Goal: Task Accomplishment & Management: Manage account settings

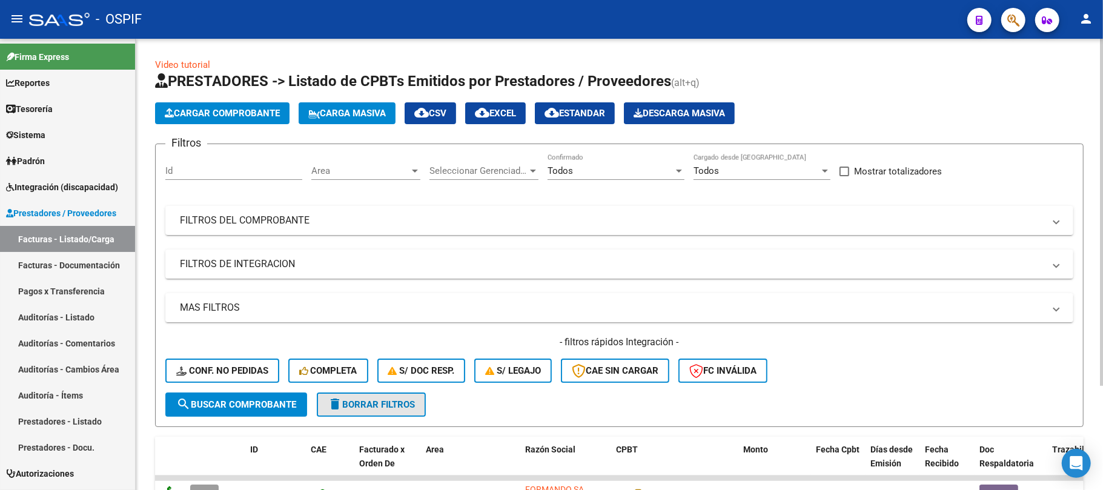
click at [347, 400] on span "delete Borrar Filtros" at bounding box center [371, 404] width 87 height 11
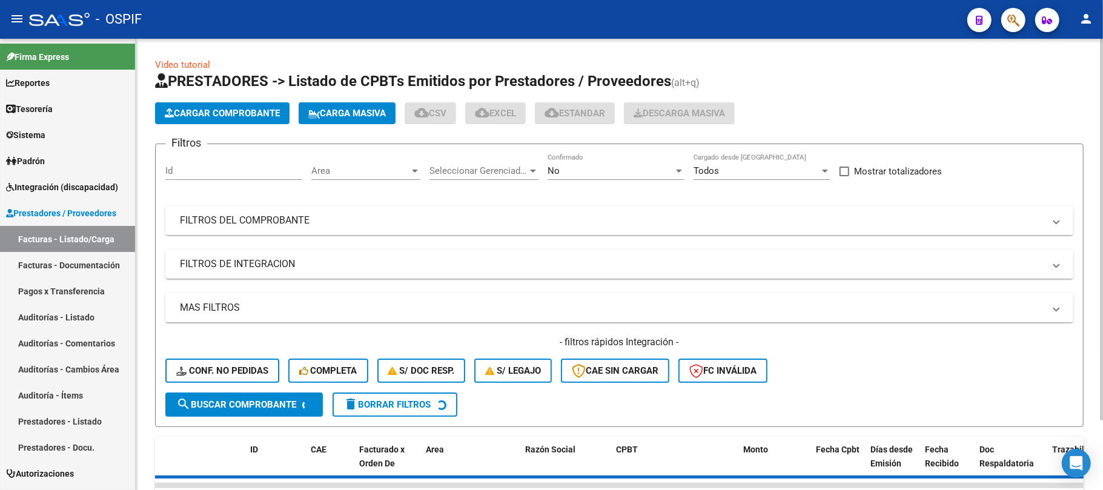
scroll to position [82, 0]
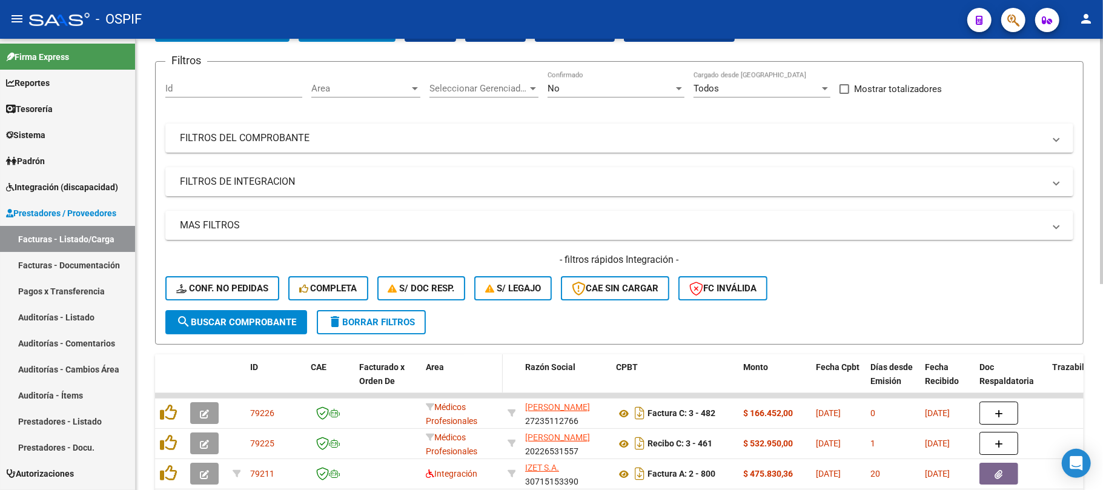
click at [461, 362] on div "Area" at bounding box center [462, 367] width 72 height 14
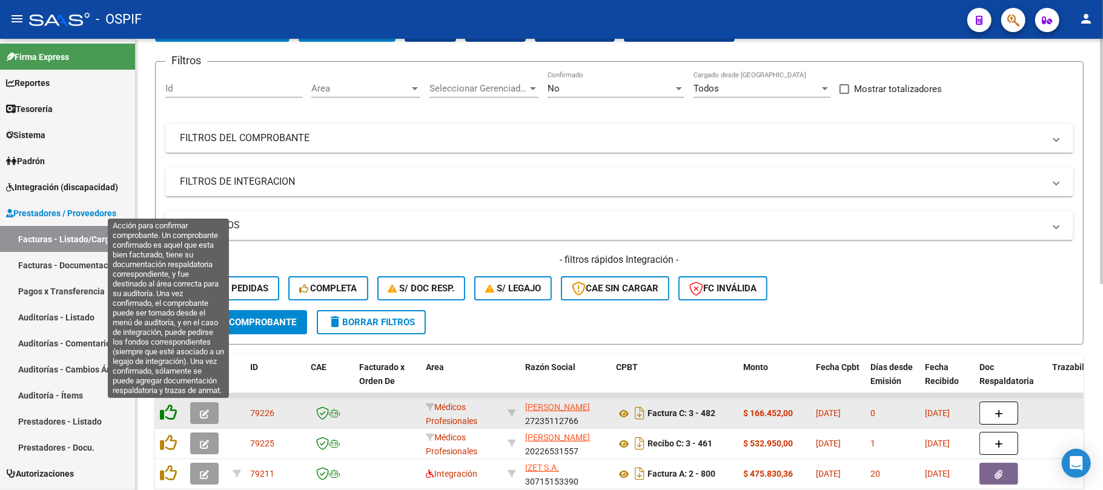
click at [173, 411] on icon at bounding box center [168, 412] width 17 height 17
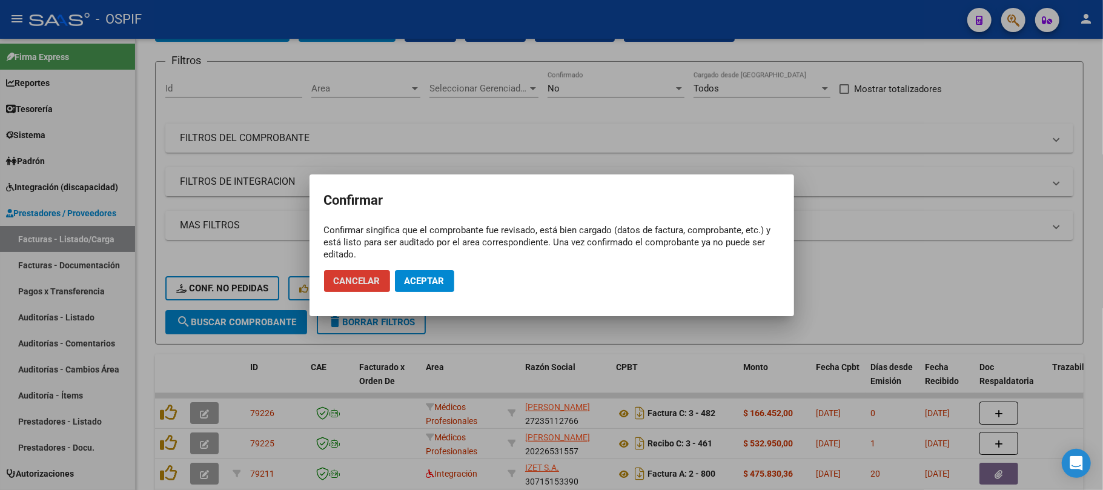
click at [424, 285] on span "Aceptar" at bounding box center [425, 281] width 40 height 11
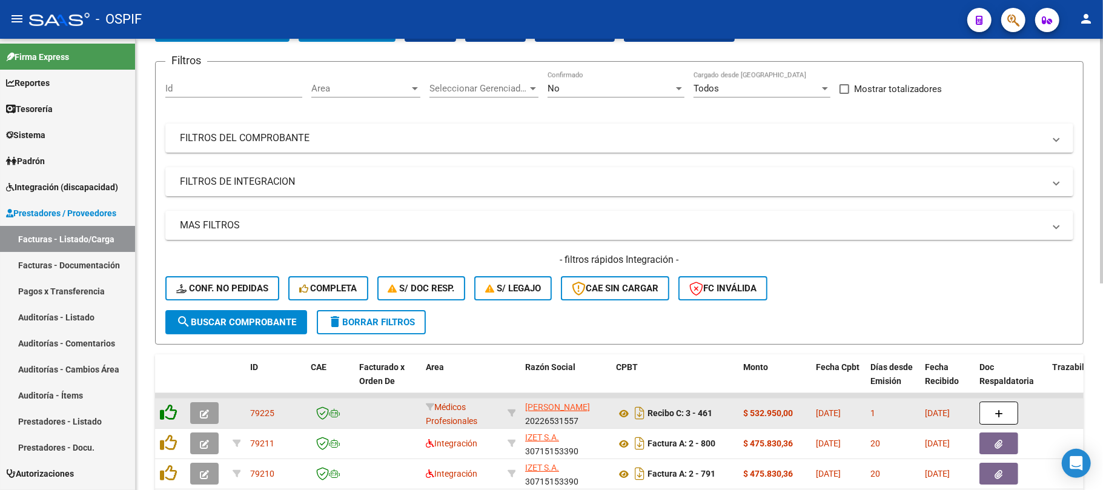
click at [168, 414] on icon at bounding box center [168, 412] width 17 height 17
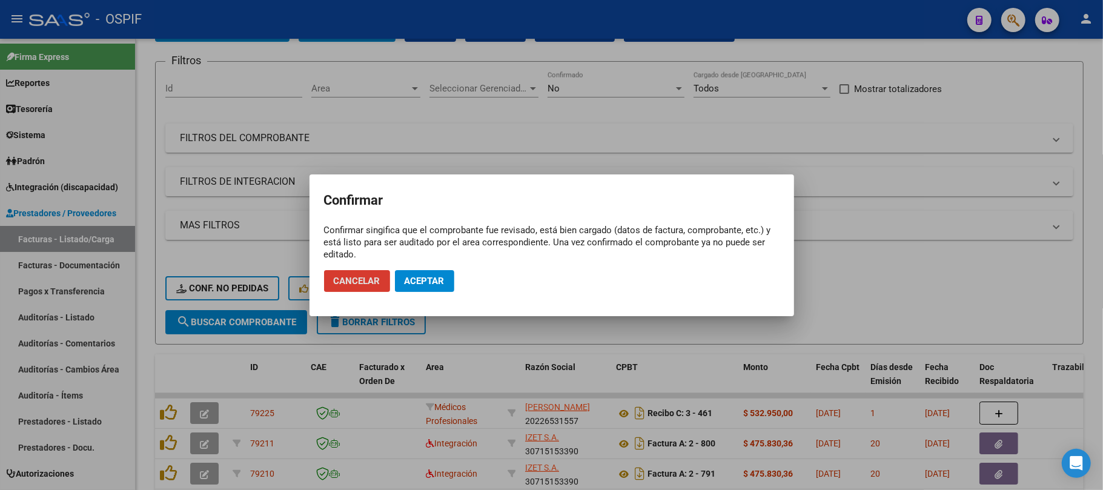
click at [429, 279] on span "Aceptar" at bounding box center [425, 281] width 40 height 11
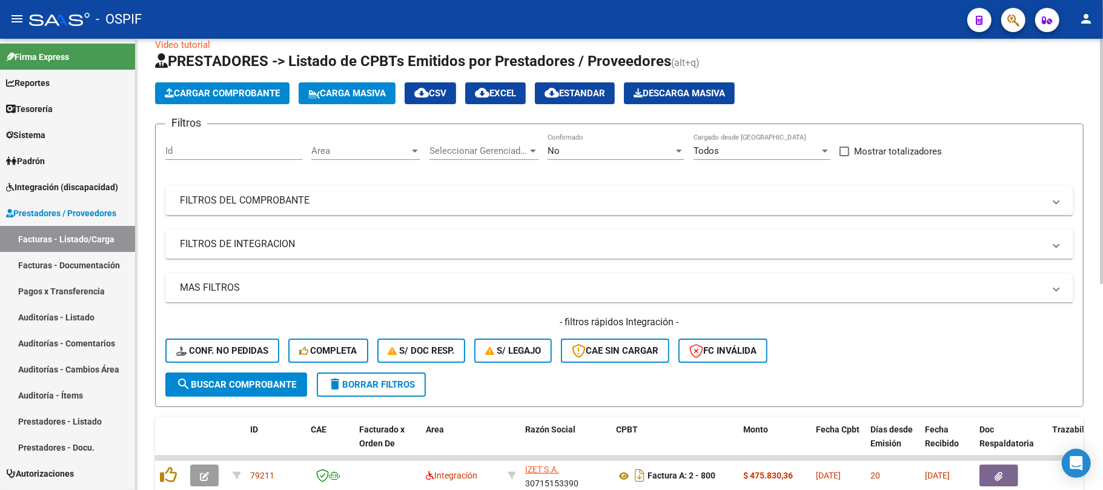
scroll to position [0, 0]
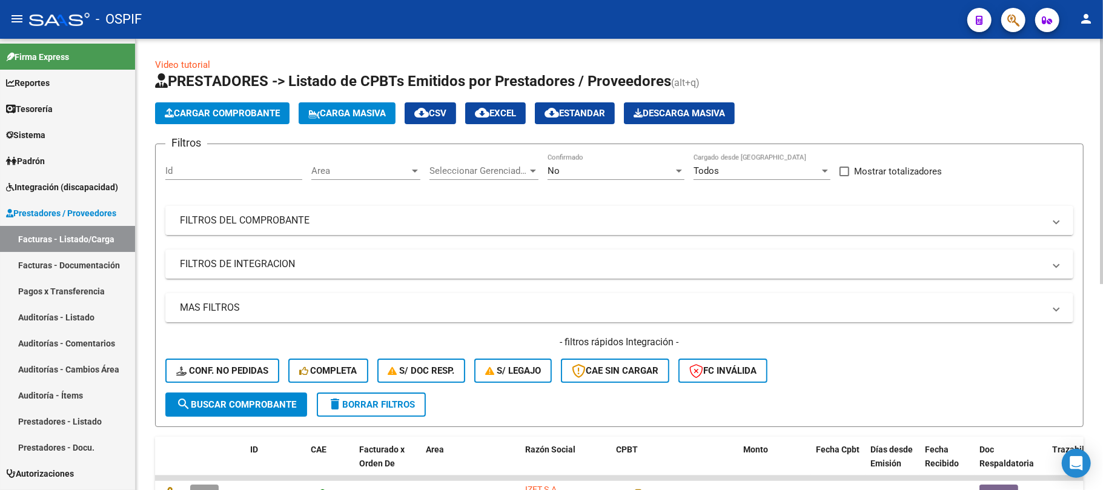
click at [328, 221] on mat-panel-title "FILTROS DEL COMPROBANTE" at bounding box center [612, 220] width 864 height 13
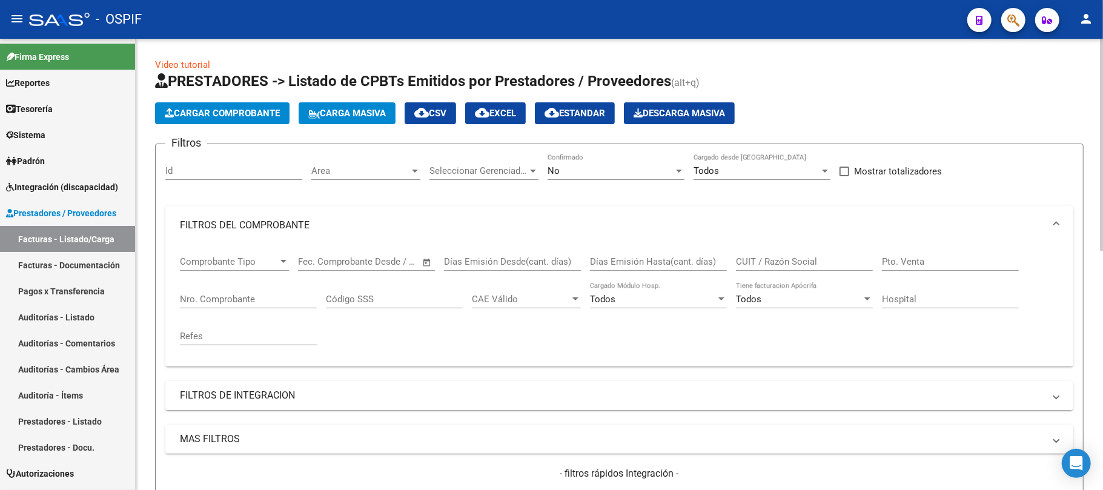
click at [255, 300] on input "Nro. Comprobante" at bounding box center [248, 299] width 137 height 11
paste input "1442"
type input "1442"
click at [608, 170] on div "No" at bounding box center [611, 170] width 126 height 11
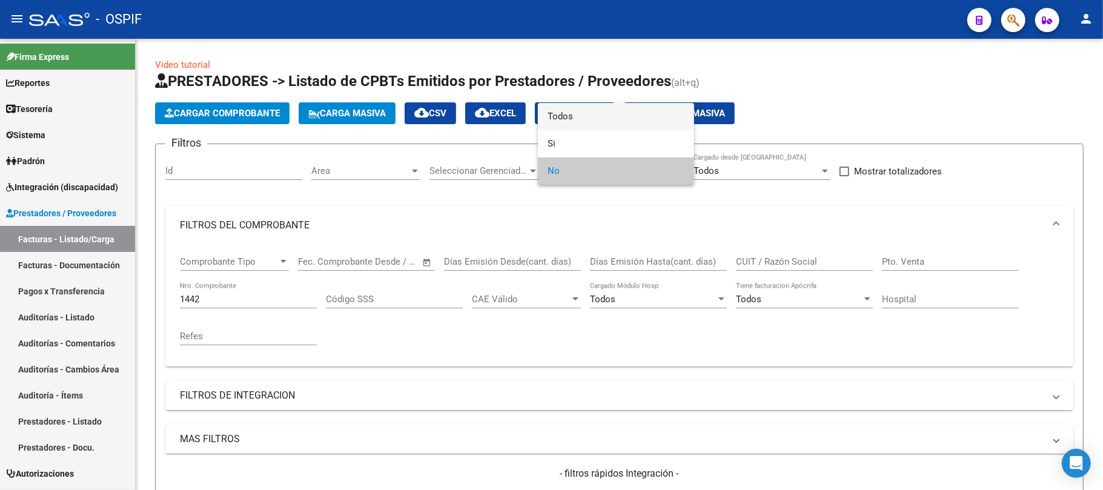
click at [618, 124] on span "Todos" at bounding box center [616, 116] width 137 height 27
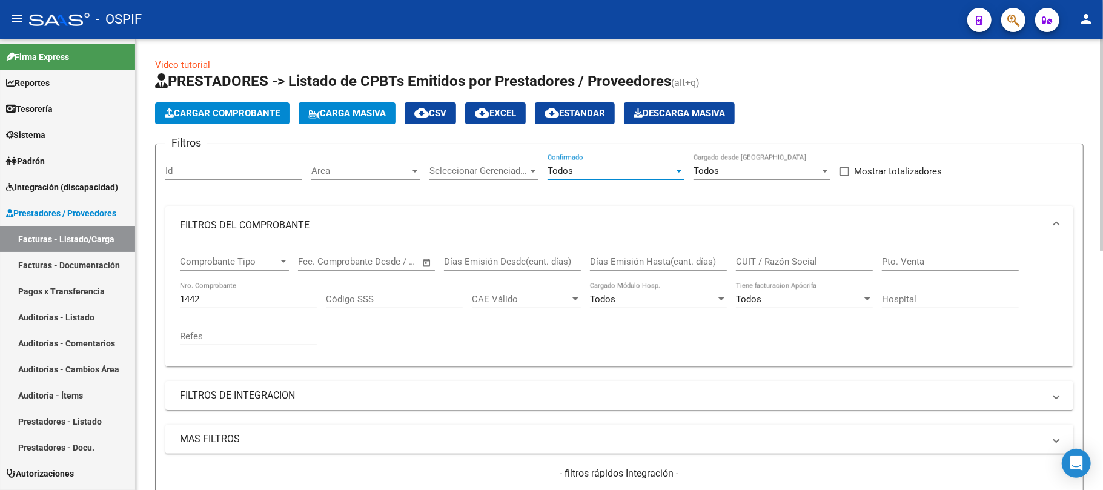
scroll to position [161, 0]
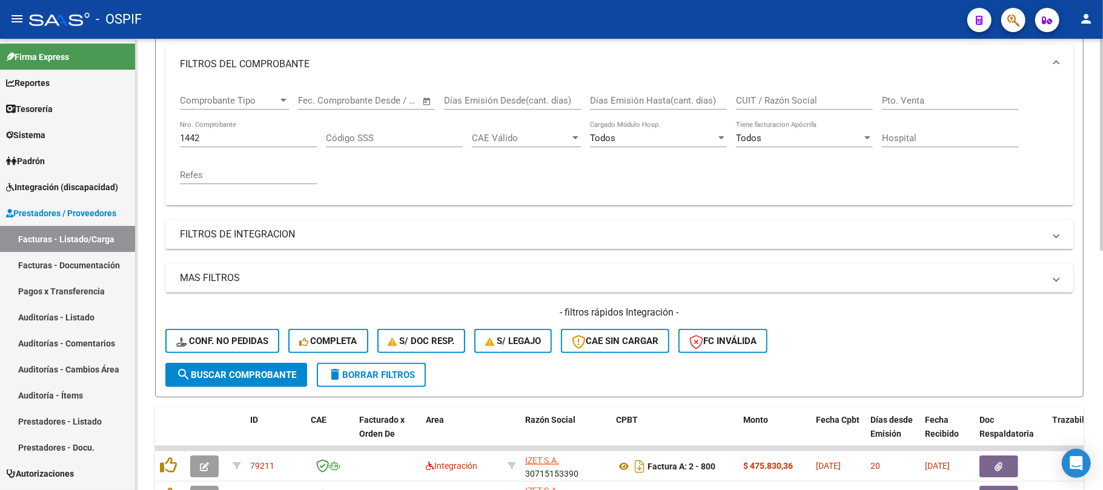
click at [197, 374] on span "search Buscar Comprobante" at bounding box center [236, 375] width 120 height 11
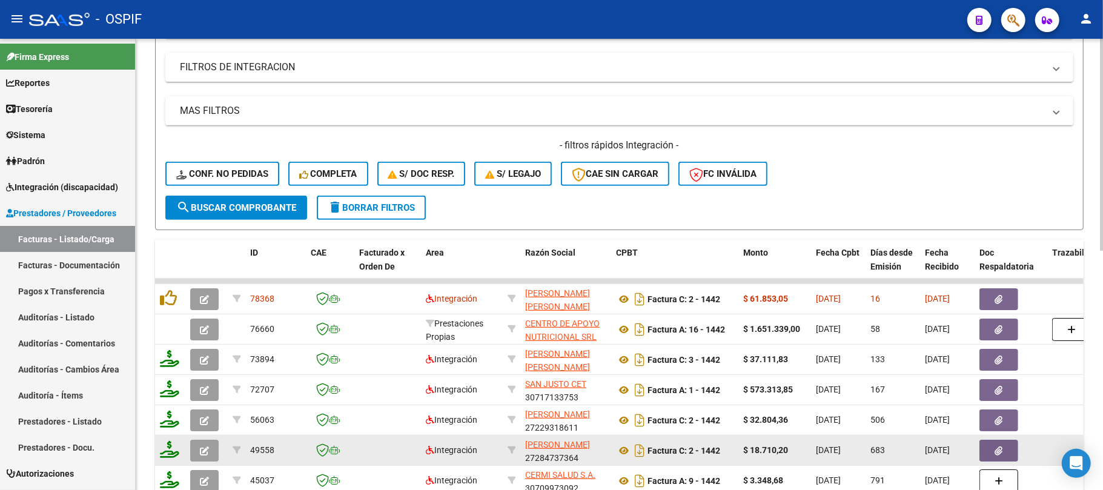
scroll to position [403, 0]
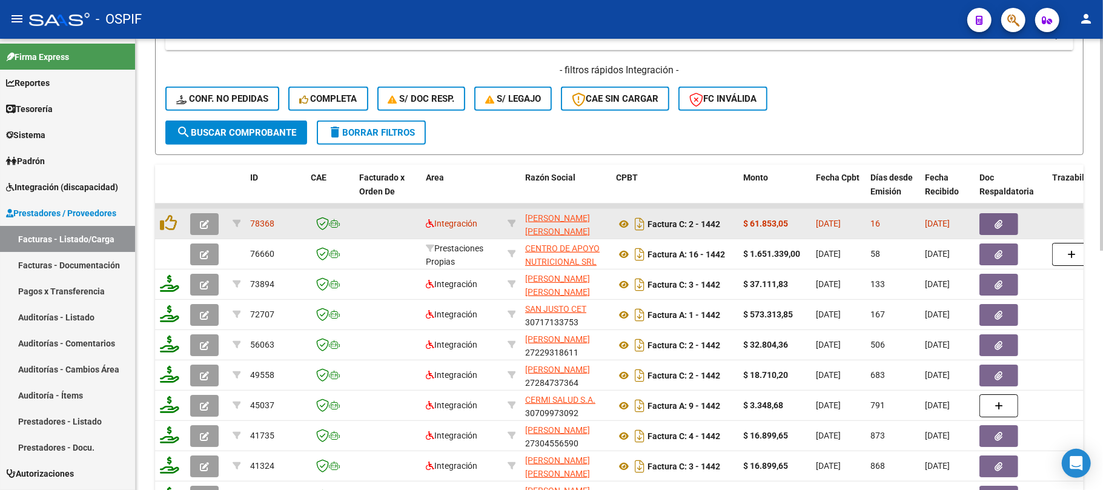
click at [197, 216] on button "button" at bounding box center [204, 224] width 28 height 22
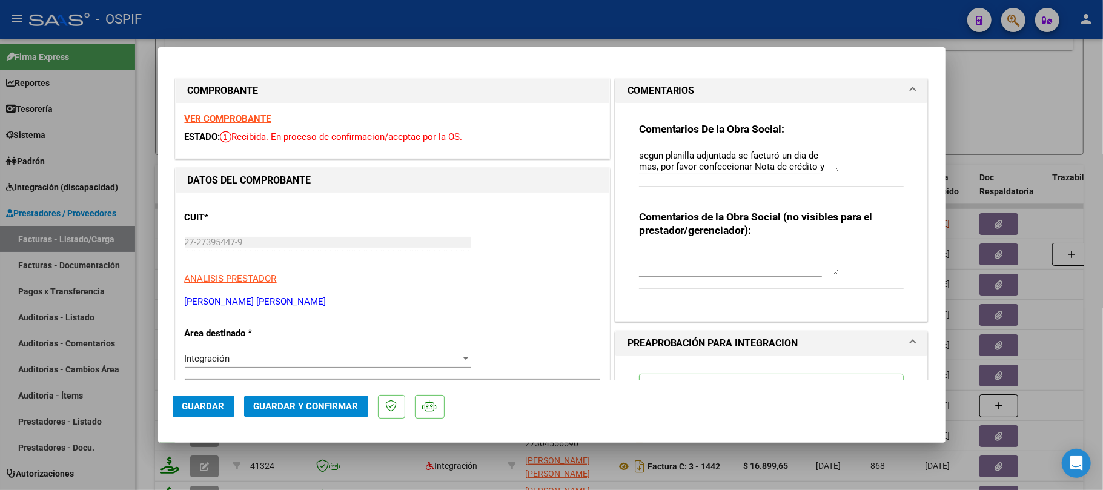
drag, startPoint x: 820, startPoint y: 163, endPoint x: 734, endPoint y: 171, distance: 86.4
click at [829, 172] on textarea "segun planilla adjuntada se facturó un dia de mas, por favor confeccionar Nota …" at bounding box center [739, 160] width 200 height 23
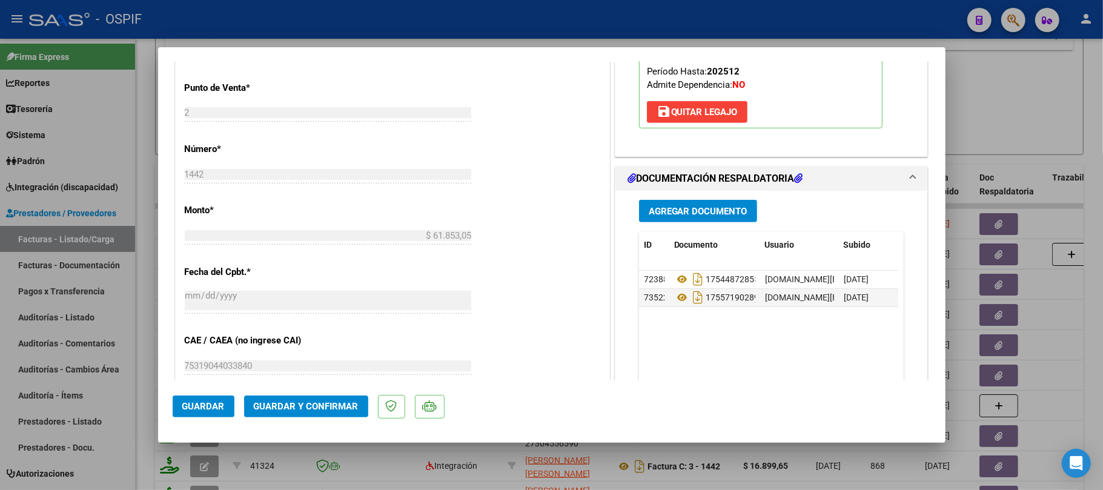
scroll to position [0, 0]
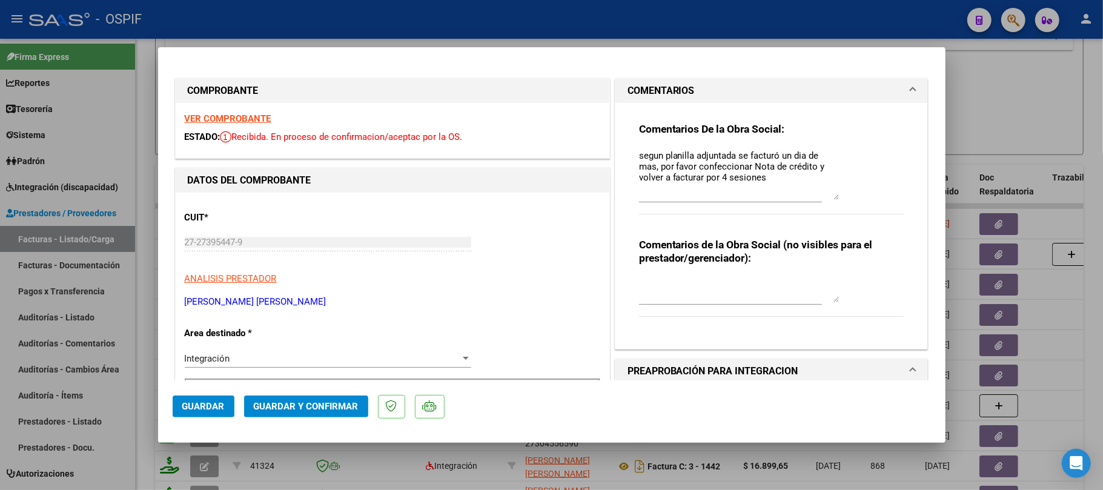
click at [704, 168] on textarea "segun planilla adjuntada se facturó un dia de mas, por favor confeccionar Nota …" at bounding box center [739, 174] width 200 height 51
click at [709, 168] on textarea "segun planilla adjuntada se facturó un dia de mas, por favor confeccionar Nota …" at bounding box center [739, 174] width 200 height 51
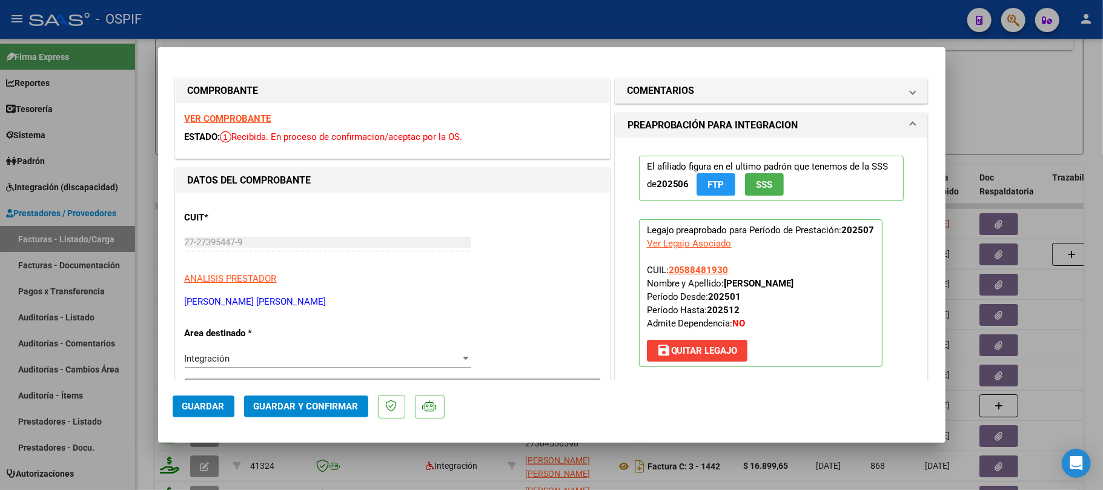
click at [328, 399] on button "Guardar y Confirmar" at bounding box center [306, 407] width 124 height 22
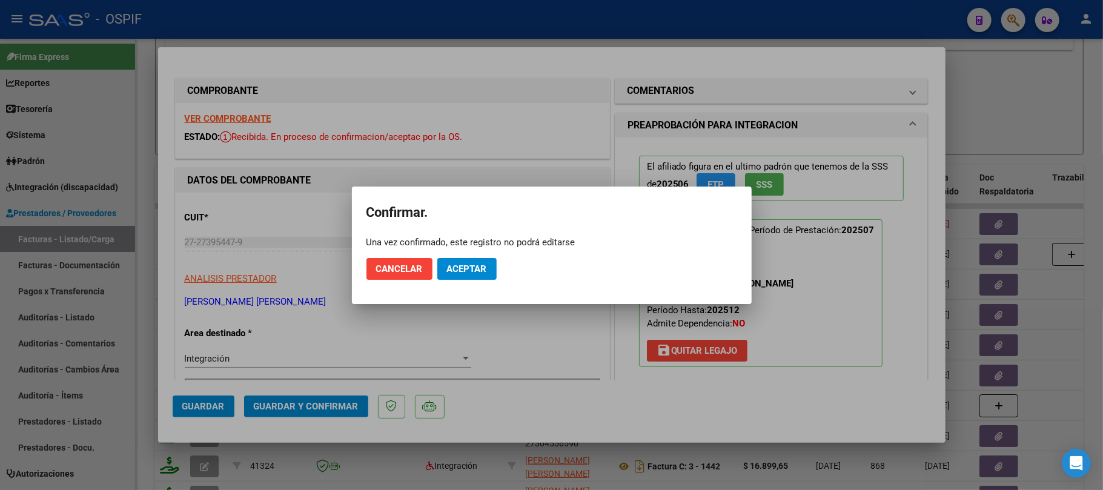
click at [457, 265] on span "Aceptar" at bounding box center [467, 269] width 40 height 11
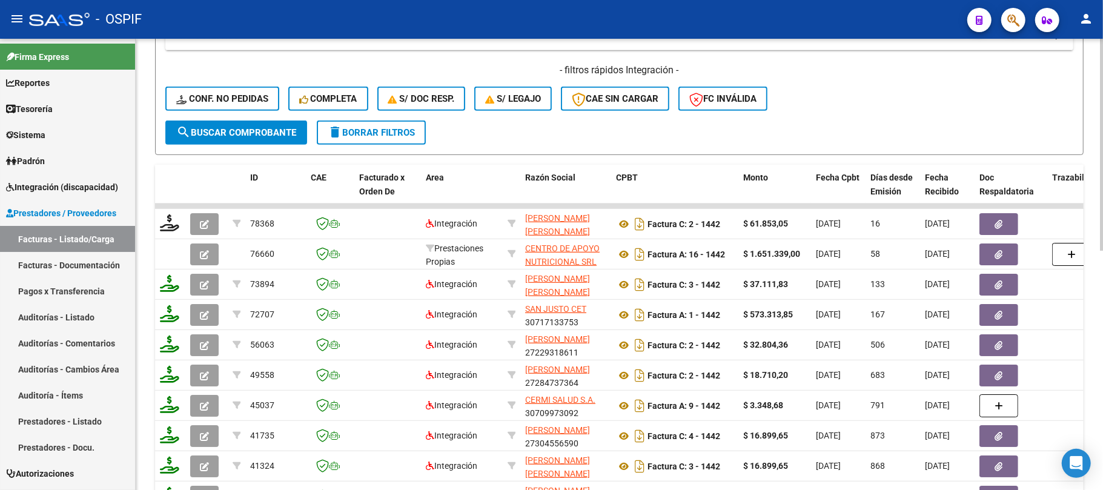
scroll to position [81, 0]
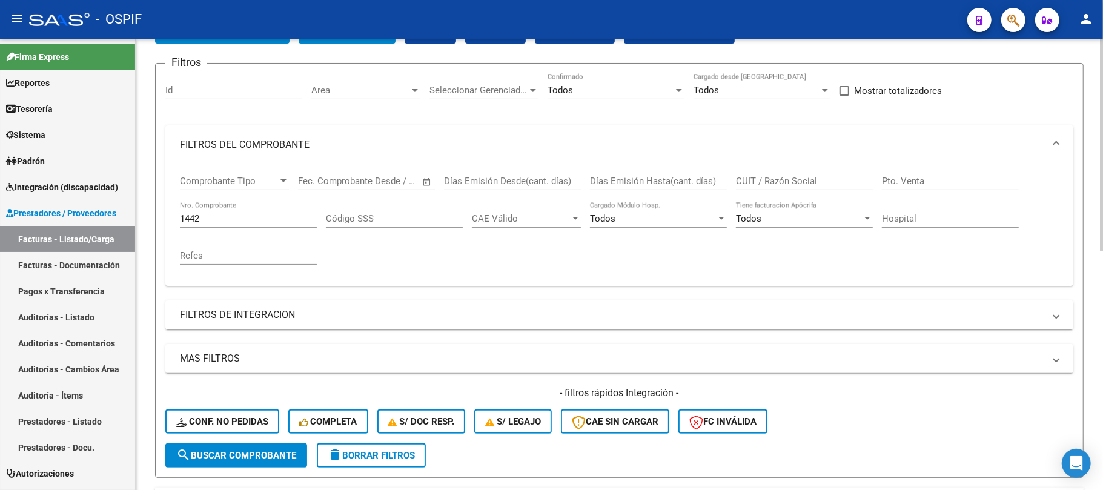
drag, startPoint x: 758, startPoint y: 168, endPoint x: 760, endPoint y: 182, distance: 13.4
click at [758, 168] on div "CUIT / Razón Social" at bounding box center [804, 177] width 137 height 26
click at [760, 182] on input "CUIT / Razón Social" at bounding box center [804, 181] width 137 height 11
paste input "[PERSON_NAME] [PERSON_NAME]"
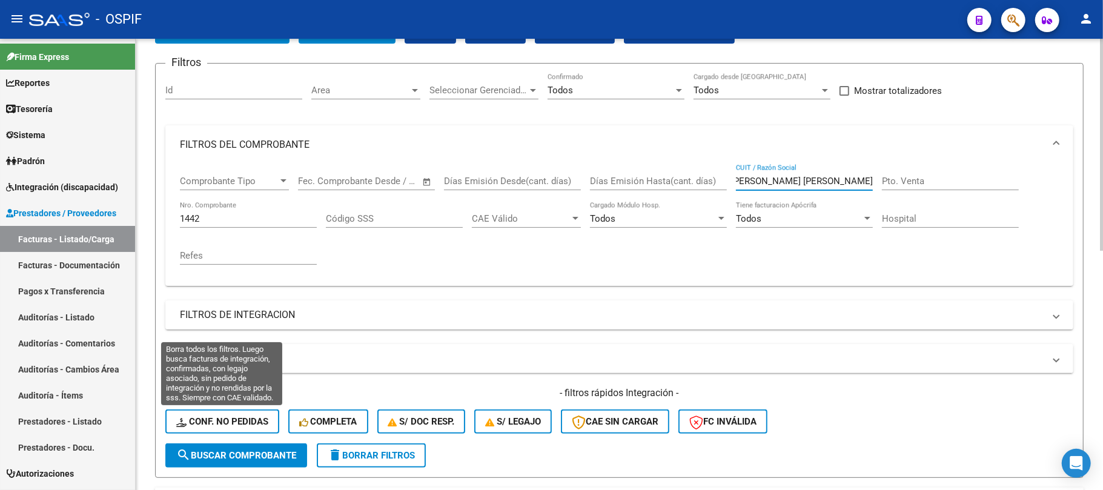
type input "[PERSON_NAME] [PERSON_NAME]"
drag, startPoint x: 221, startPoint y: 219, endPoint x: 480, endPoint y: 157, distance: 266.5
click at [160, 214] on form "Filtros Id Area Area Seleccionar Gerenciador Seleccionar Gerenciador Todos Conf…" at bounding box center [619, 270] width 929 height 415
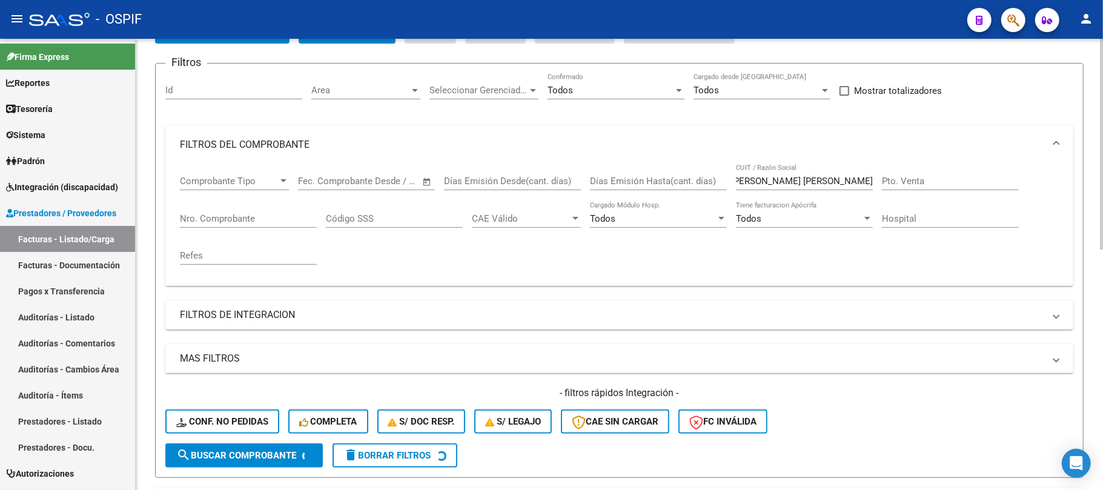
scroll to position [0, 0]
click at [554, 99] on div "Todos Confirmado" at bounding box center [616, 92] width 137 height 38
click at [572, 81] on div "Todos Confirmado" at bounding box center [616, 86] width 137 height 26
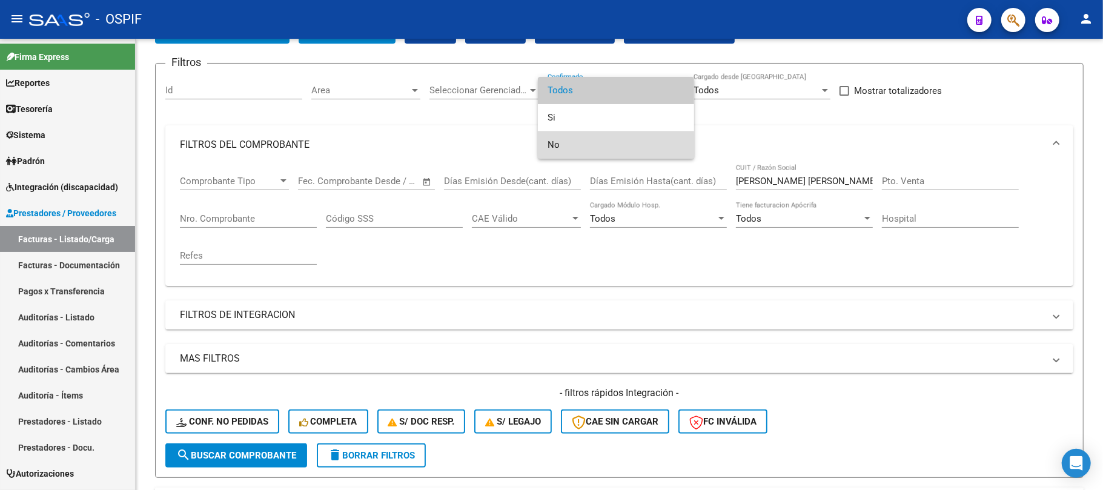
click at [573, 148] on span "No" at bounding box center [616, 144] width 137 height 27
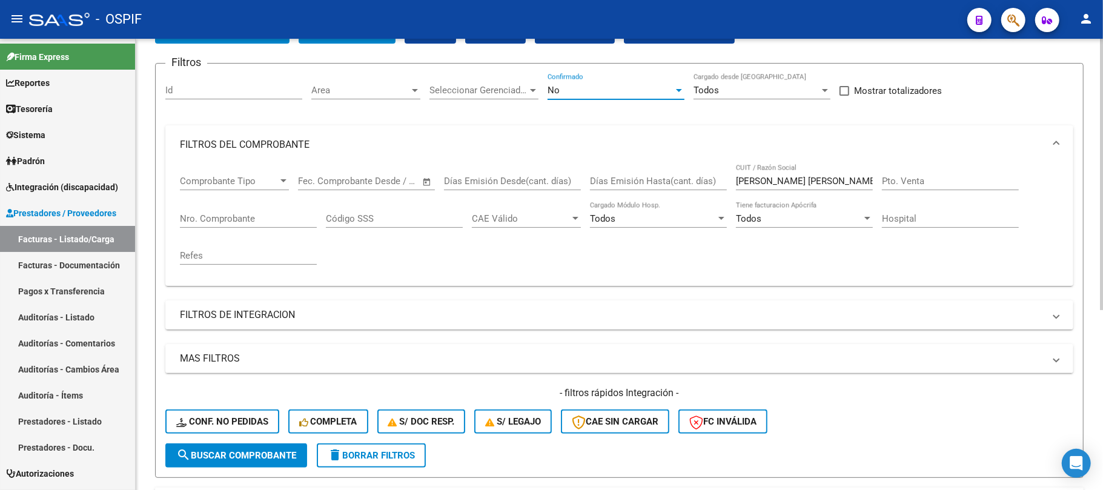
scroll to position [298, 0]
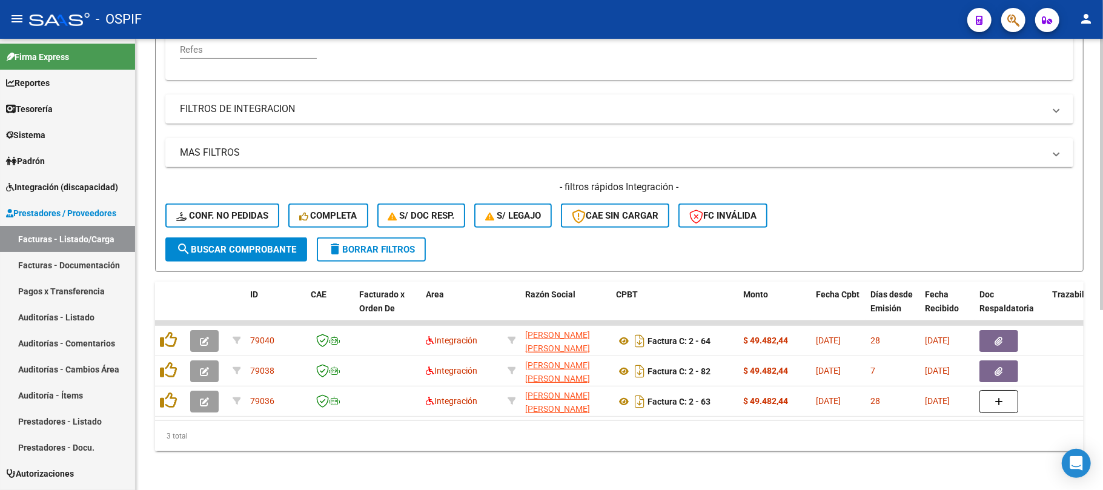
drag, startPoint x: 240, startPoint y: 262, endPoint x: 270, endPoint y: 246, distance: 34.1
click at [241, 262] on div "Video tutorial PRESTADORES -> Listado de CPBTs Emitidos por Prestadores / Prove…" at bounding box center [619, 112] width 929 height 680
click at [272, 246] on button "search Buscar Comprobante" at bounding box center [236, 249] width 142 height 24
drag, startPoint x: 469, startPoint y: 408, endPoint x: 958, endPoint y: 437, distance: 490.4
click at [1003, 428] on div "ID CAE Facturado x Orden De Area Razón Social CPBT Monto Fecha Cpbt Días desde …" at bounding box center [619, 367] width 929 height 170
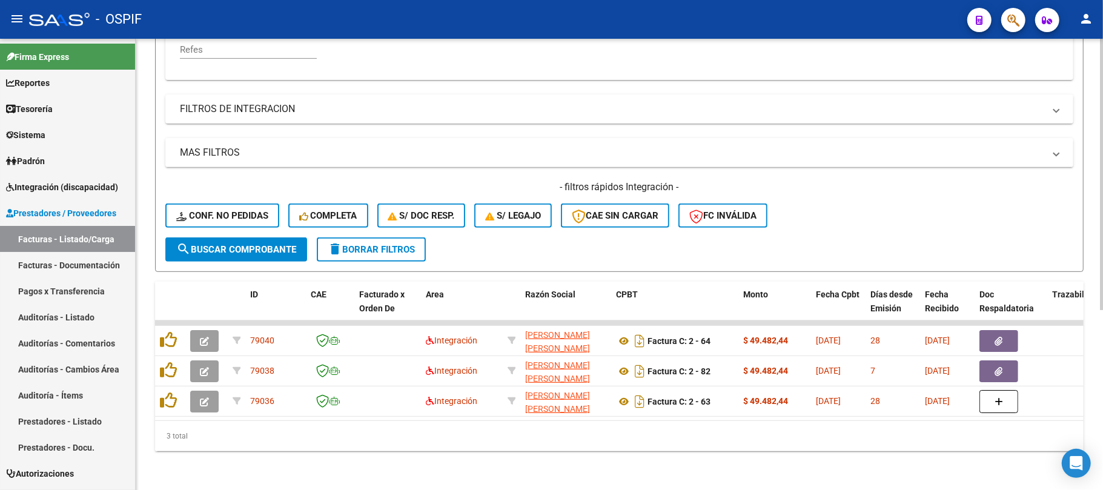
click at [957, 439] on div "3 total" at bounding box center [619, 436] width 929 height 30
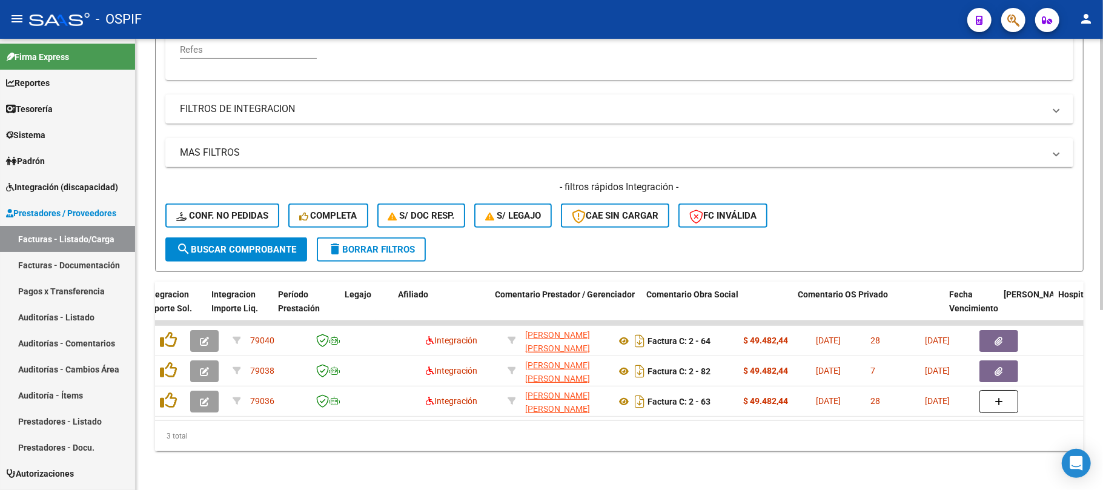
scroll to position [0, 1625]
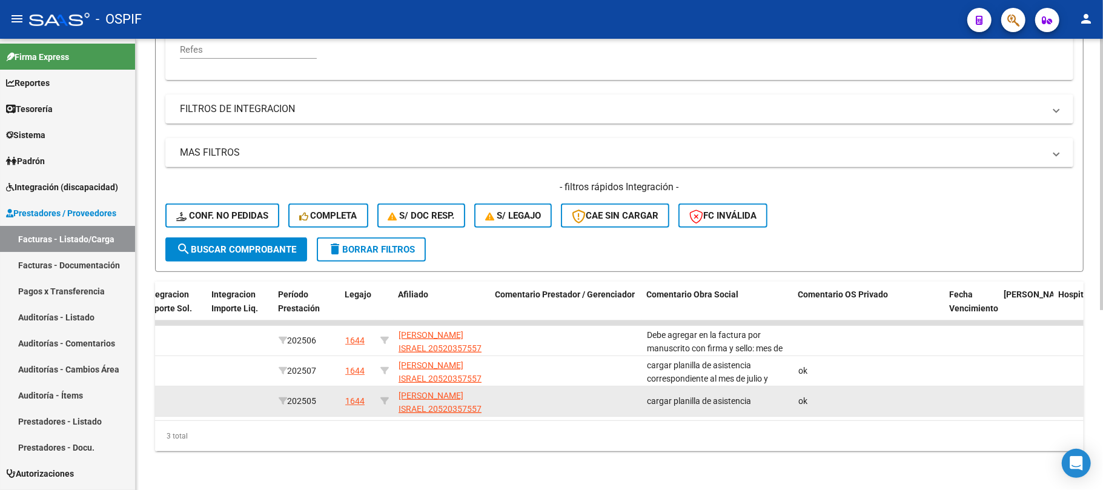
click at [749, 405] on div "79036 Integración [PERSON_NAME] [PERSON_NAME] 27282811567 Factura C: 2 - 63 $ 4…" at bounding box center [91, 401] width 3123 height 30
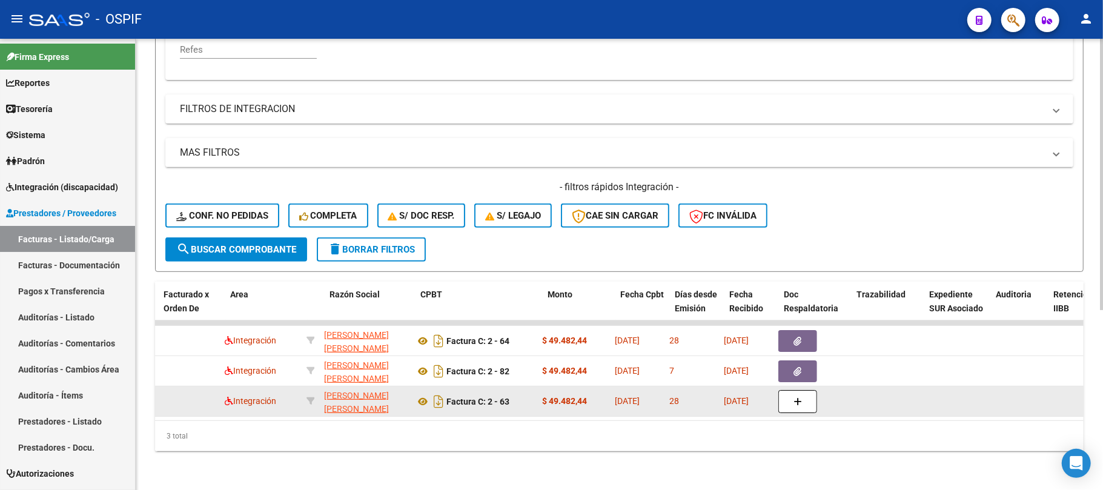
scroll to position [0, 0]
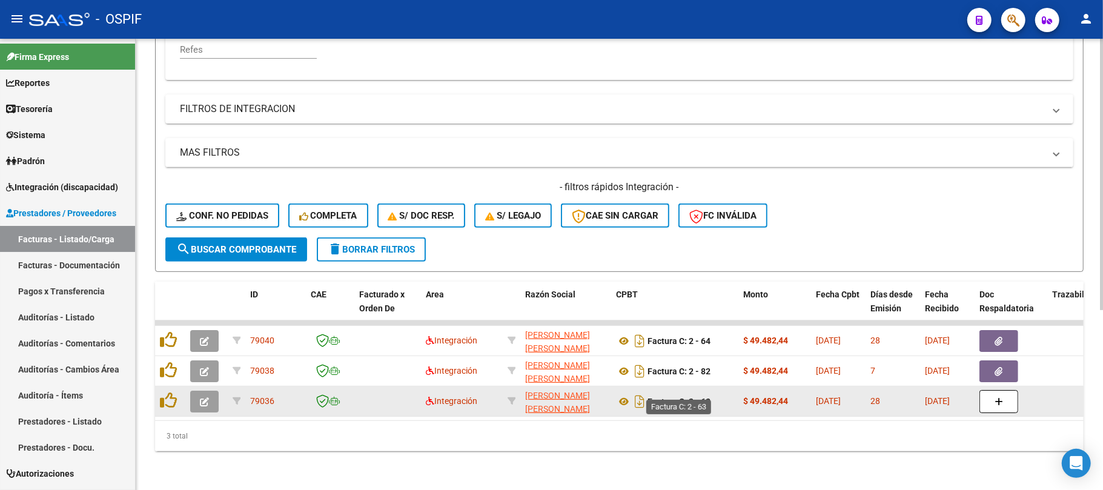
click at [703, 397] on strong "Factura C: 2 - 63" at bounding box center [679, 402] width 63 height 10
click at [202, 396] on button "button" at bounding box center [204, 402] width 28 height 22
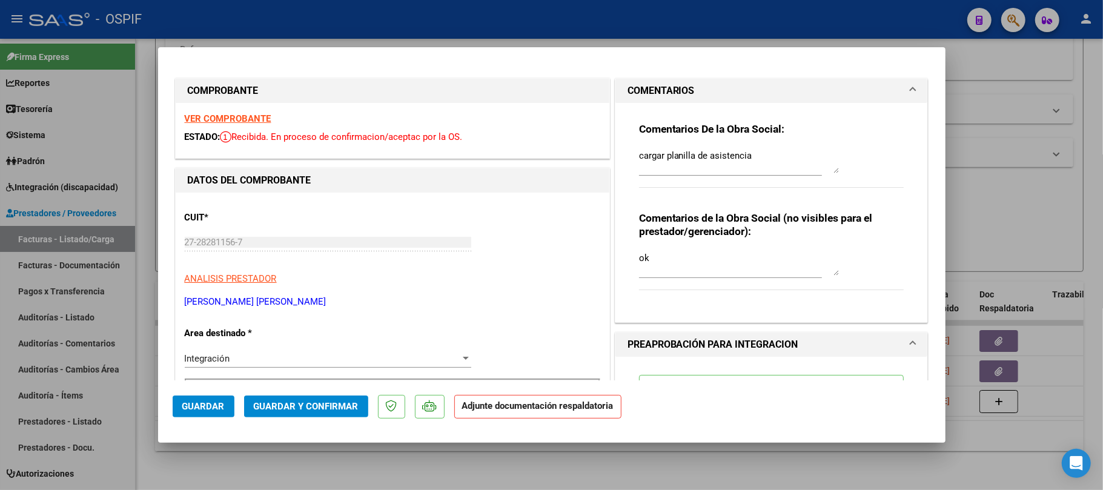
drag, startPoint x: 764, startPoint y: 156, endPoint x: 590, endPoint y: 162, distance: 174.0
type input "$ 0,00"
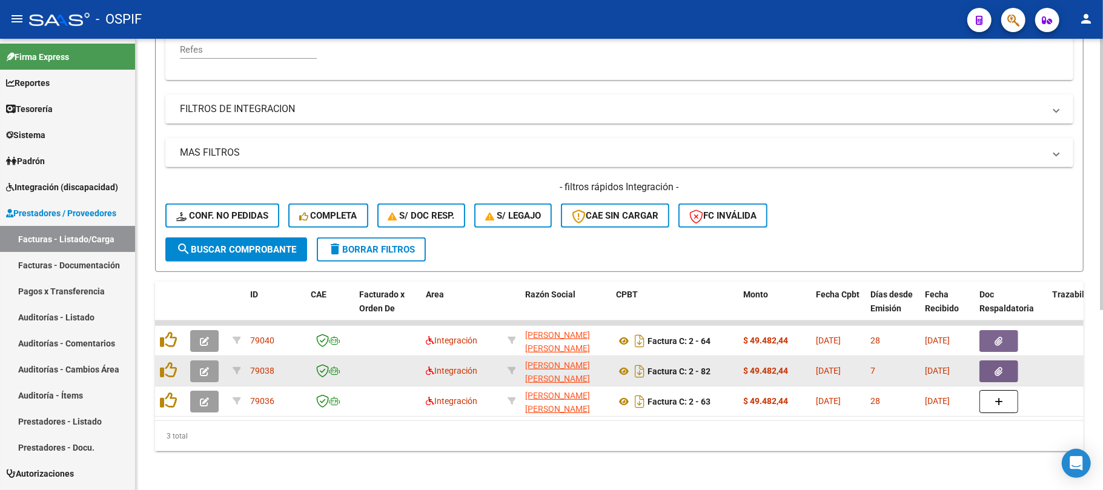
click at [189, 373] on datatable-body-cell at bounding box center [206, 371] width 42 height 30
click at [217, 360] on button "button" at bounding box center [204, 371] width 28 height 22
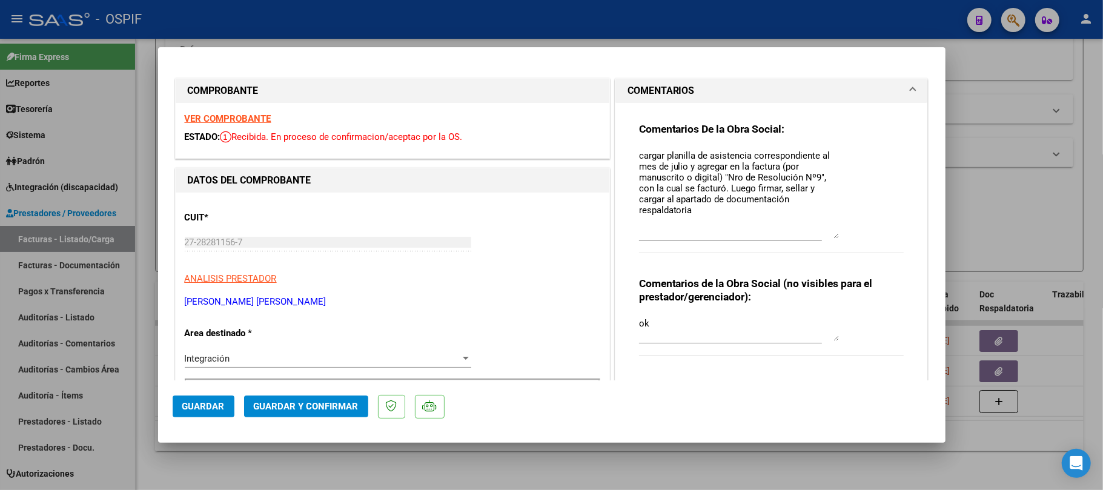
drag, startPoint x: 824, startPoint y: 168, endPoint x: 854, endPoint y: 234, distance: 71.8
click at [854, 234] on div "Comentarios De la Obra Social: cargar planilla de asistencia correspondiente al…" at bounding box center [771, 194] width 265 height 144
drag, startPoint x: 699, startPoint y: 214, endPoint x: 631, endPoint y: 151, distance: 93.4
click at [631, 151] on div "Comentarios De la Obra Social: cargar planilla de asistencia correspondiente al…" at bounding box center [771, 240] width 283 height 275
click at [630, 151] on div "Comentarios De la Obra Social: cargar planilla de asistencia correspondiente al…" at bounding box center [771, 240] width 283 height 275
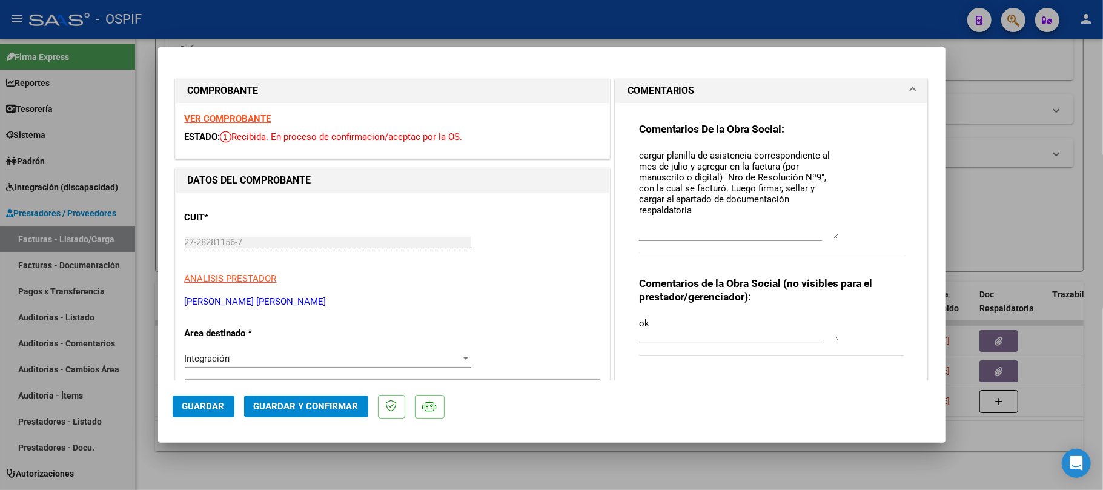
click at [704, 202] on textarea "cargar planilla de asistencia correspondiente al mes de julio y agregar en la f…" at bounding box center [739, 194] width 200 height 90
drag, startPoint x: 704, startPoint y: 211, endPoint x: 634, endPoint y: 147, distance: 95.6
click at [621, 144] on div "Comentarios De la Obra Social: cargar planilla de asistencia correspondiente al…" at bounding box center [771, 245] width 313 height 285
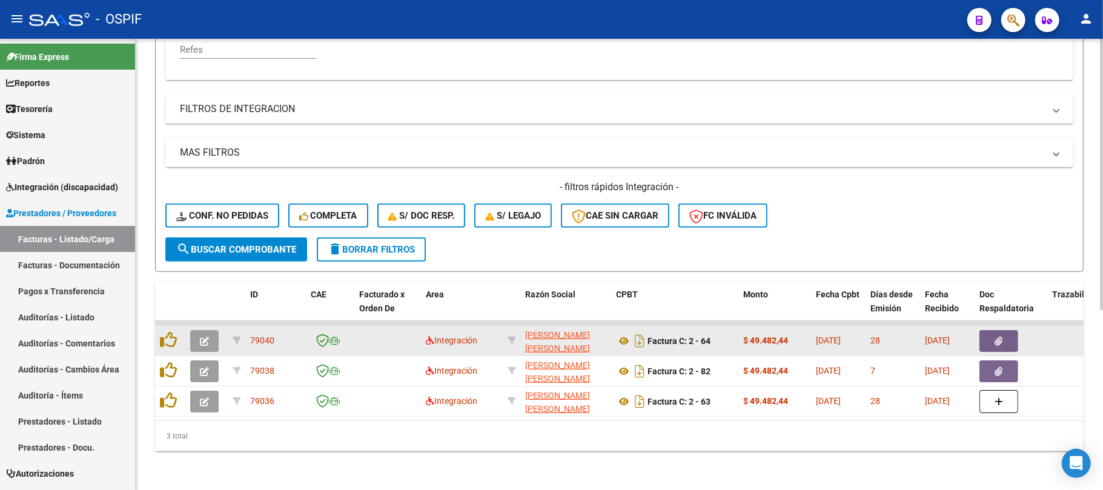
click at [202, 337] on icon "button" at bounding box center [204, 341] width 9 height 9
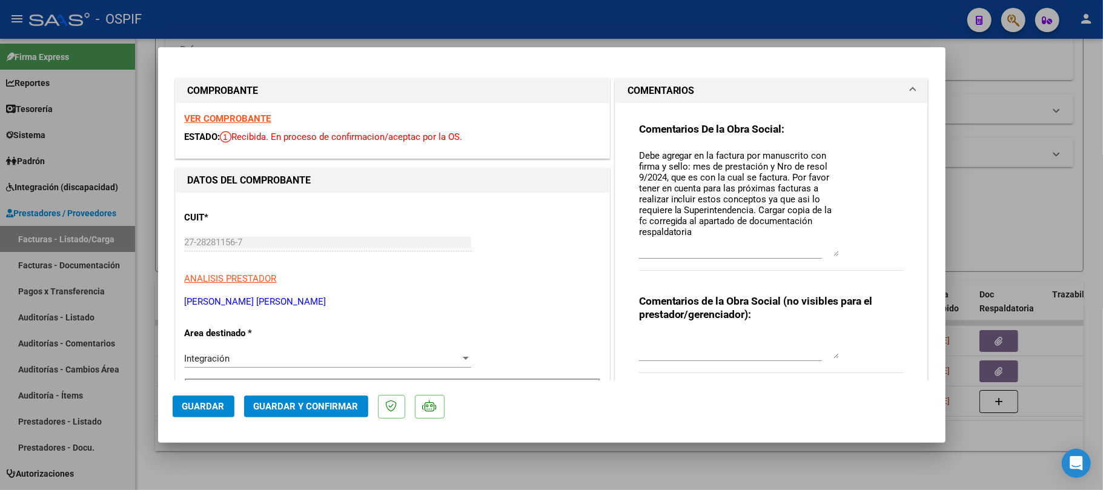
drag, startPoint x: 829, startPoint y: 166, endPoint x: 850, endPoint y: 250, distance: 86.2
click at [850, 250] on div "Comentarios De la Obra Social: Debe agregar en la factura por manuscrito con fi…" at bounding box center [771, 202] width 265 height 161
click at [761, 229] on textarea "Debe agregar en la factura por manuscrito con firma y sello: mes de prestación …" at bounding box center [739, 202] width 200 height 107
click at [793, 229] on textarea "Debe agregar en la factura por manuscrito con firma y sello: mes de prestación …" at bounding box center [739, 202] width 200 height 107
click at [762, 182] on textarea "Debe agregar en la factura por manuscrito con firma y sello: mes de prestación …" at bounding box center [739, 202] width 200 height 107
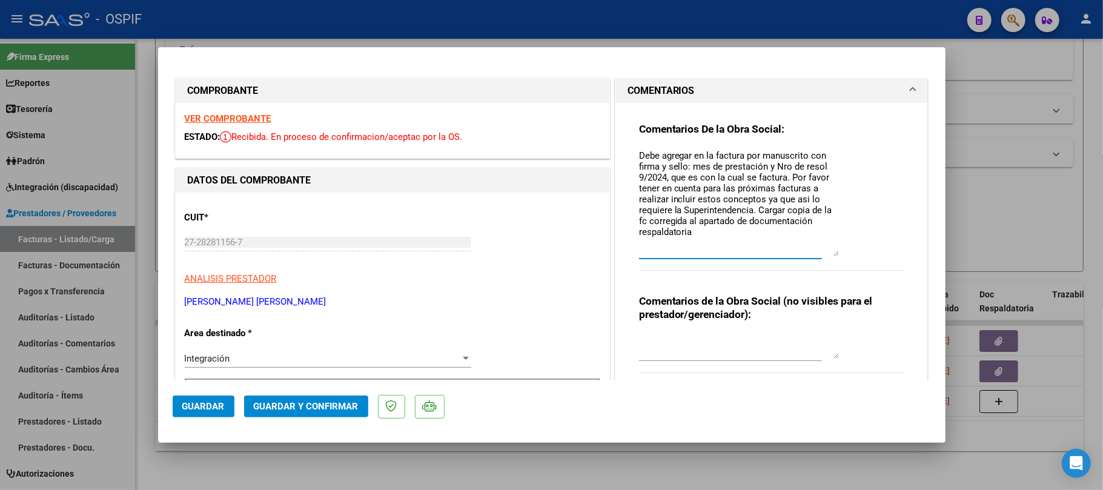
click at [700, 177] on textarea "Debe agregar en la factura por manuscrito con firma y sello: mes de prestación …" at bounding box center [739, 202] width 200 height 107
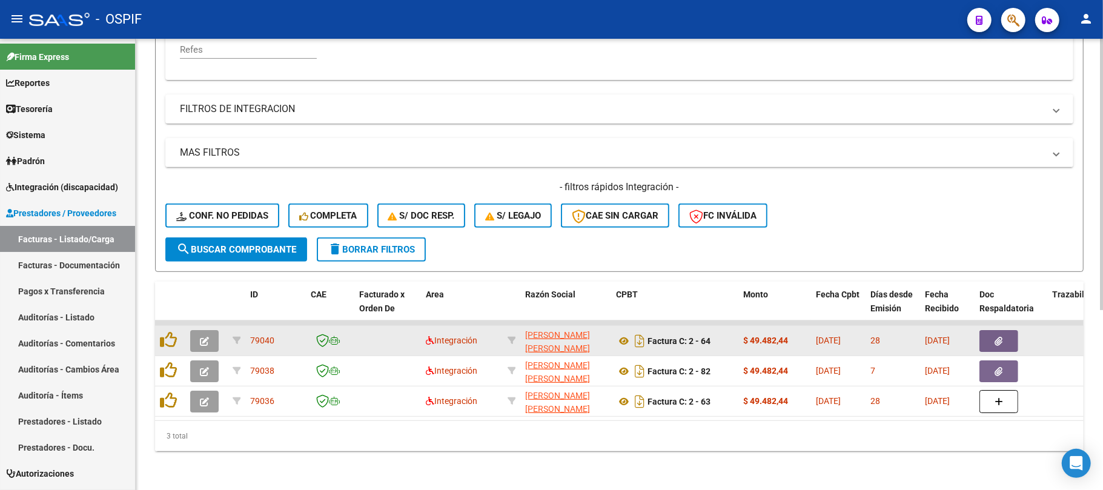
drag, startPoint x: 224, startPoint y: 334, endPoint x: 204, endPoint y: 337, distance: 19.6
click at [220, 334] on datatable-body-cell at bounding box center [206, 341] width 42 height 30
click at [204, 337] on button "button" at bounding box center [204, 341] width 28 height 22
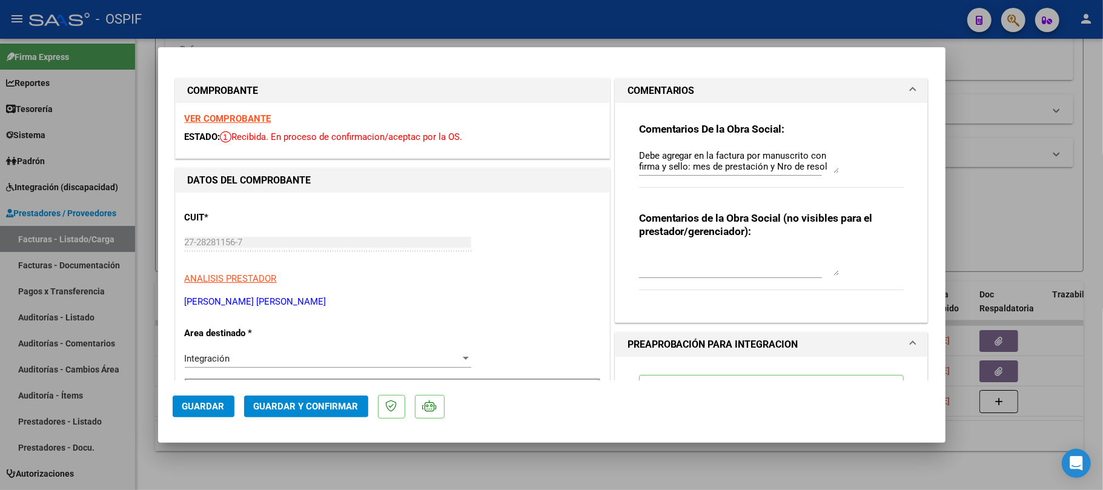
click at [836, 167] on div "Comentarios De la Obra Social: Debe agregar en la factura por manuscrito con fi…" at bounding box center [771, 161] width 265 height 78
drag, startPoint x: 829, startPoint y: 168, endPoint x: 849, endPoint y: 238, distance: 72.3
click at [849, 201] on div "Comentarios De la Obra Social: Debe agregar en la factura por manuscrito con fi…" at bounding box center [771, 161] width 265 height 79
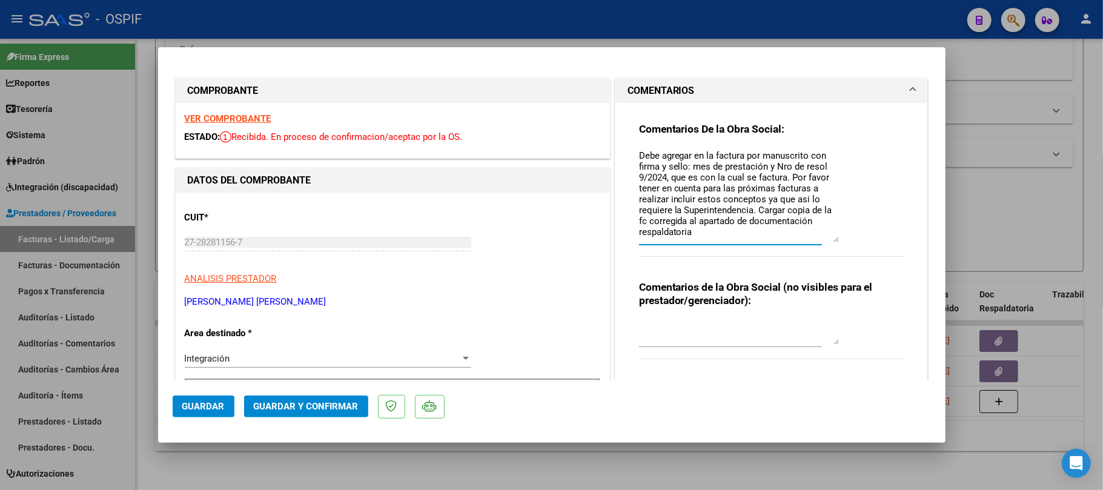
drag, startPoint x: 658, startPoint y: 151, endPoint x: 735, endPoint y: 156, distance: 77.7
click at [735, 156] on textarea "Debe agregar en la factura por manuscrito con firma y sello: mes de prestación …" at bounding box center [739, 195] width 200 height 93
click at [687, 156] on textarea "Debe agregar en la factura por manuscrito con firma y sello: mes de prestación …" at bounding box center [739, 195] width 200 height 93
drag, startPoint x: 655, startPoint y: 156, endPoint x: 771, endPoint y: 170, distance: 116.0
click at [771, 170] on textarea "Debe agregar en la factura por manuscrito con firma y sello: mes de prestación …" at bounding box center [739, 195] width 200 height 93
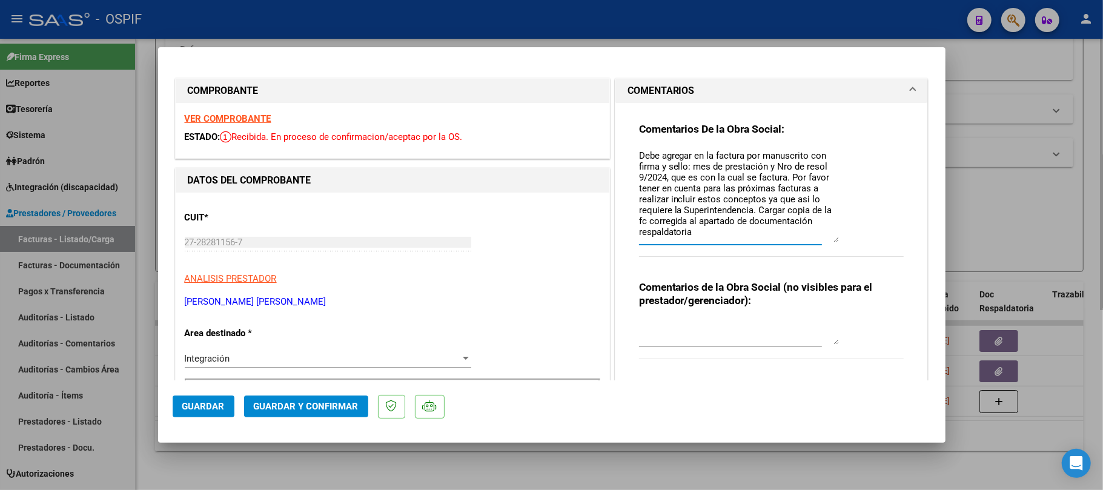
click at [488, 480] on div at bounding box center [551, 245] width 1103 height 490
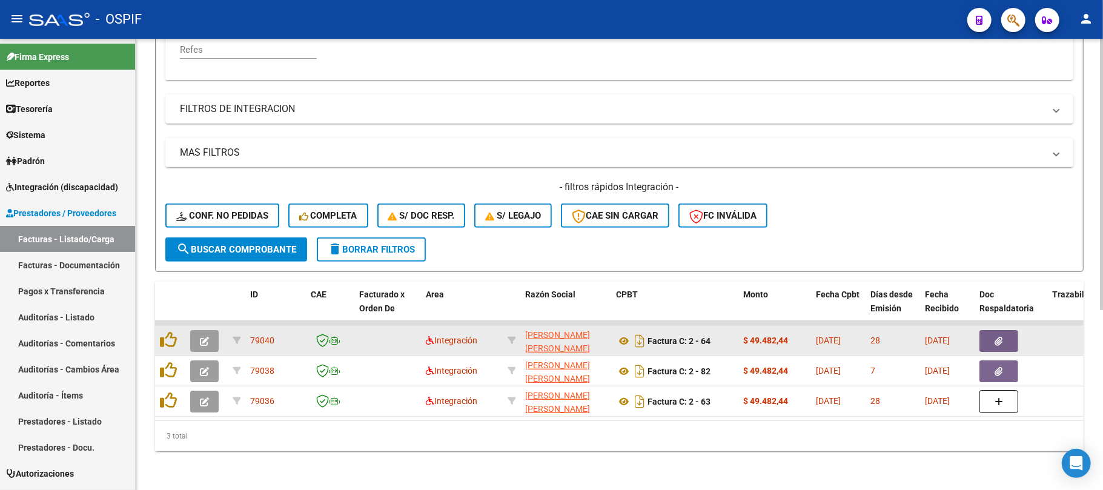
click at [206, 337] on icon "button" at bounding box center [204, 341] width 9 height 9
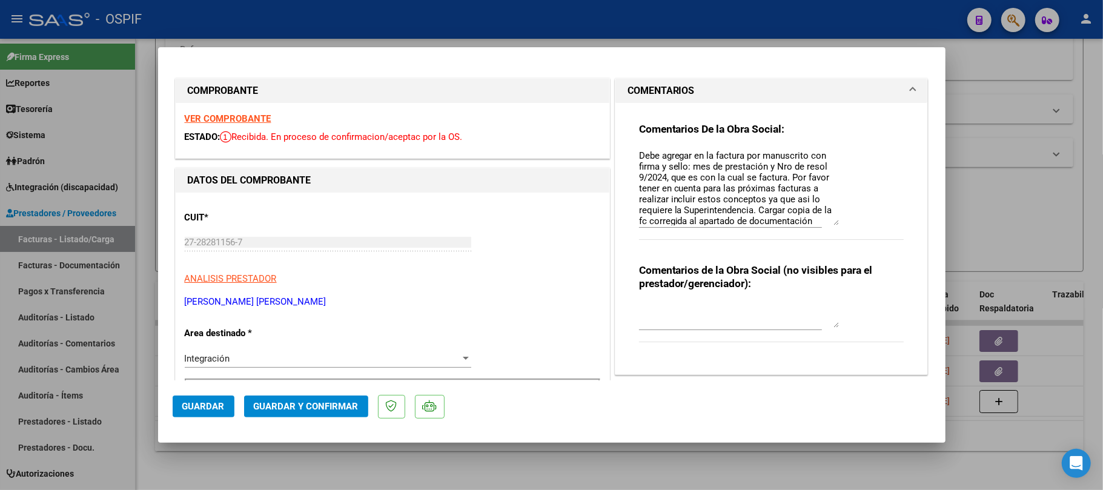
drag, startPoint x: 823, startPoint y: 170, endPoint x: 846, endPoint y: 223, distance: 57.5
click at [846, 223] on div "Comentarios De la Obra Social: Debe agregar en la factura por manuscrito con fi…" at bounding box center [771, 187] width 265 height 130
click at [834, 228] on div "Comentarios De la Obra Social: Debe agregar en la factura por manuscrito con fi…" at bounding box center [771, 187] width 265 height 130
drag, startPoint x: 632, startPoint y: 155, endPoint x: 793, endPoint y: 174, distance: 161.7
click at [793, 174] on textarea "Debe agregar en la factura por manuscrito con firma y sello: mes de prestación …" at bounding box center [739, 187] width 200 height 76
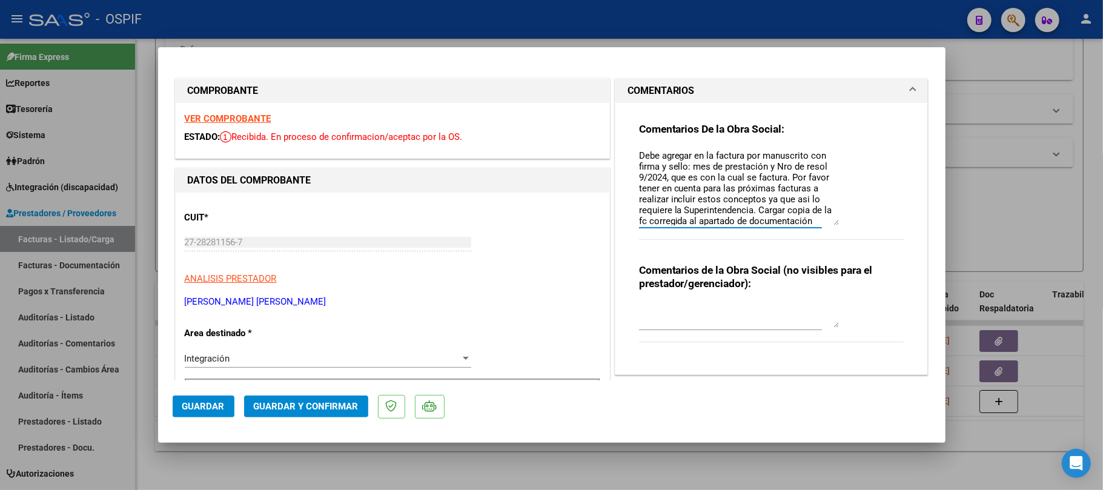
click at [789, 227] on div "Debe agregar en la factura por manuscrito con firma y sello: mes de prestación …" at bounding box center [739, 187] width 200 height 81
click at [805, 216] on textarea "Debe agregar en la factura por manuscrito con firma y sello: mes de prestación …" at bounding box center [739, 187] width 200 height 76
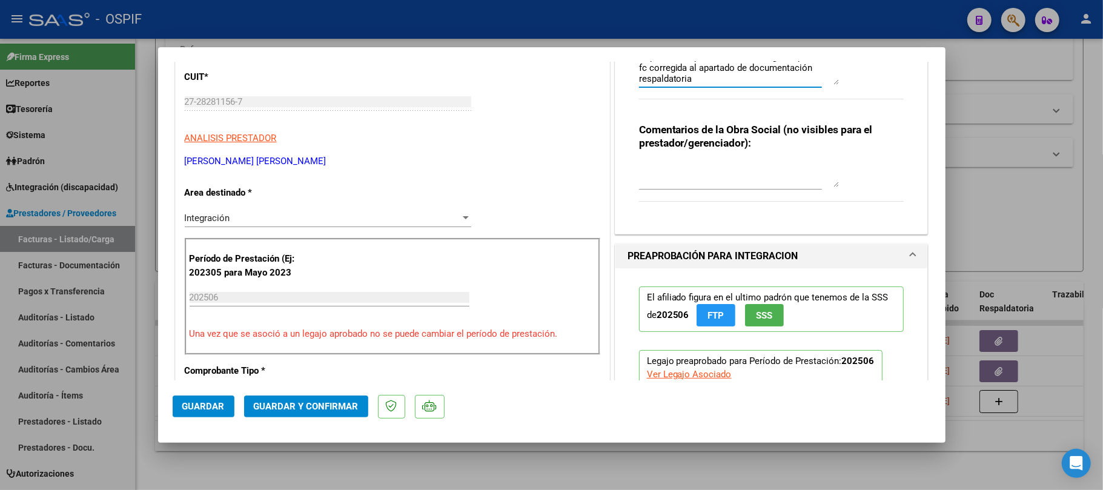
scroll to position [161, 0]
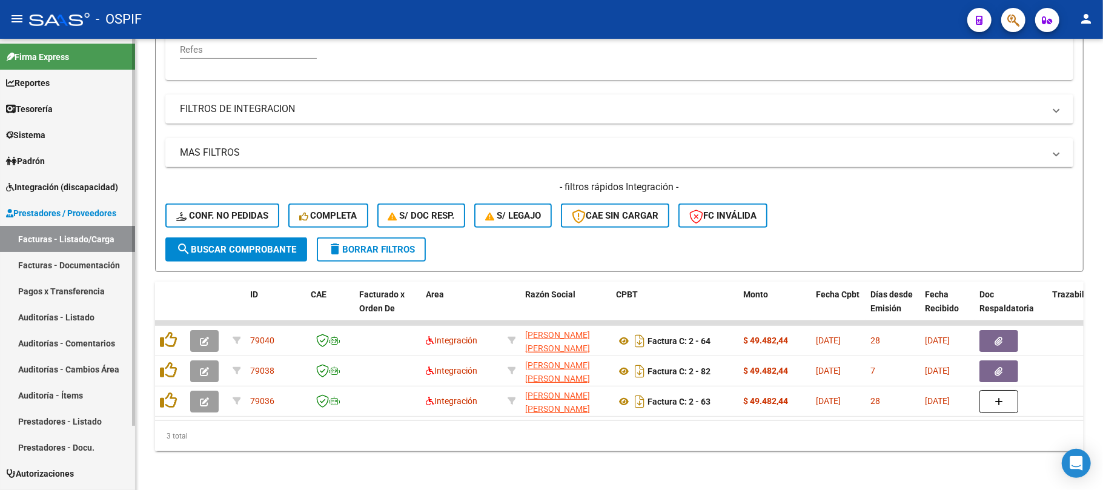
click at [61, 420] on link "Prestadores - Listado" at bounding box center [67, 421] width 135 height 26
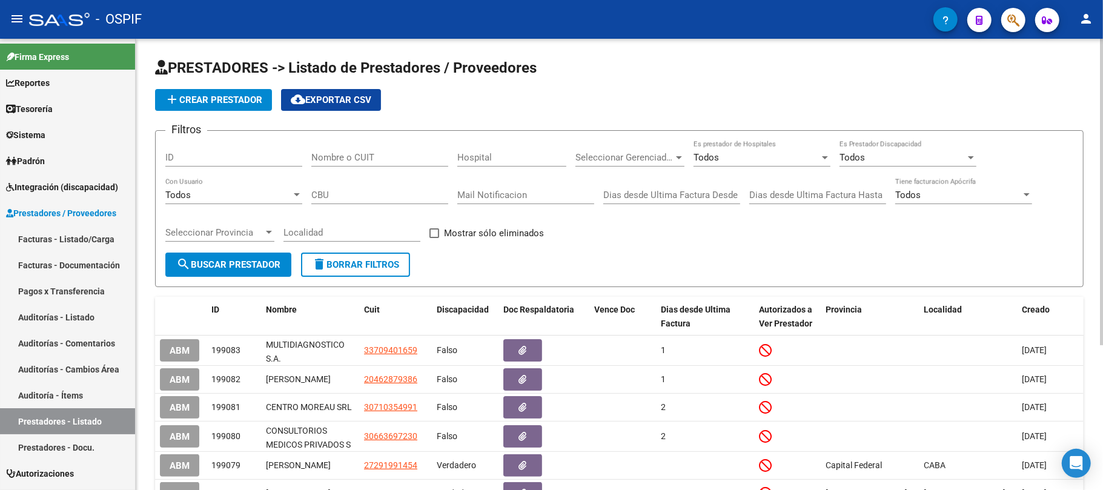
click at [391, 156] on input "Nombre o CUIT" at bounding box center [379, 157] width 137 height 11
paste input "27-35753914-0"
click at [368, 161] on input "27-35753914-0" at bounding box center [379, 157] width 137 height 11
click at [325, 161] on input "27-357539140" at bounding box center [379, 157] width 137 height 11
type input "27357539140"
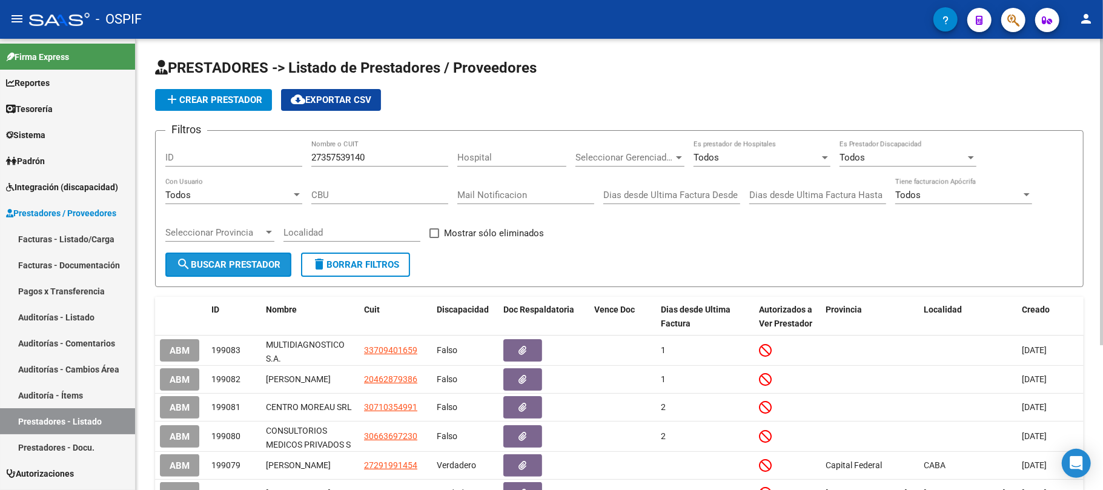
click at [251, 253] on button "search Buscar Prestador" at bounding box center [228, 265] width 126 height 24
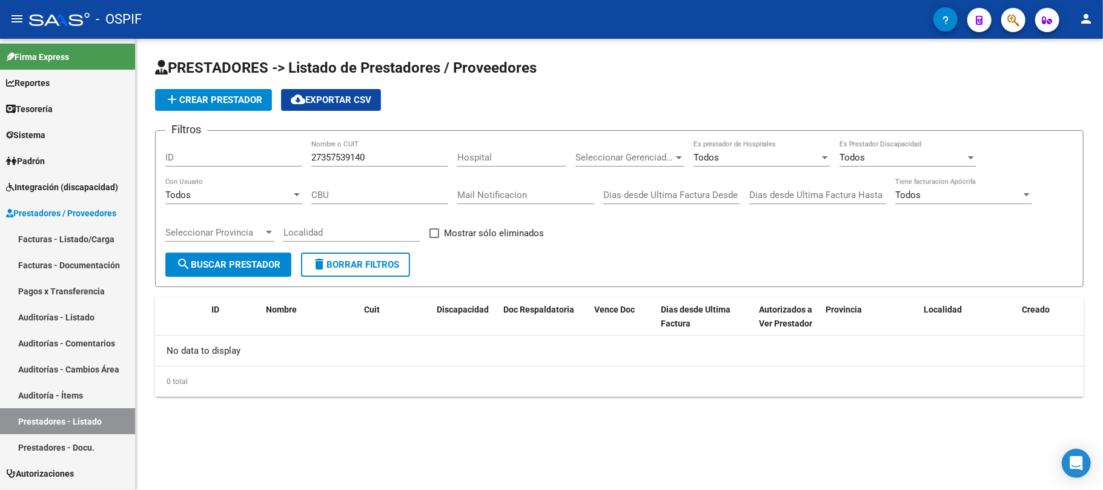
click at [239, 273] on button "search Buscar Prestador" at bounding box center [228, 265] width 126 height 24
click at [351, 161] on input "27357539140" at bounding box center [379, 157] width 137 height 11
click at [244, 96] on span "add Crear Prestador" at bounding box center [214, 99] width 98 height 11
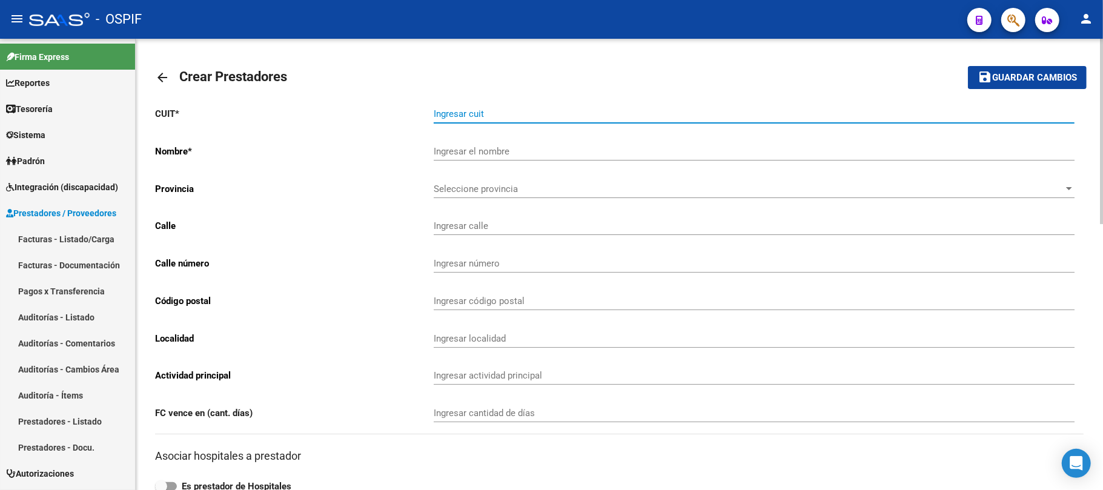
click at [489, 114] on input "Ingresar cuit" at bounding box center [754, 113] width 641 height 11
paste input "27-35753914-0"
type input "27-35753914-0"
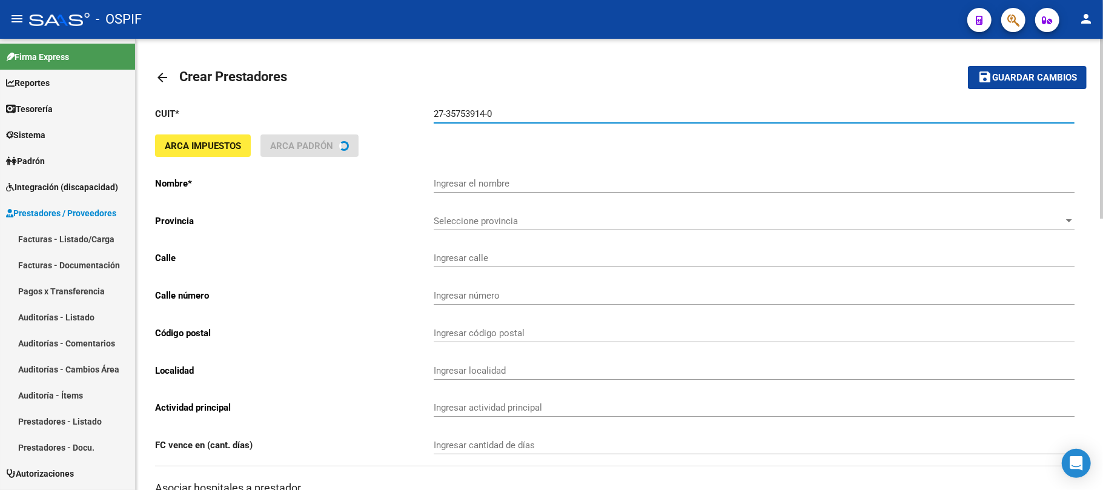
type input "[PERSON_NAME]"
type input "[PERSON_NAME] IBERLUCEA 5233"
type input "78"
type input "1665"
type input "[PERSON_NAME]"
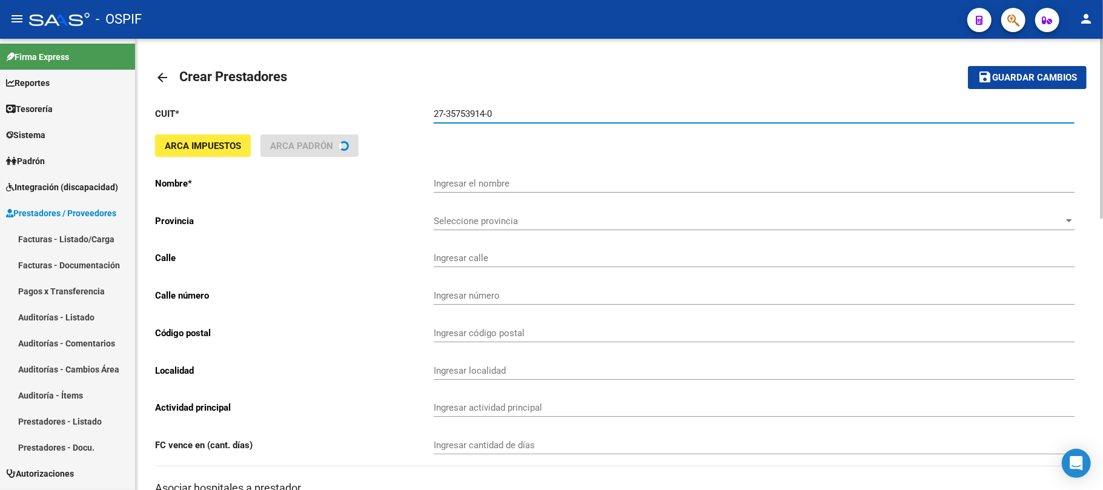
type input "869090"
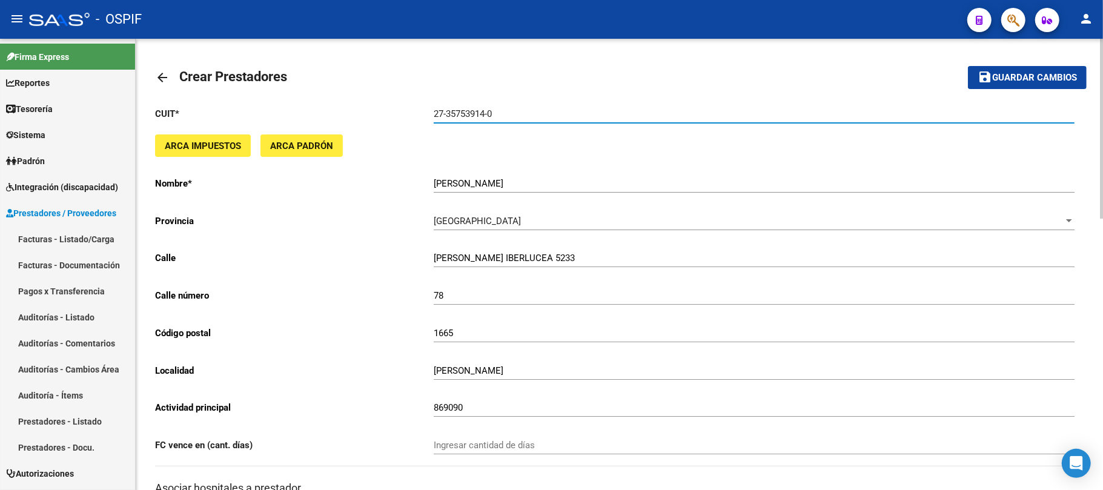
type input "27-35753914-0"
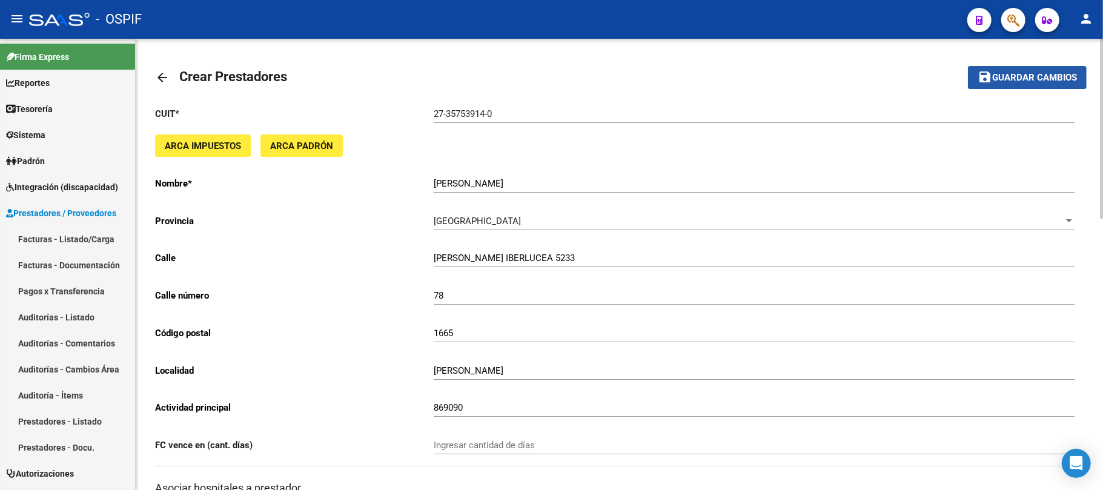
click at [1006, 81] on span "Guardar cambios" at bounding box center [1034, 78] width 85 height 11
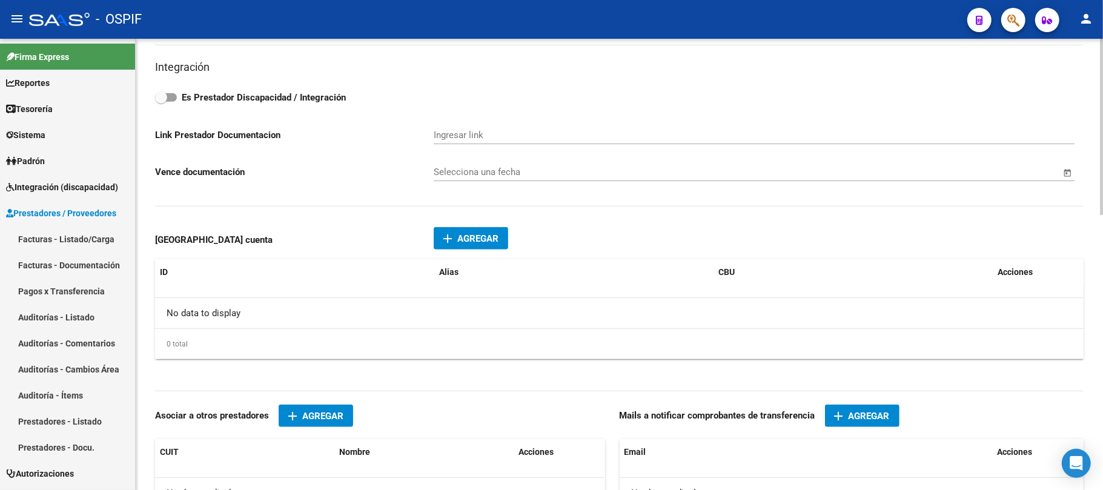
scroll to position [565, 0]
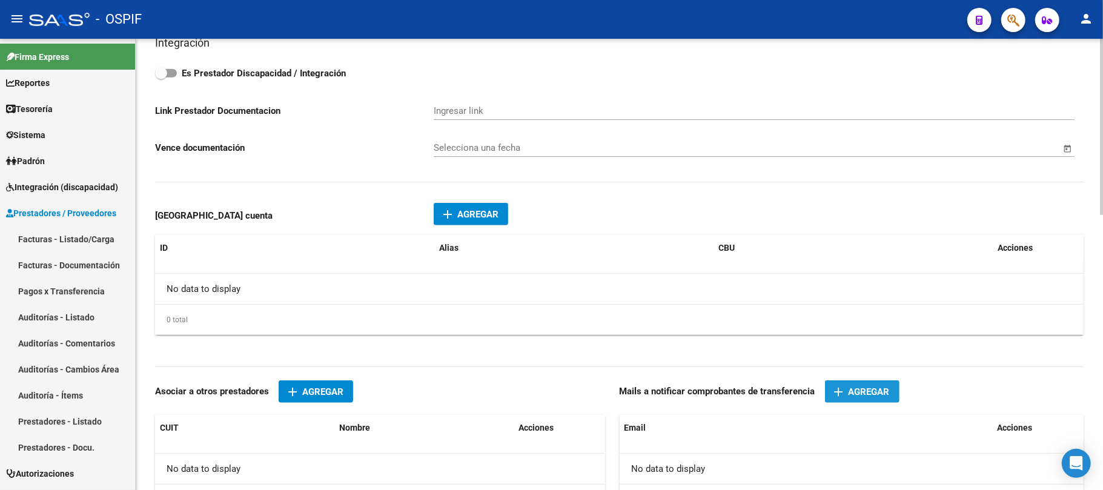
click at [877, 393] on span "Agregar" at bounding box center [869, 391] width 41 height 11
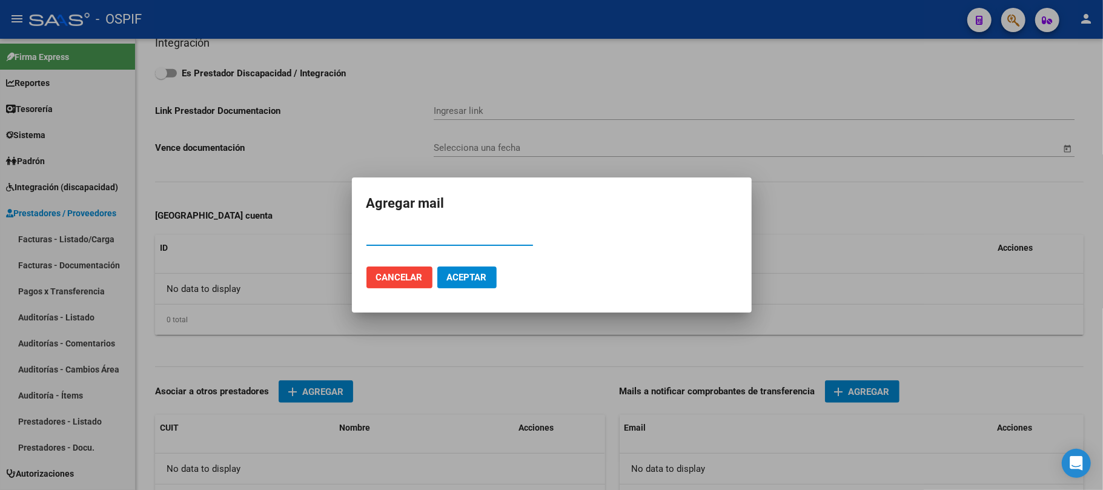
paste input "[EMAIL_ADDRESS][DOMAIN_NAME]"
type input "[EMAIL_ADDRESS][DOMAIN_NAME]"
click at [480, 270] on button "Aceptar" at bounding box center [466, 278] width 59 height 22
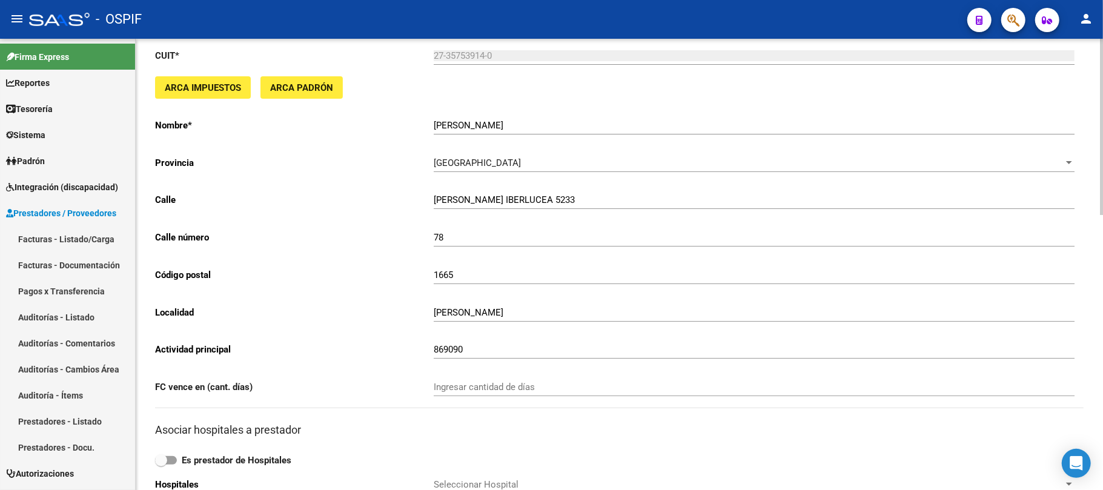
scroll to position [0, 0]
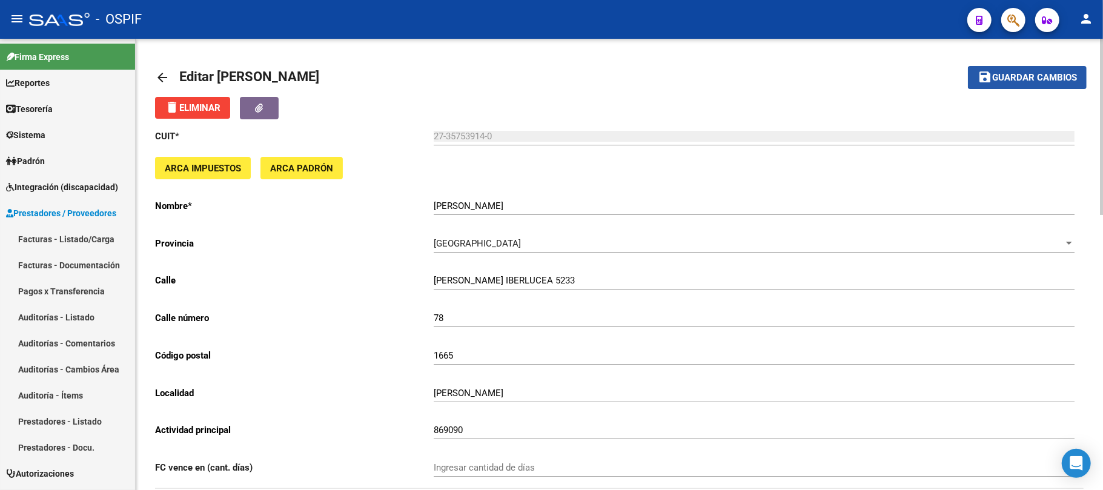
click at [1030, 73] on span "Guardar cambios" at bounding box center [1034, 78] width 85 height 11
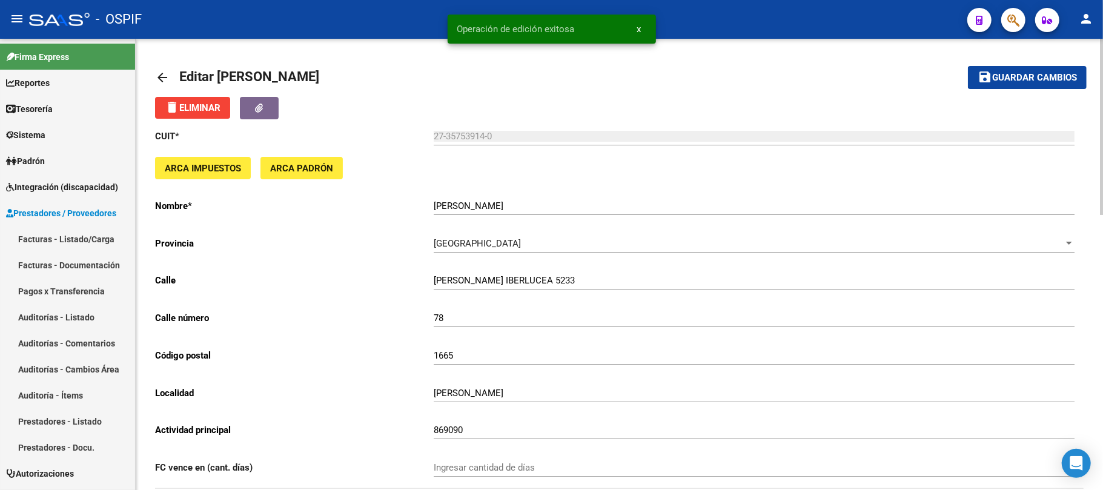
click at [1036, 81] on span "Guardar cambios" at bounding box center [1034, 78] width 85 height 11
click at [1021, 74] on span "Guardar cambios" at bounding box center [1034, 78] width 85 height 11
click at [61, 128] on link "Sistema" at bounding box center [67, 135] width 135 height 26
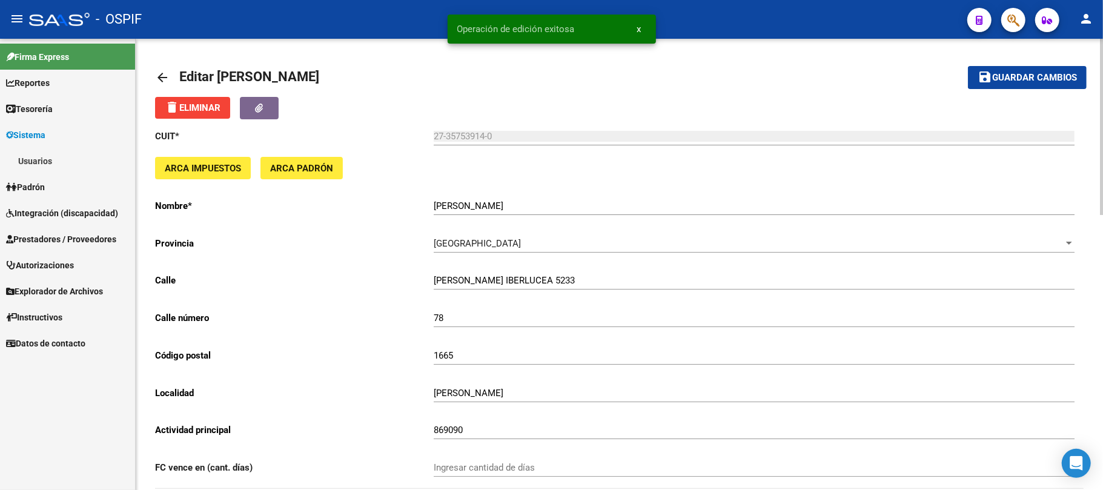
click at [61, 153] on link "Usuarios" at bounding box center [67, 161] width 135 height 26
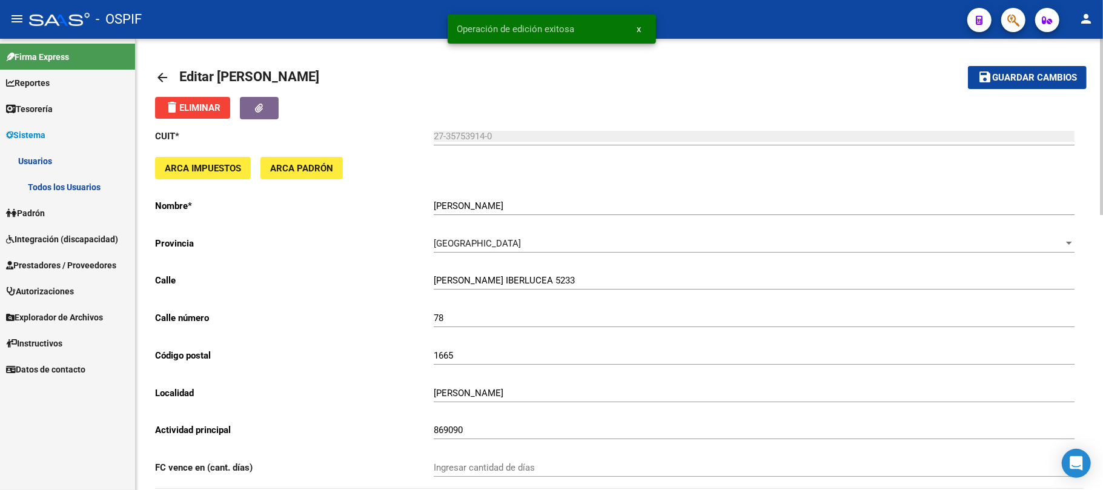
click at [44, 185] on link "Todos los Usuarios" at bounding box center [67, 187] width 135 height 26
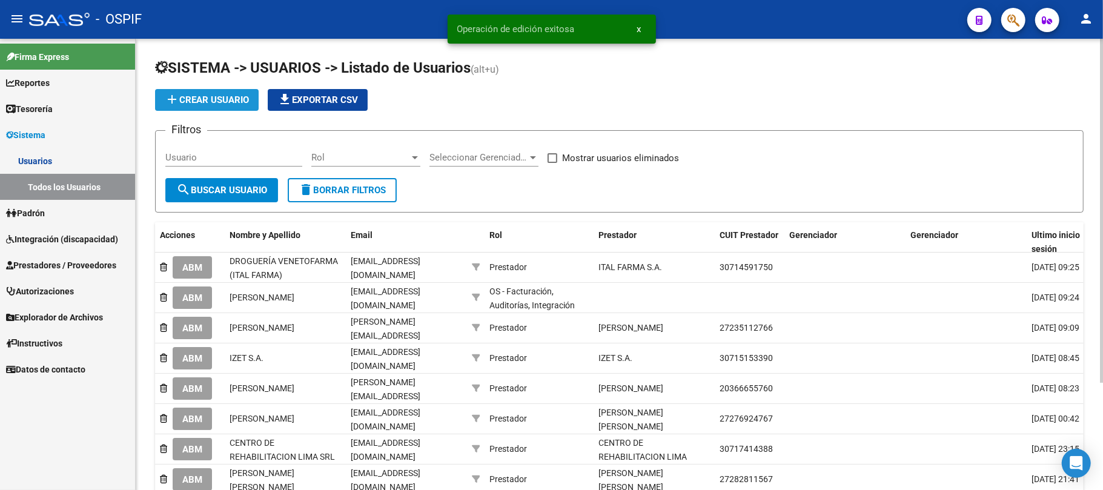
click at [223, 94] on span "add Crear Usuario" at bounding box center [207, 99] width 84 height 11
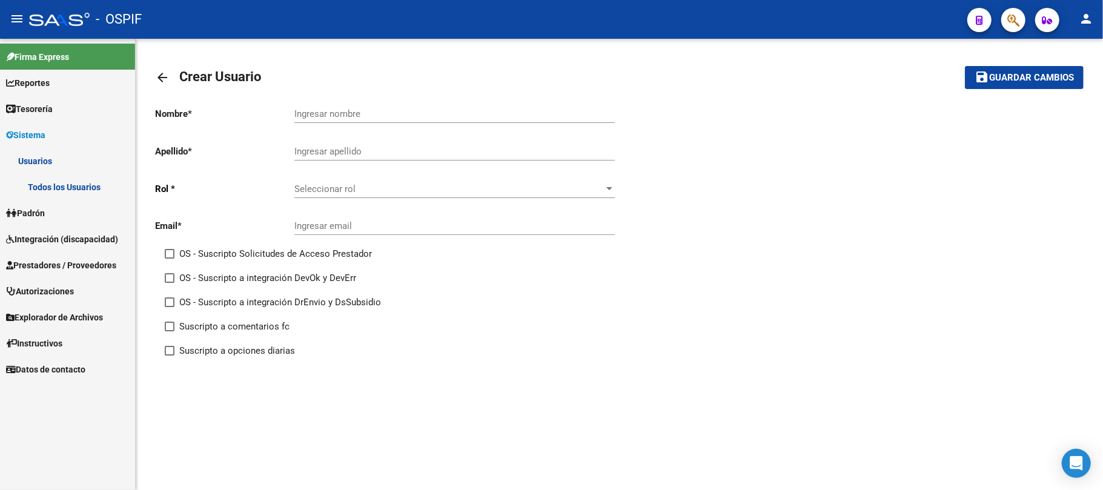
click at [393, 230] on input "Ingresar email" at bounding box center [454, 225] width 320 height 11
paste input "[EMAIL_ADDRESS][DOMAIN_NAME]"
type input "[EMAIL_ADDRESS][DOMAIN_NAME]"
click at [396, 181] on div "Seleccionar rol Seleccionar rol" at bounding box center [454, 185] width 320 height 26
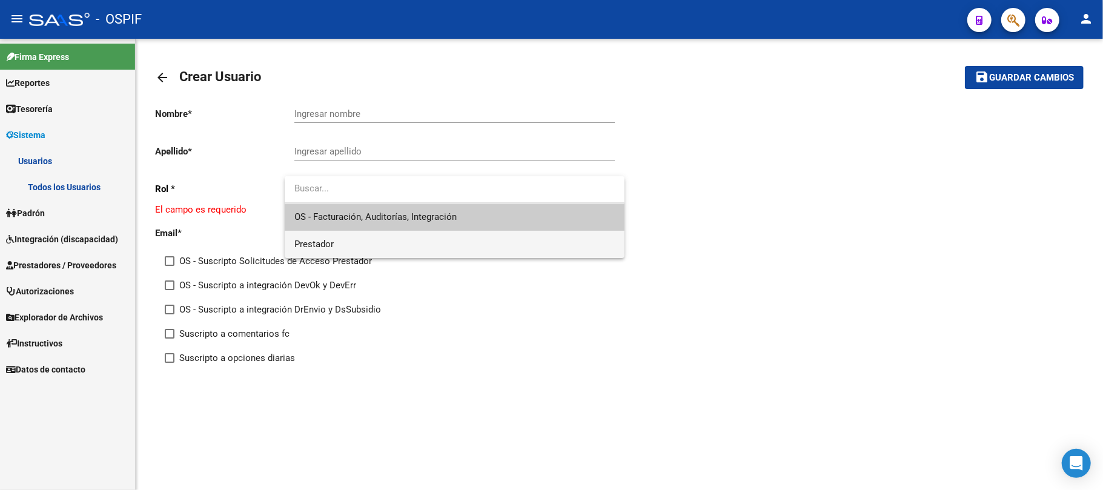
click at [397, 245] on span "Prestador" at bounding box center [454, 244] width 320 height 27
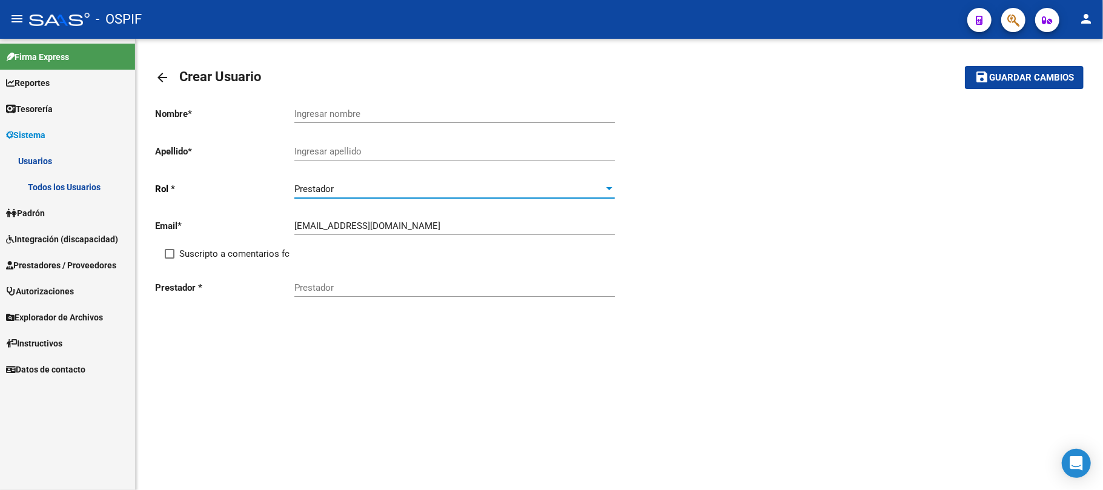
click at [286, 253] on span "Suscripto a comentarios fc" at bounding box center [234, 254] width 110 height 15
click at [170, 259] on input "Suscripto a comentarios fc" at bounding box center [169, 259] width 1 height 1
checkbox input "true"
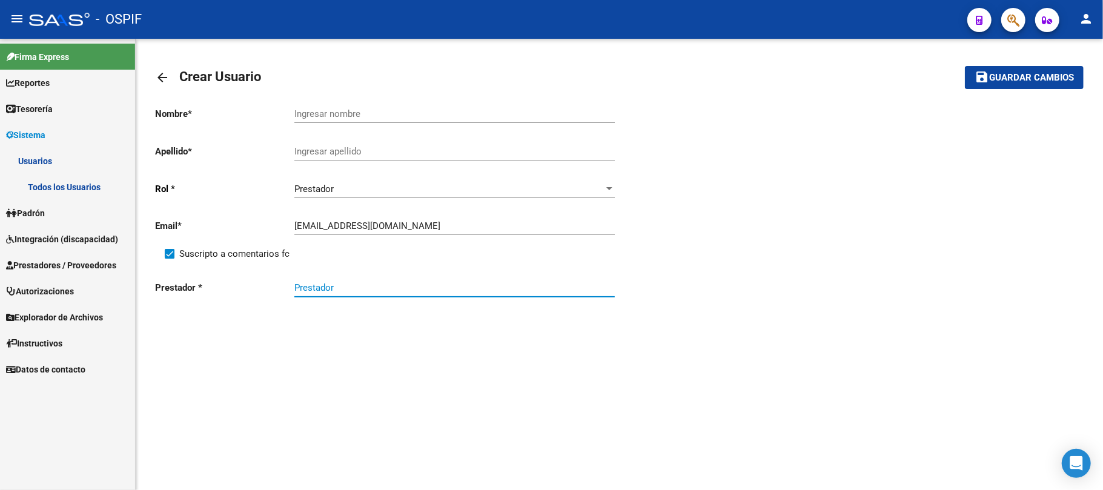
click at [345, 291] on input "Prestador" at bounding box center [454, 287] width 320 height 11
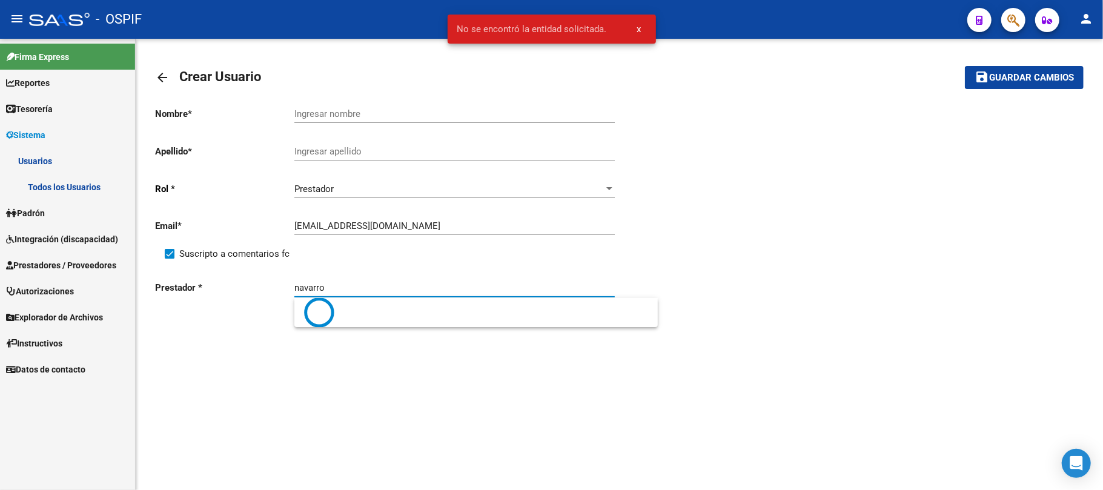
click at [424, 345] on body "menu - OSPIF person Firma Express Reportes Egresos Devengados Comprobantes Reci…" at bounding box center [551, 245] width 1103 height 490
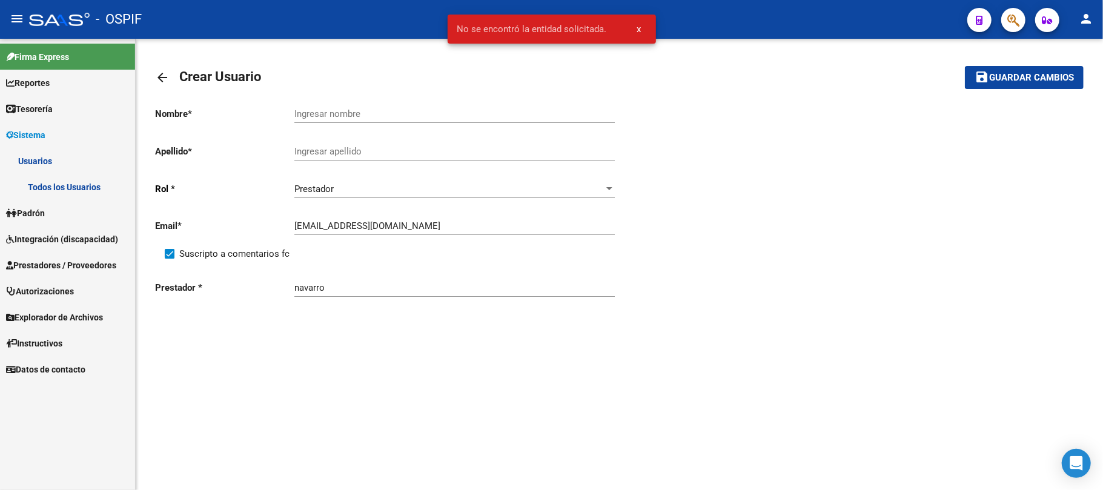
click at [425, 342] on div "Nombre * Ingresar nombre Apellido * Ingresar apellido [PERSON_NAME] * Prestador…" at bounding box center [619, 229] width 929 height 265
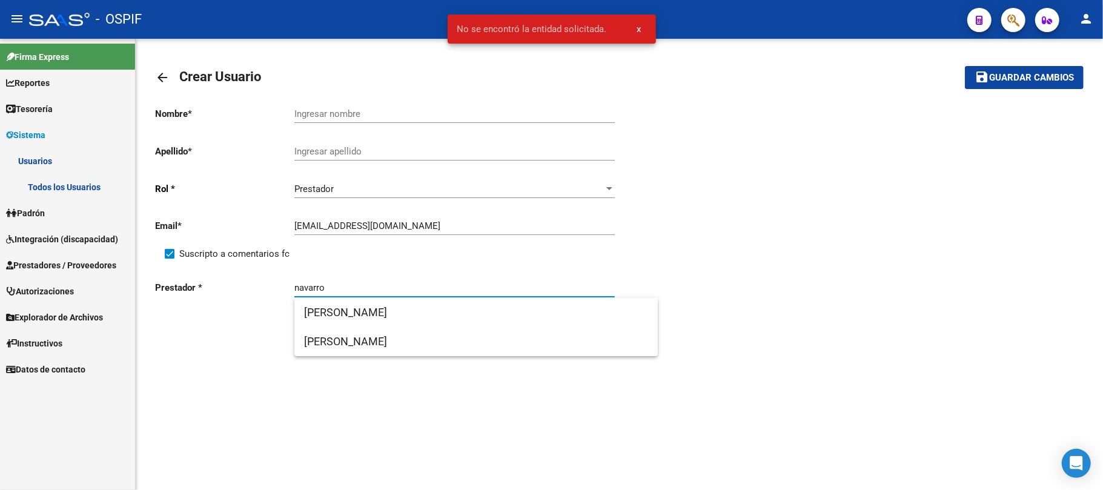
click at [422, 287] on input "navarro" at bounding box center [454, 287] width 320 height 11
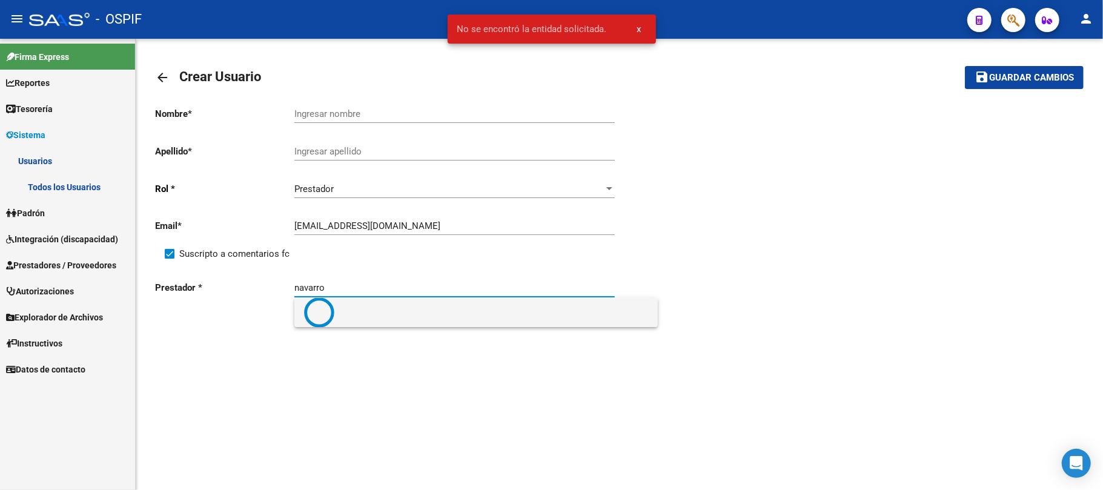
type input "[PERSON_NAME]"
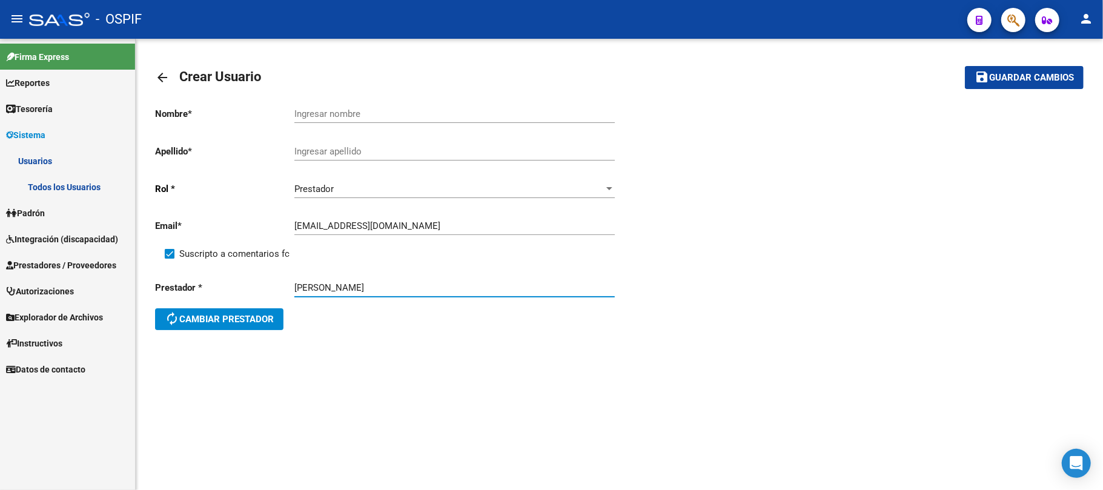
click at [400, 119] on div "Ingresar nombre" at bounding box center [454, 110] width 320 height 26
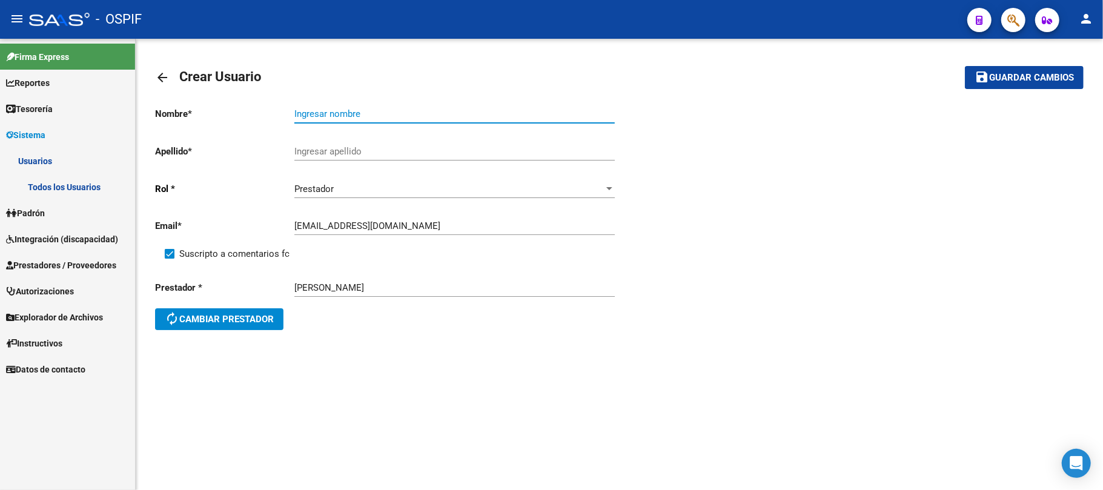
click at [401, 112] on input "Ingresar nombre" at bounding box center [454, 113] width 320 height 11
type input "[PERSON_NAME]"
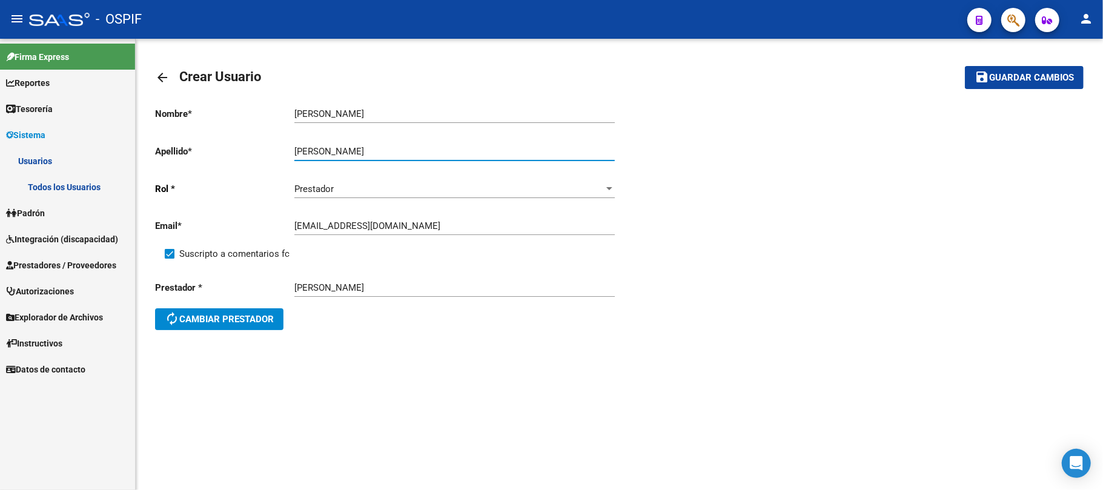
type input "[PERSON_NAME]"
click at [1072, 92] on mat-toolbar-row "save Guardar cambios" at bounding box center [986, 77] width 193 height 39
click at [1074, 84] on button "save Guardar cambios" at bounding box center [1024, 77] width 119 height 22
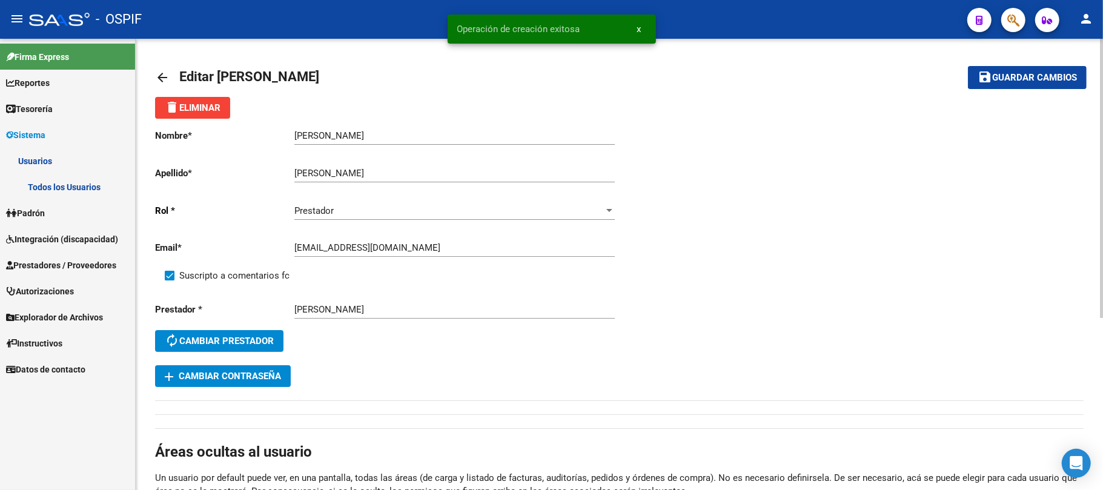
click at [257, 379] on span "add Cambiar Contraseña" at bounding box center [223, 376] width 116 height 11
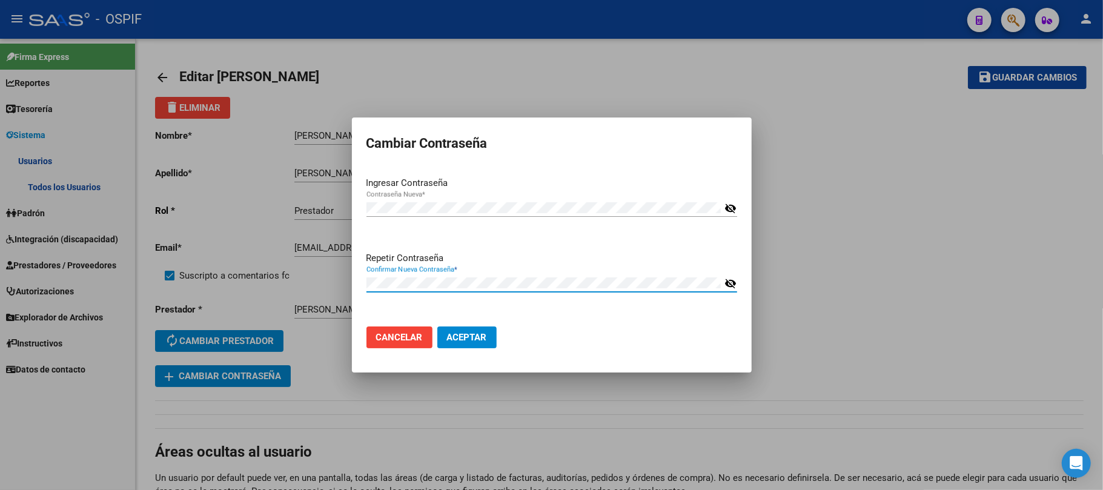
click at [696, 338] on mat-dialog-actions "Cancelar Aceptar" at bounding box center [551, 337] width 371 height 41
click at [448, 340] on span "Aceptar" at bounding box center [467, 337] width 40 height 11
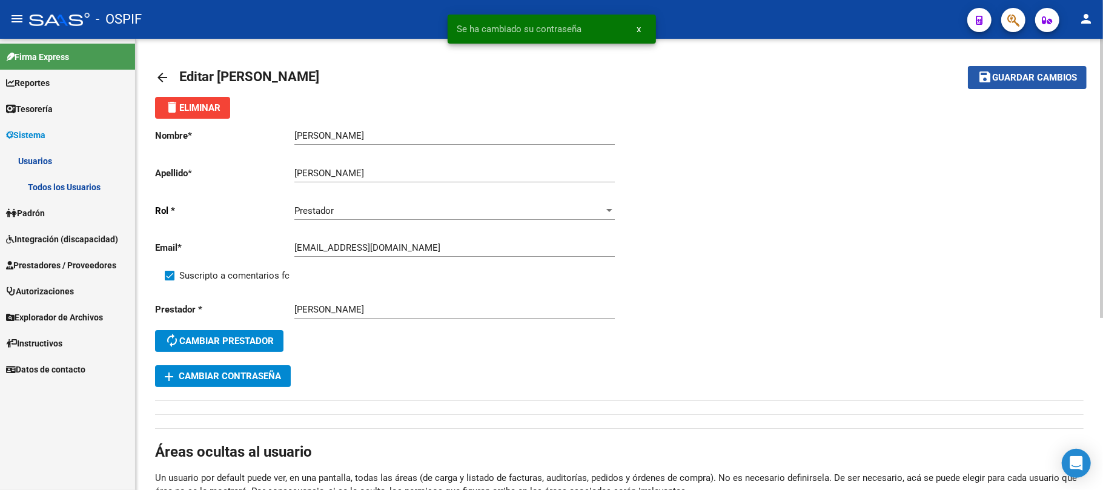
click at [1036, 66] on button "save Guardar cambios" at bounding box center [1027, 77] width 119 height 22
click at [1012, 73] on span "Guardar cambios" at bounding box center [1034, 78] width 85 height 11
click at [44, 260] on span "Prestadores / Proveedores" at bounding box center [61, 265] width 110 height 13
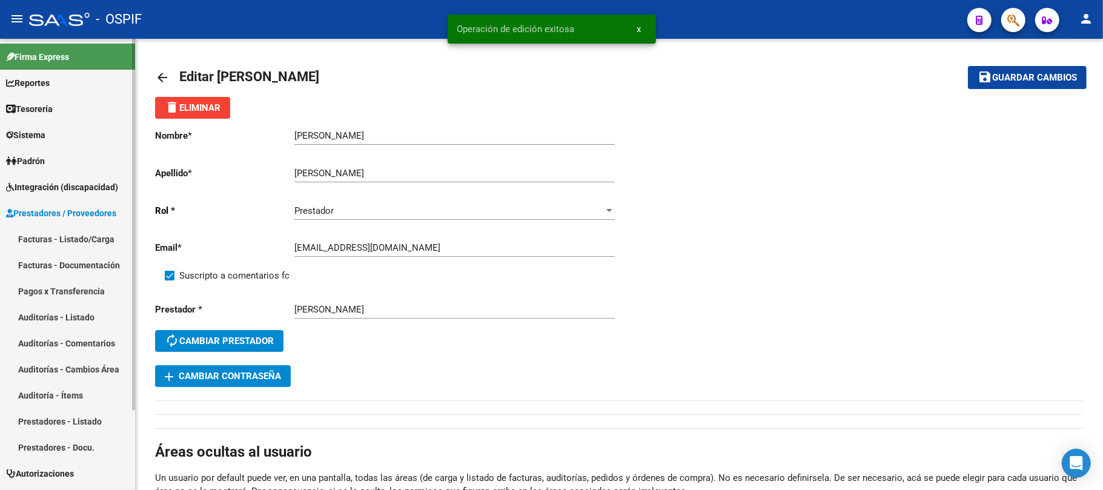
click at [54, 285] on mat-nav-list "Facturas - Listado/Carga Facturas - Documentación Pagos x Transferencia Auditor…" at bounding box center [67, 343] width 135 height 234
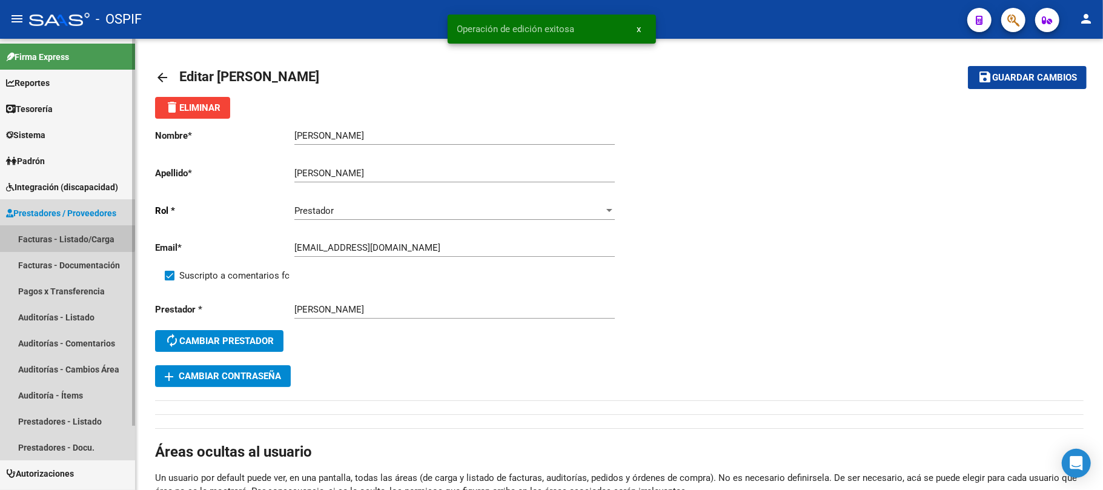
click at [59, 233] on link "Facturas - Listado/Carga" at bounding box center [67, 239] width 135 height 26
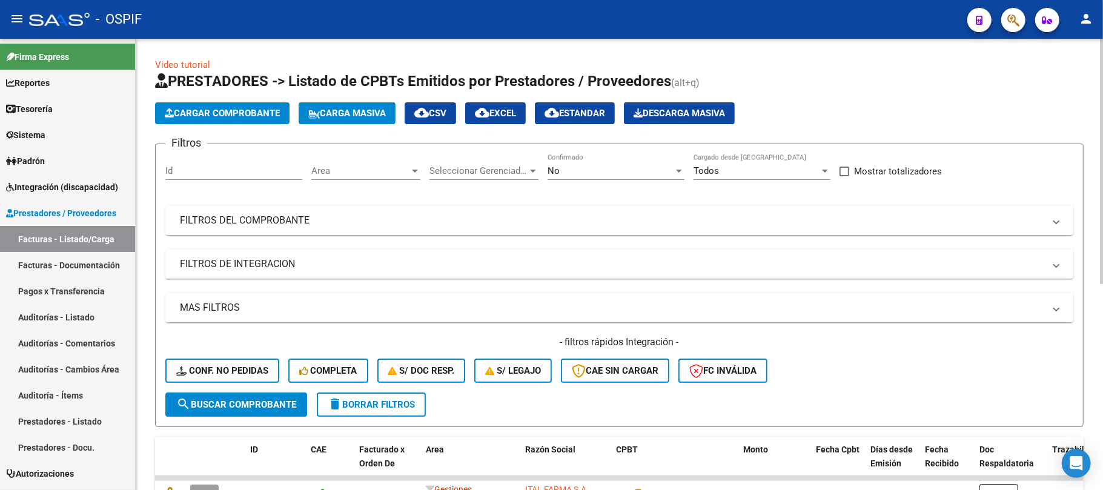
click at [374, 167] on span "Area" at bounding box center [360, 170] width 98 height 11
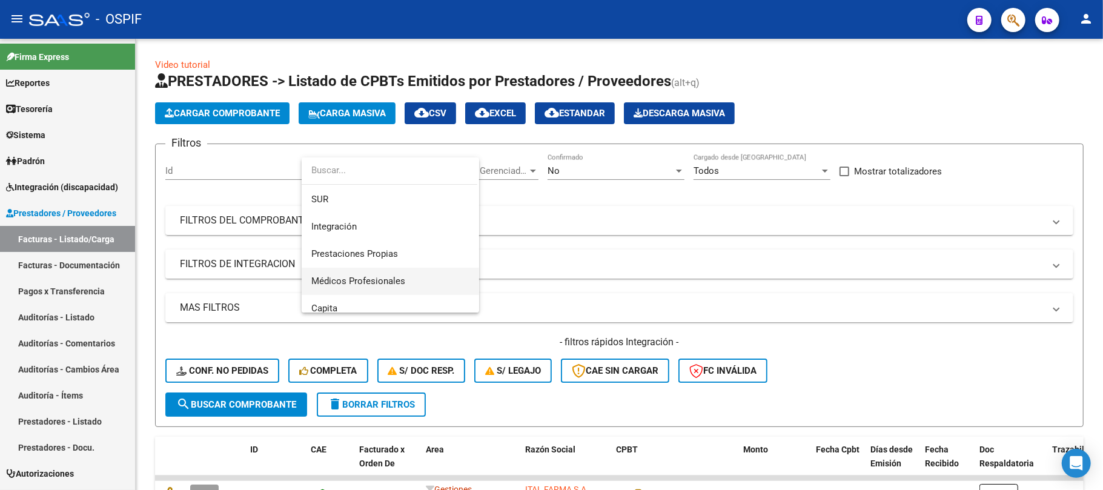
scroll to position [161, 0]
click at [573, 236] on div at bounding box center [551, 245] width 1103 height 490
click at [589, 209] on mat-expansion-panel-header "FILTROS DEL COMPROBANTE" at bounding box center [619, 220] width 908 height 29
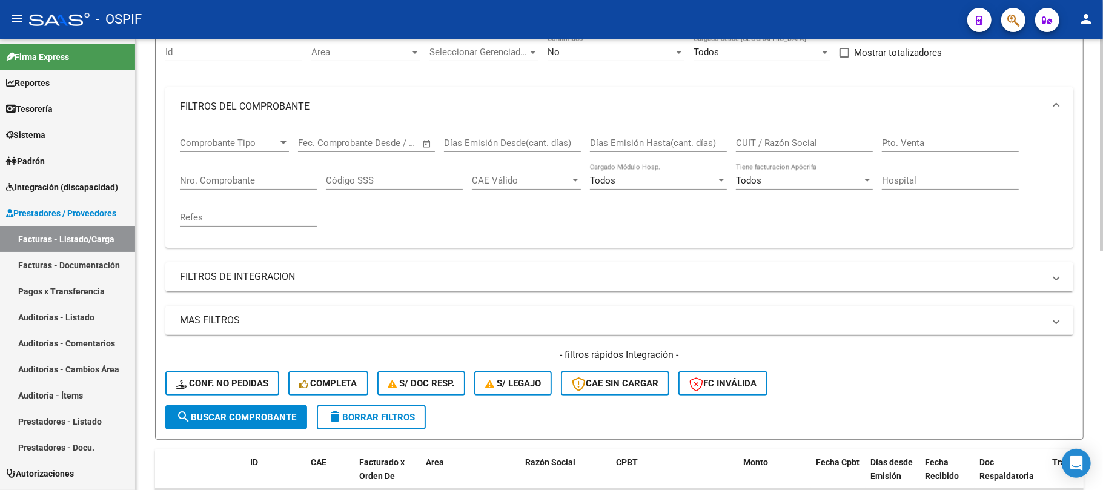
scroll to position [242, 0]
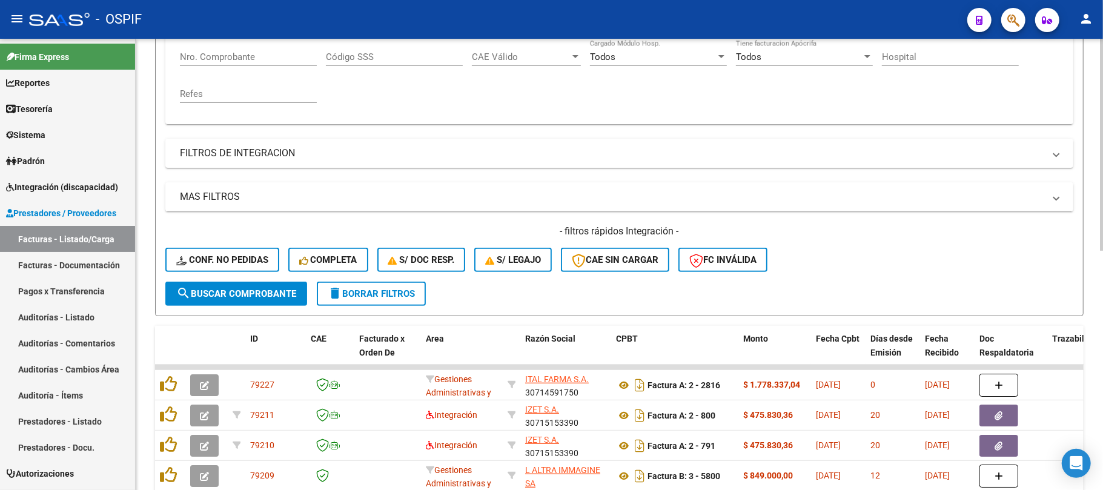
click at [379, 296] on span "delete Borrar Filtros" at bounding box center [371, 293] width 87 height 11
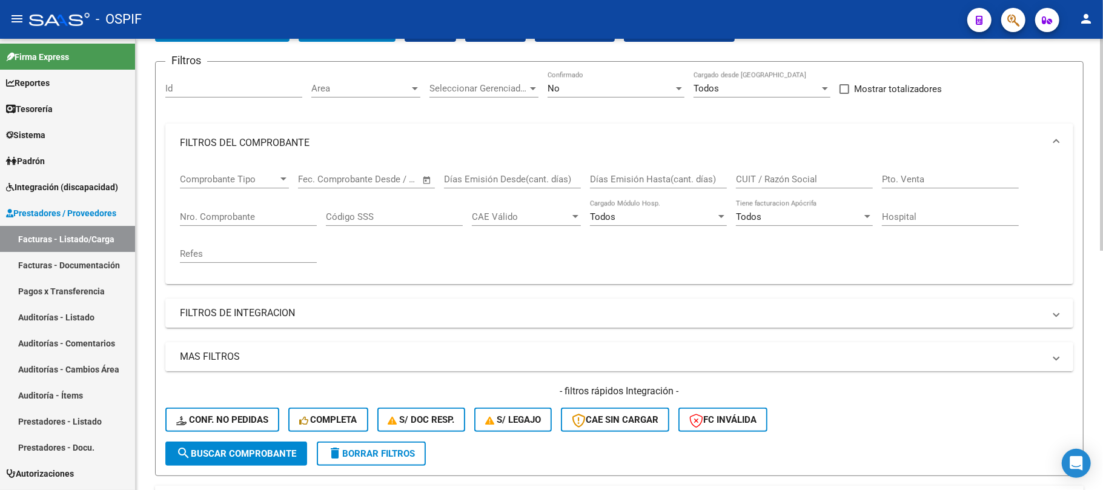
scroll to position [0, 0]
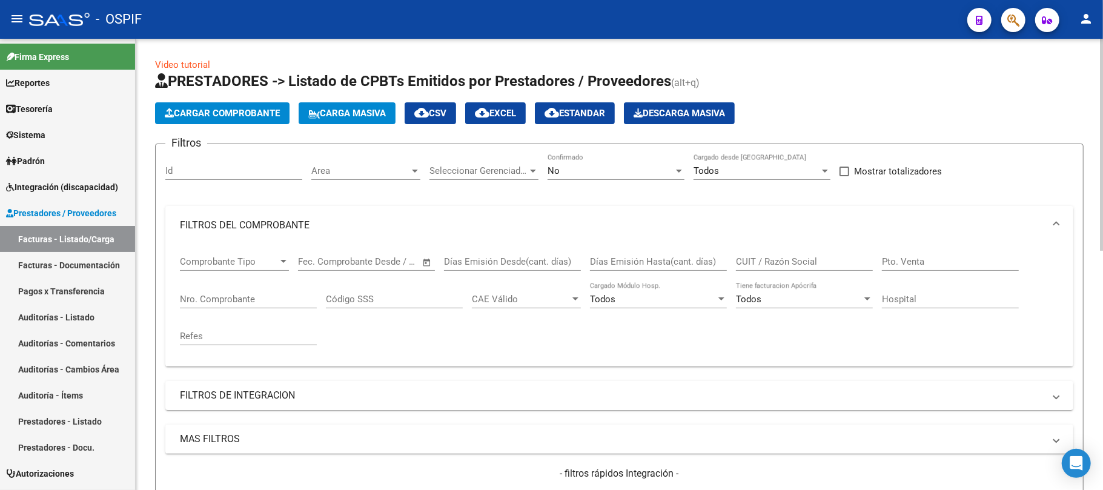
click at [643, 168] on div "No" at bounding box center [611, 170] width 126 height 11
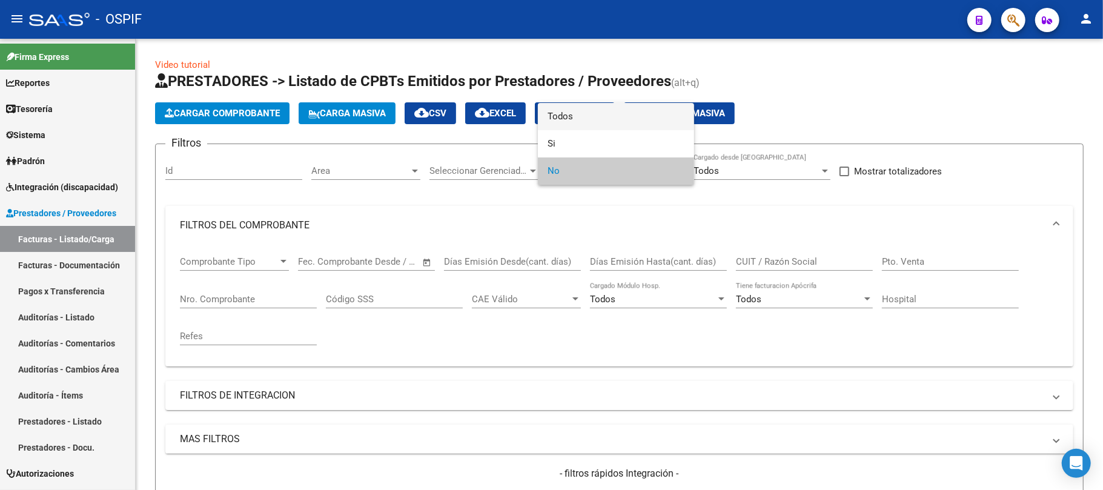
click at [584, 121] on span "Todos" at bounding box center [616, 116] width 137 height 27
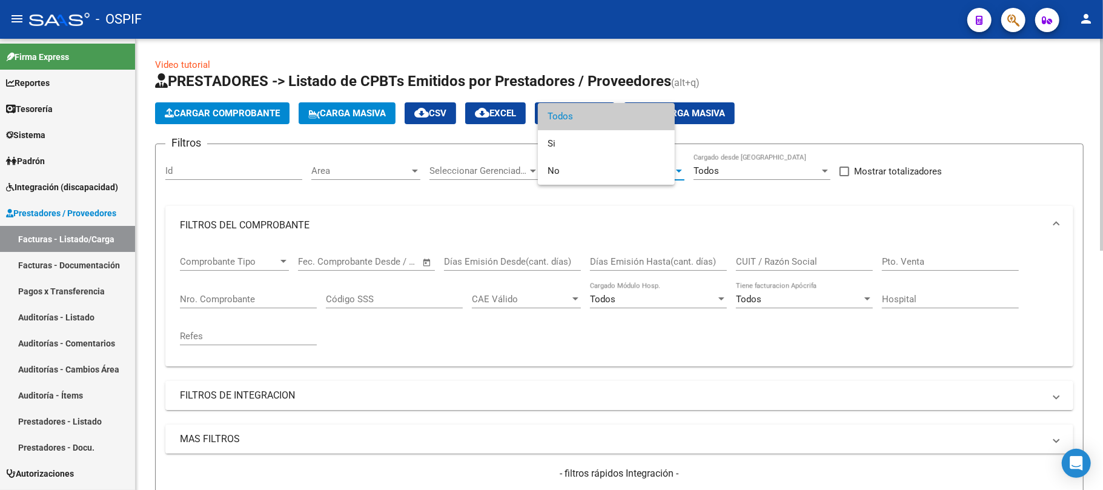
click at [352, 402] on mat-panel-title "FILTROS DE INTEGRACION" at bounding box center [612, 395] width 864 height 13
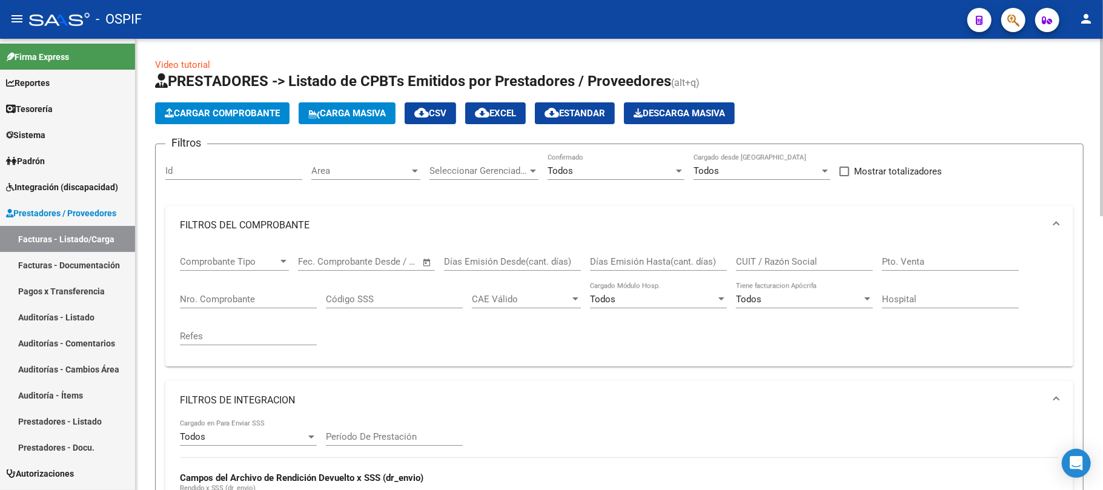
scroll to position [161, 0]
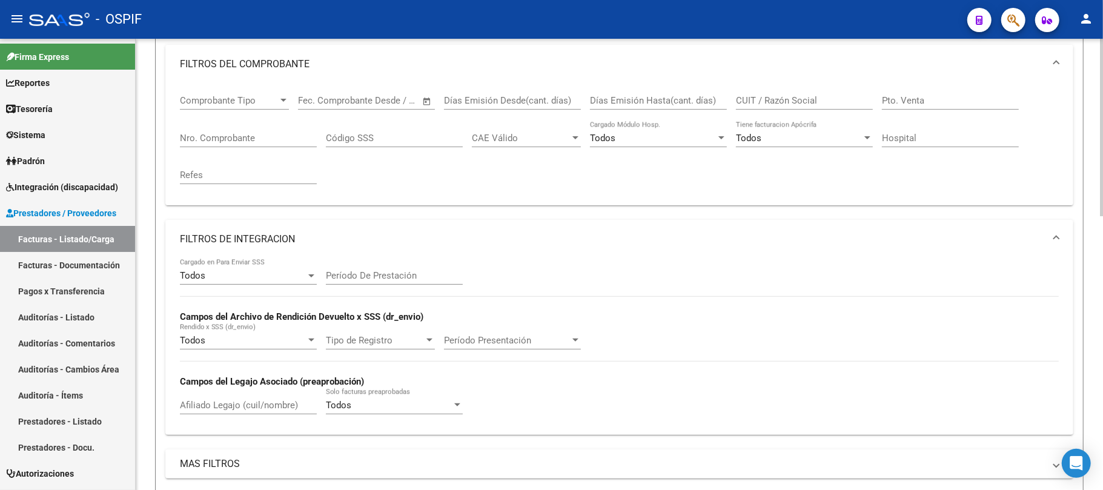
click at [240, 407] on input "Afiliado Legajo (cuil/nombre)" at bounding box center [248, 405] width 137 height 11
paste input "20496075308"
type input "20496075308"
click at [399, 277] on input "Período De Prestación" at bounding box center [394, 275] width 137 height 11
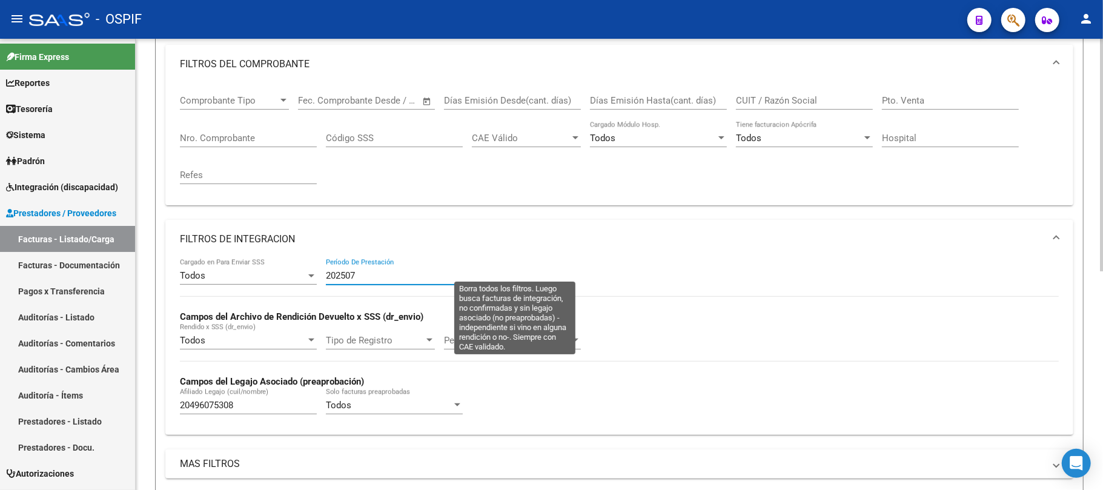
scroll to position [425, 0]
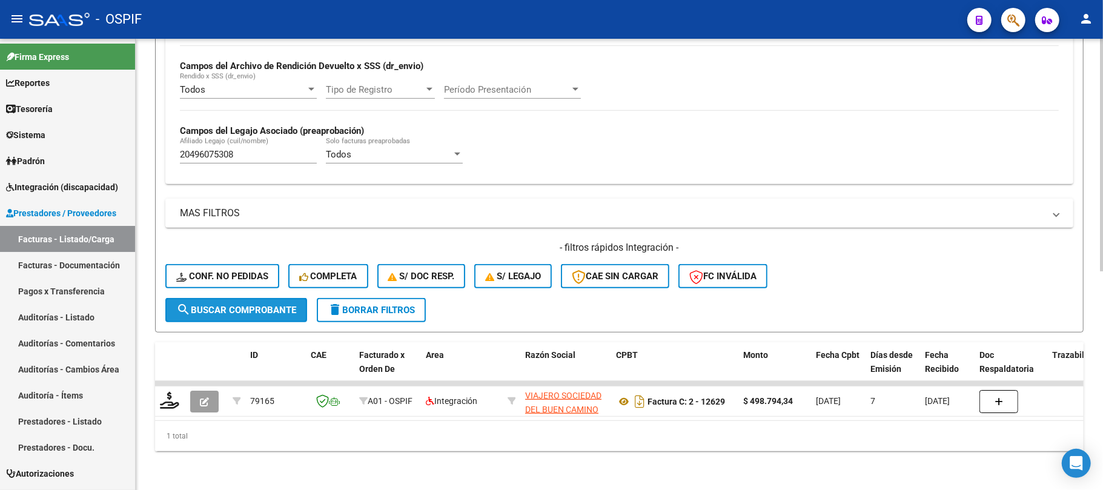
click at [217, 305] on span "search Buscar Comprobante" at bounding box center [236, 310] width 120 height 11
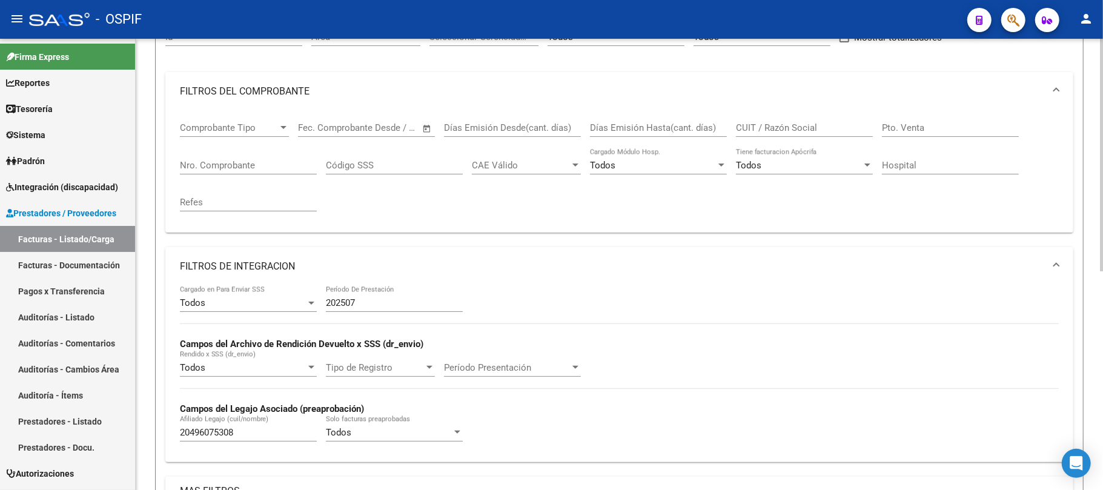
scroll to position [344, 0]
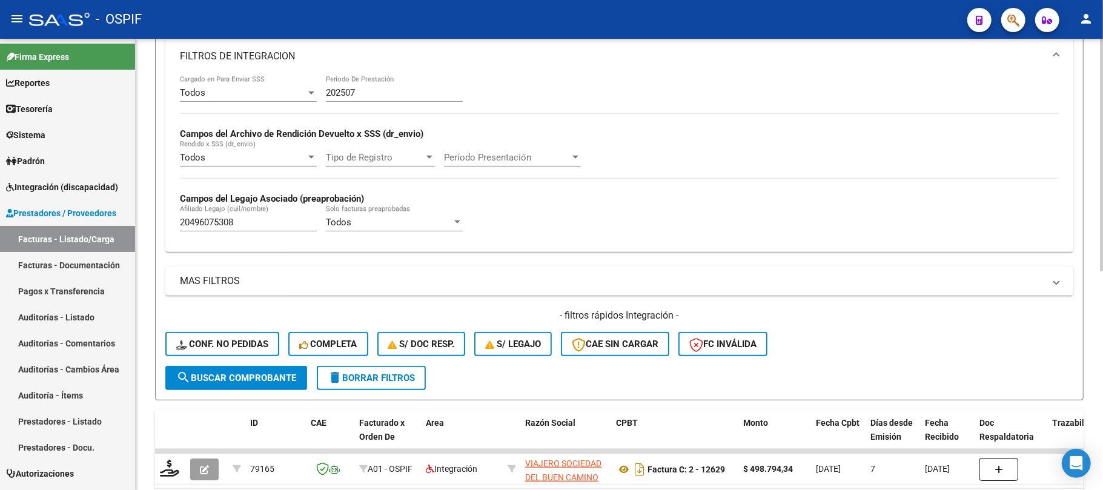
click at [393, 93] on input "202507" at bounding box center [394, 92] width 137 height 11
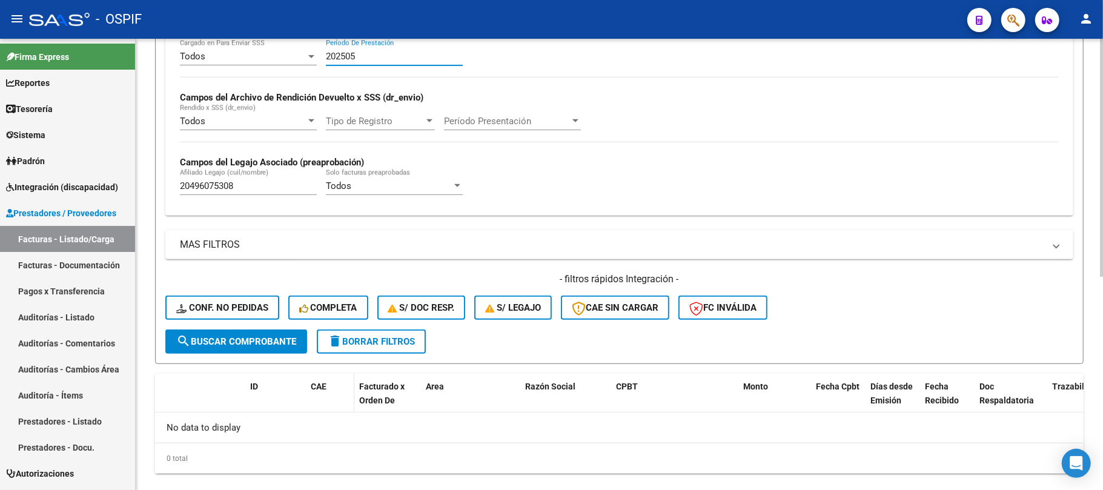
scroll to position [403, 0]
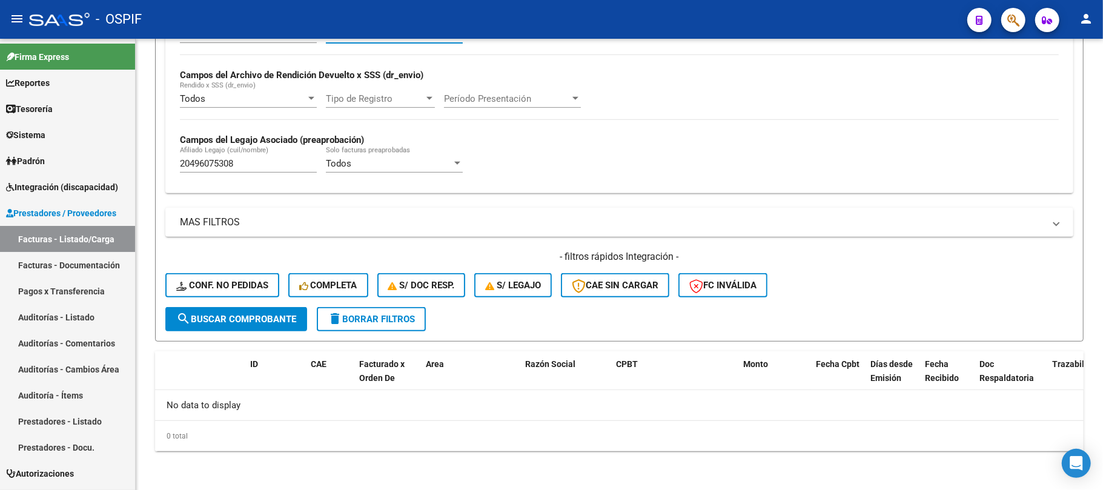
type input "202505"
click at [248, 169] on input "20496075308" at bounding box center [248, 163] width 137 height 11
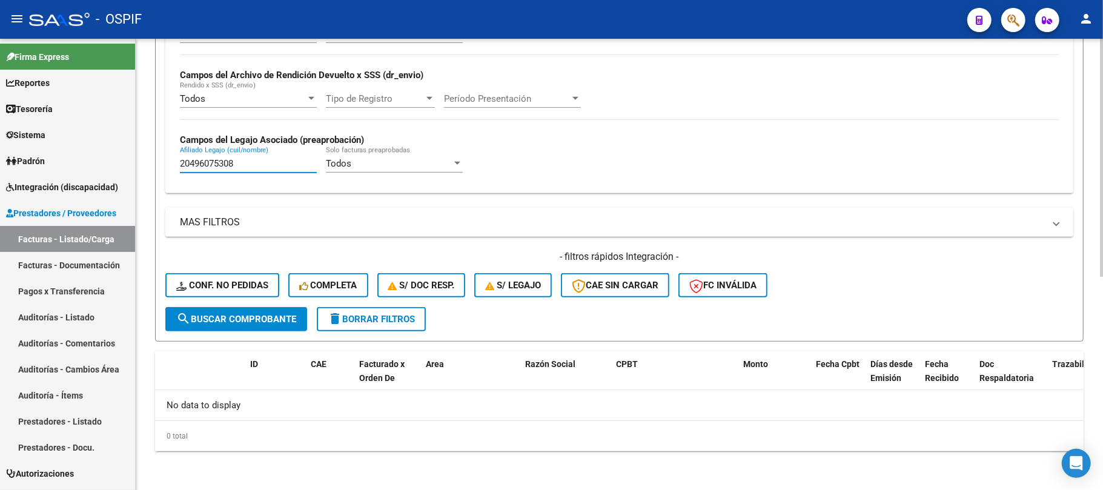
click at [248, 169] on input "20496075308" at bounding box center [248, 163] width 137 height 11
paste input "529223030"
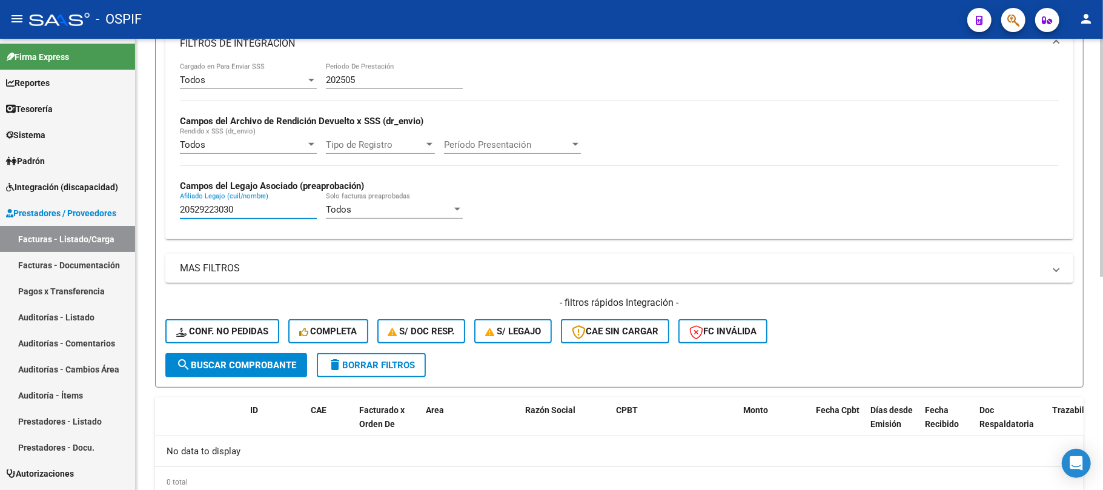
scroll to position [322, 0]
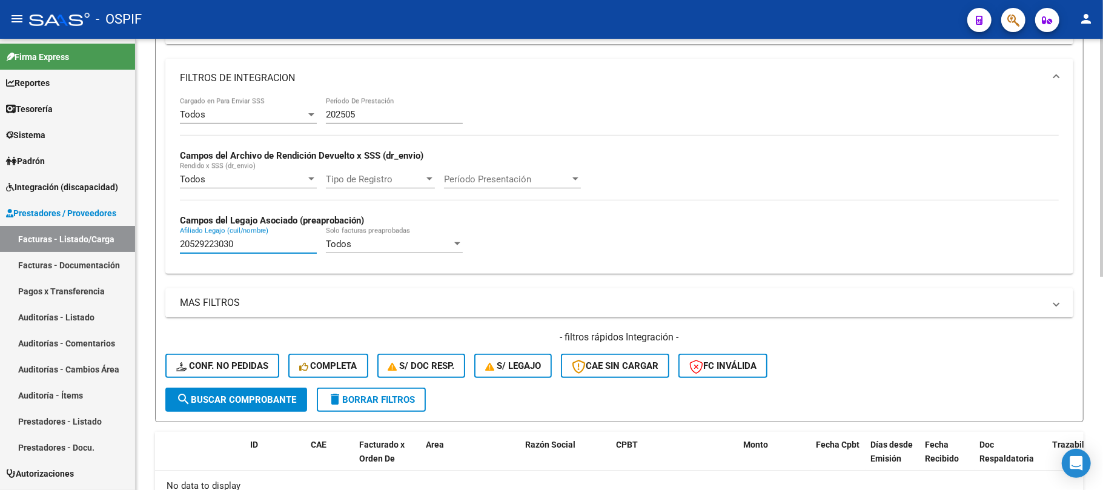
type input "20529223030"
click at [391, 115] on input "202505" at bounding box center [394, 114] width 137 height 11
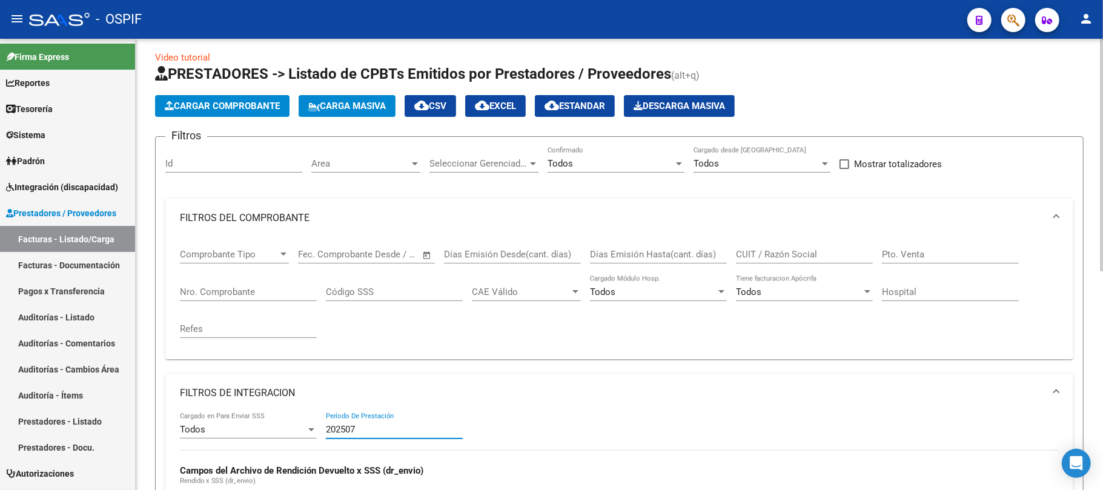
scroll to position [0, 0]
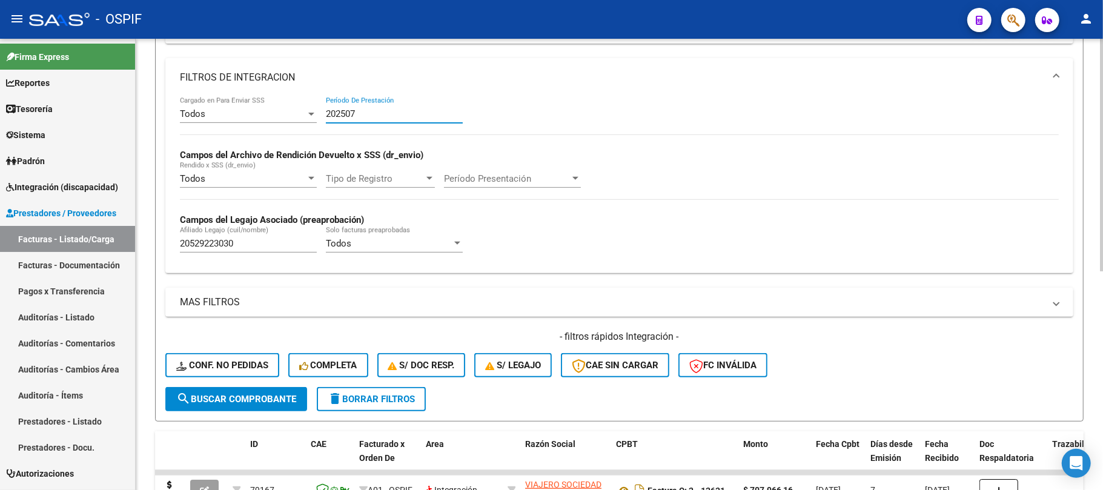
click at [271, 398] on span "search Buscar Comprobante" at bounding box center [236, 399] width 120 height 11
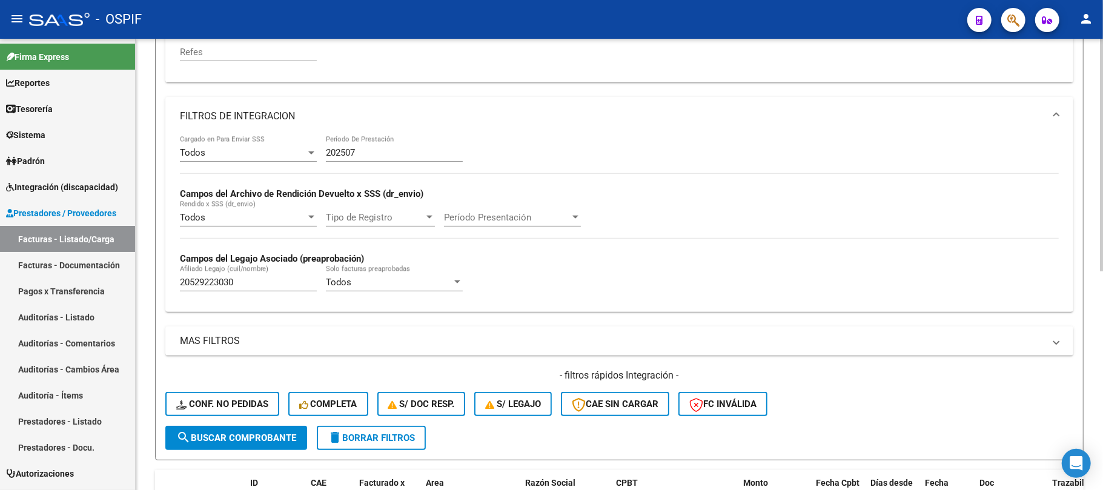
scroll to position [263, 0]
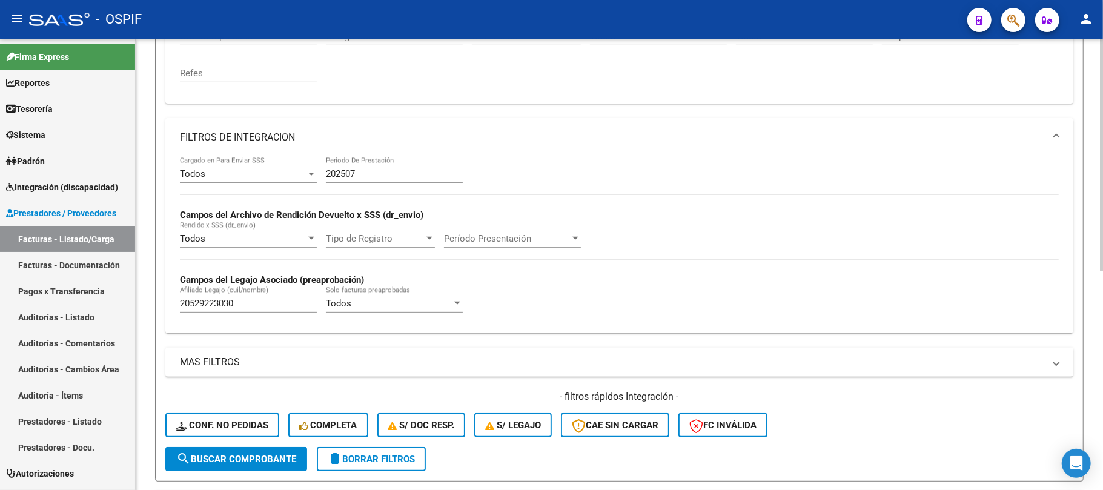
click at [415, 171] on mat-expansion-panel "FILTROS DE INTEGRACION Todos Cargado en Para Enviar SSS 202507 Período De Prest…" at bounding box center [619, 225] width 908 height 215
click at [388, 187] on div "202507 Período De Prestación" at bounding box center [394, 176] width 137 height 38
click at [386, 174] on input "202507" at bounding box center [394, 173] width 137 height 11
type input "20250"
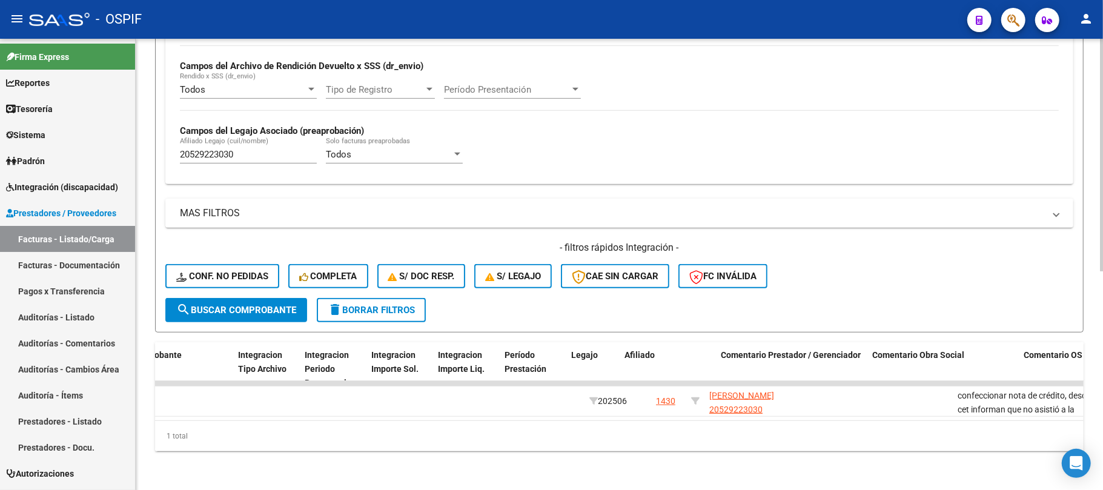
scroll to position [0, 1477]
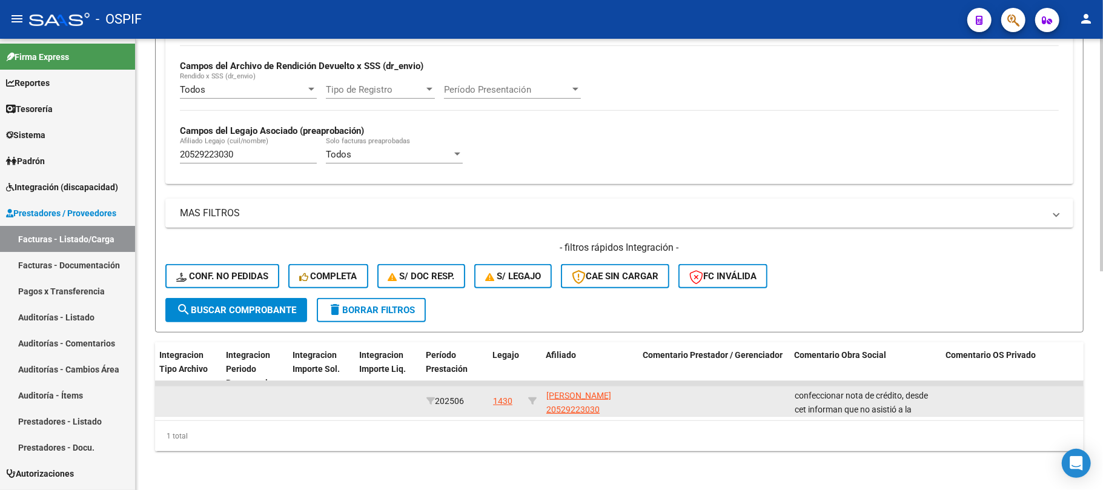
drag, startPoint x: 524, startPoint y: 383, endPoint x: 535, endPoint y: 383, distance: 11.5
click at [535, 386] on div "77710 A01 - OSPIF Integración VIAJERO SOCIEDAD DEL BUEN CAMINO S.A. 30714136905…" at bounding box center [239, 401] width 3123 height 30
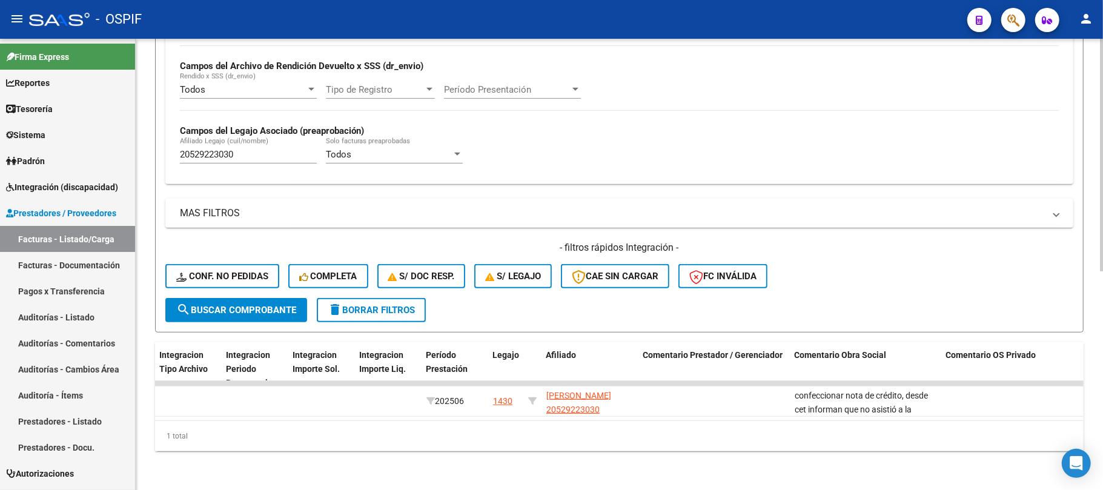
click at [615, 446] on div "1 total" at bounding box center [619, 436] width 929 height 30
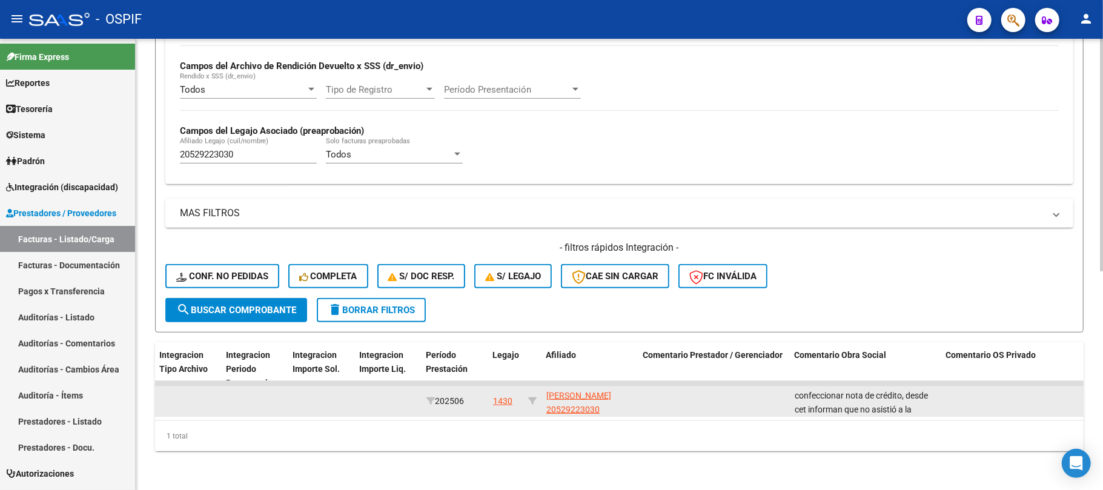
drag, startPoint x: 578, startPoint y: 380, endPoint x: 542, endPoint y: 379, distance: 36.4
click at [542, 386] on datatable-body-cell "[PERSON_NAME] 20529223030" at bounding box center [590, 401] width 97 height 30
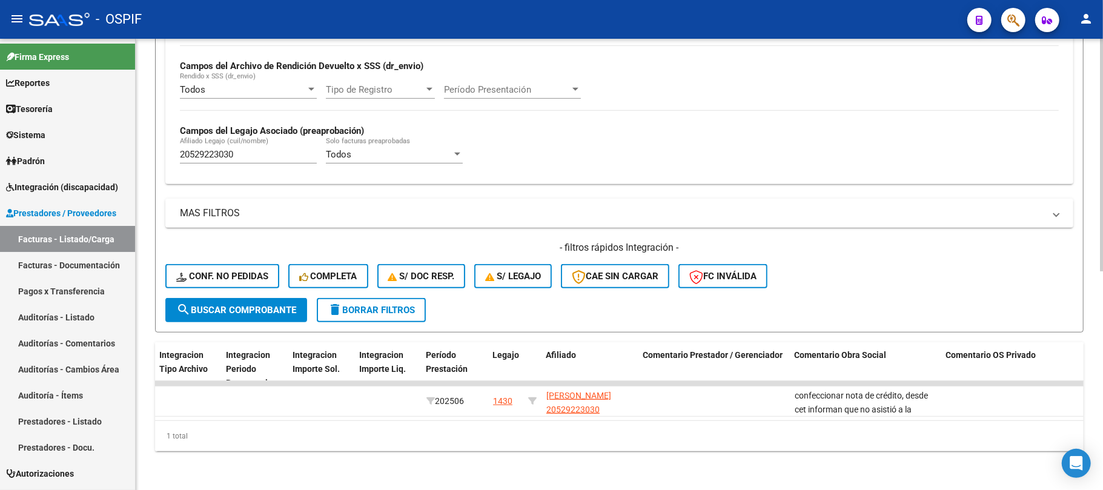
copy span "[PERSON_NAME]"
click at [595, 439] on div "1 total" at bounding box center [619, 436] width 929 height 30
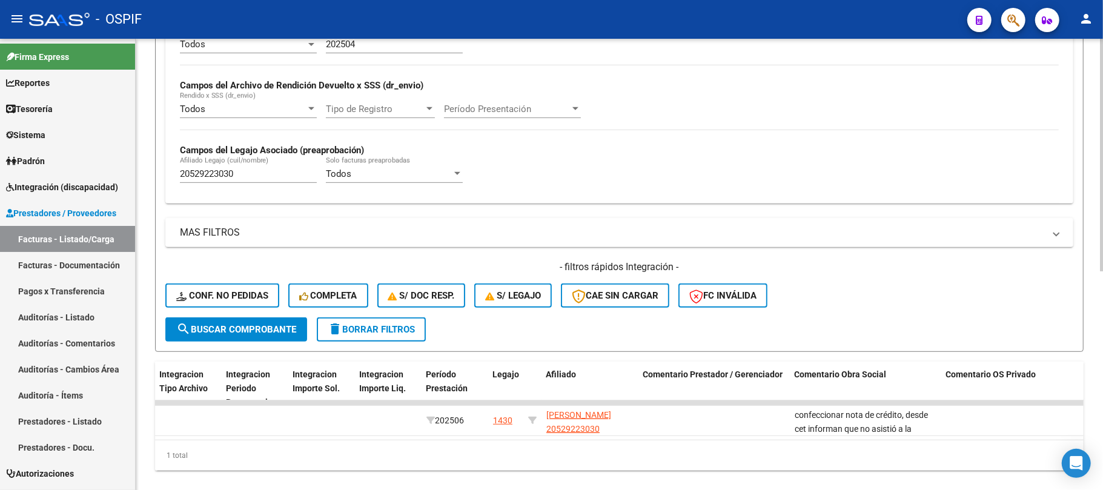
scroll to position [344, 0]
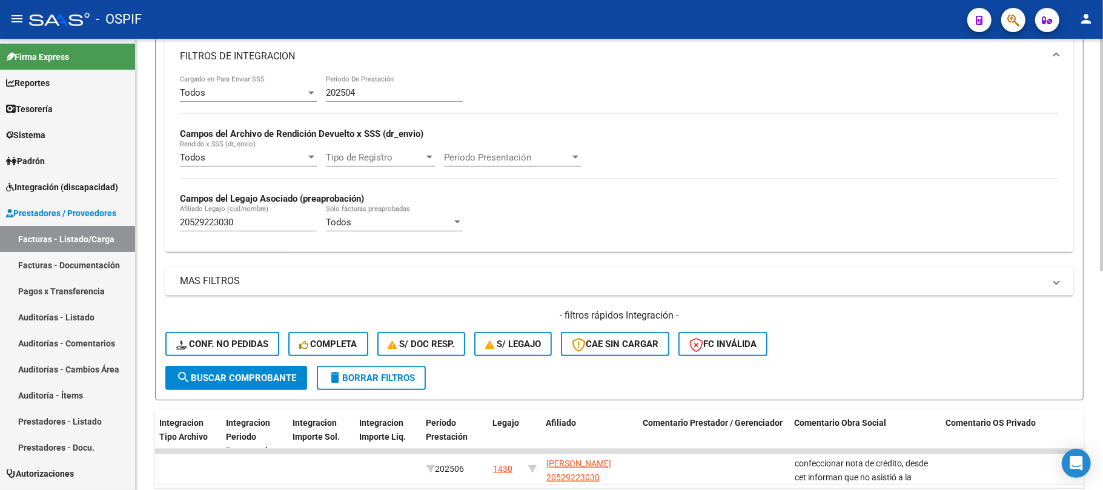
drag, startPoint x: 400, startPoint y: 102, endPoint x: 403, endPoint y: 96, distance: 7.3
click at [401, 98] on div "202504 Período De Prestación" at bounding box center [394, 89] width 137 height 26
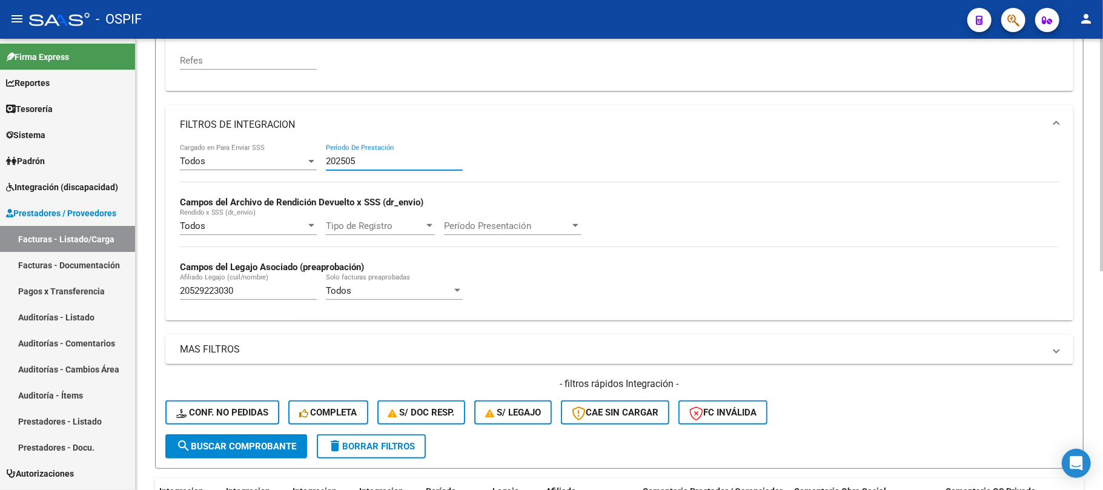
click at [403, 96] on div "Filtros Id Area Area Seleccionar Gerenciador Seleccionar Gerenciador Todos Conf…" at bounding box center [619, 156] width 908 height 556
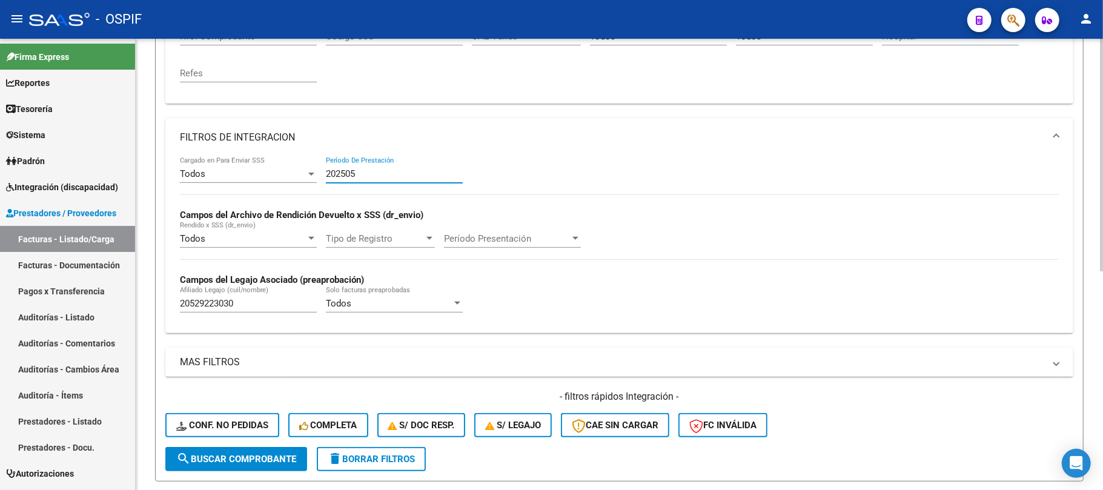
click at [371, 176] on input "202505" at bounding box center [394, 173] width 137 height 11
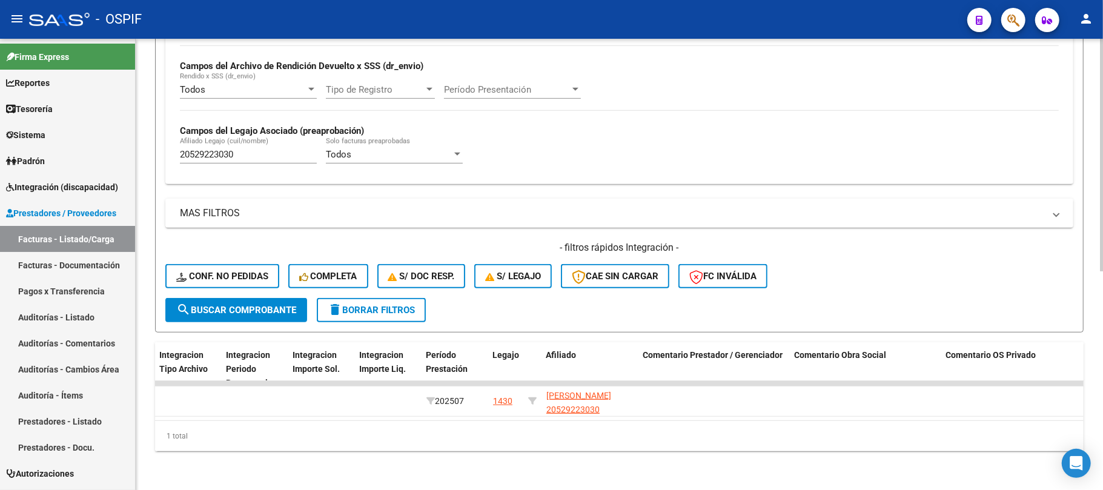
scroll to position [393, 0]
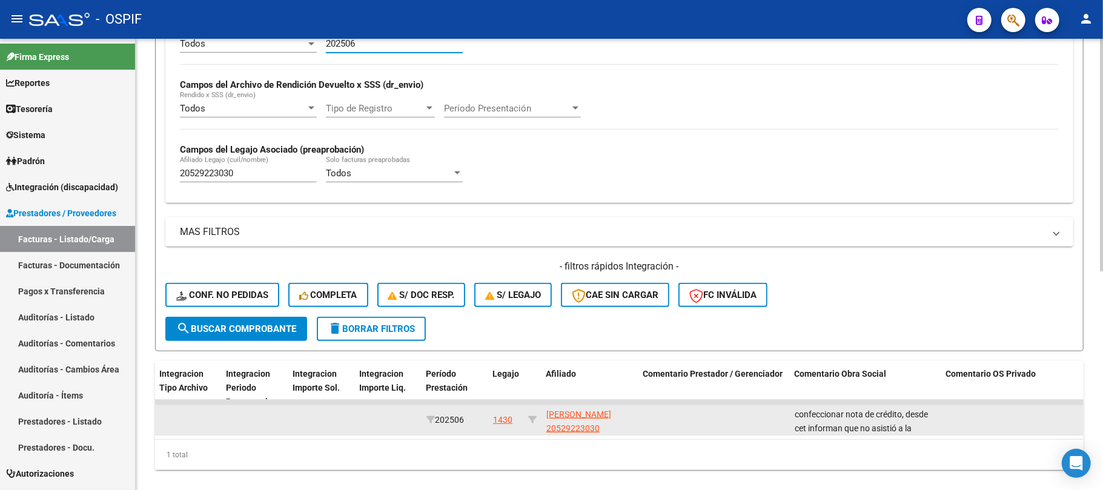
click at [829, 423] on span "confeccionar nota de crédito, desde cet informan que no asistió a la prestación" at bounding box center [861, 428] width 133 height 38
copy span "confeccionar nota de crédito, desde cet informan que no asistió a la prestación"
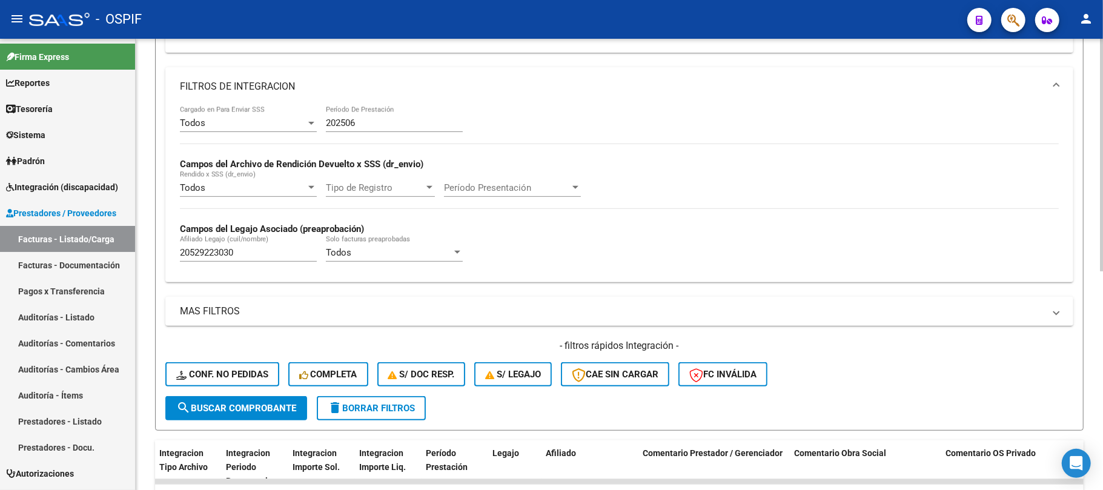
scroll to position [313, 0]
click at [393, 129] on input "202506" at bounding box center [394, 124] width 137 height 11
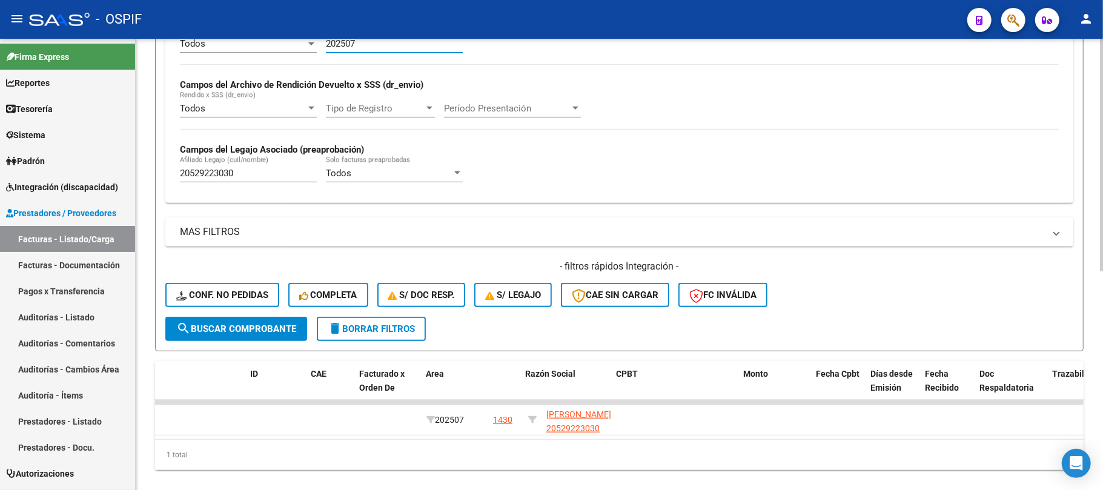
scroll to position [0, 0]
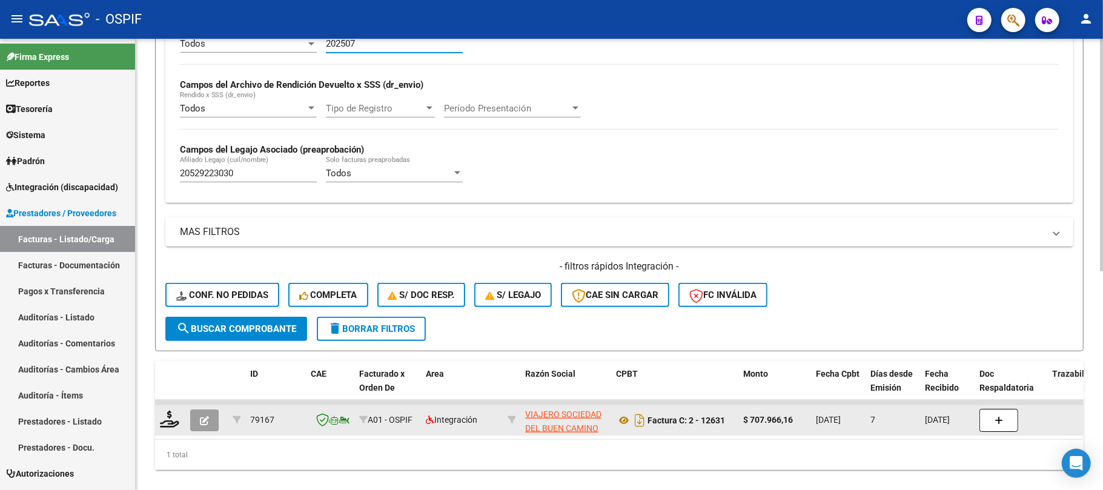
type input "202507"
click at [205, 413] on button "button" at bounding box center [204, 420] width 28 height 22
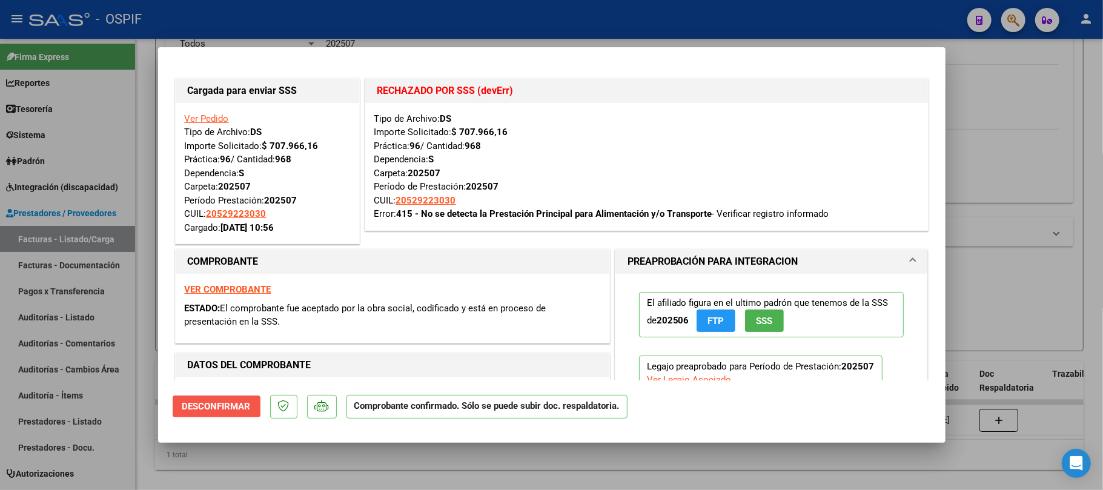
click at [237, 403] on span "Desconfirmar" at bounding box center [216, 406] width 68 height 11
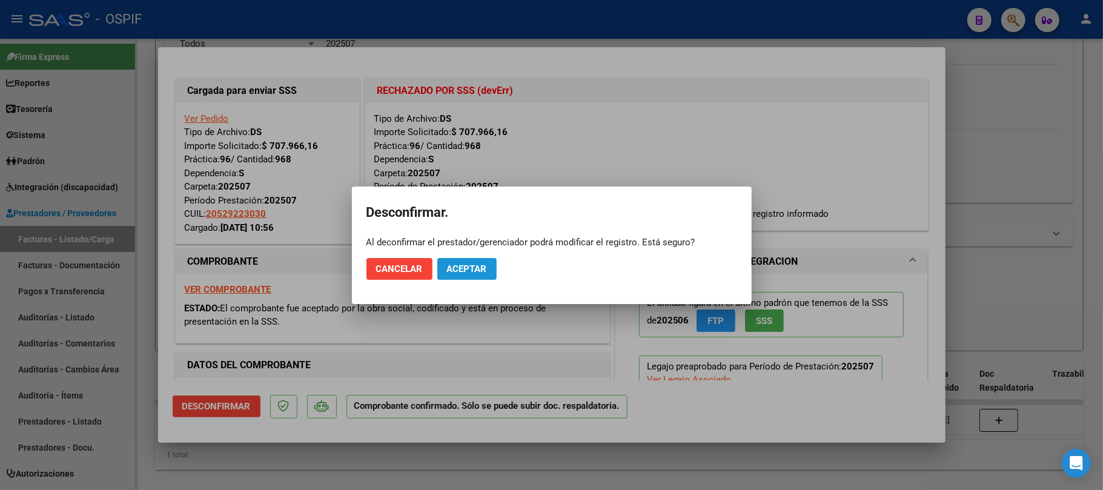
click at [453, 265] on span "Aceptar" at bounding box center [467, 269] width 40 height 11
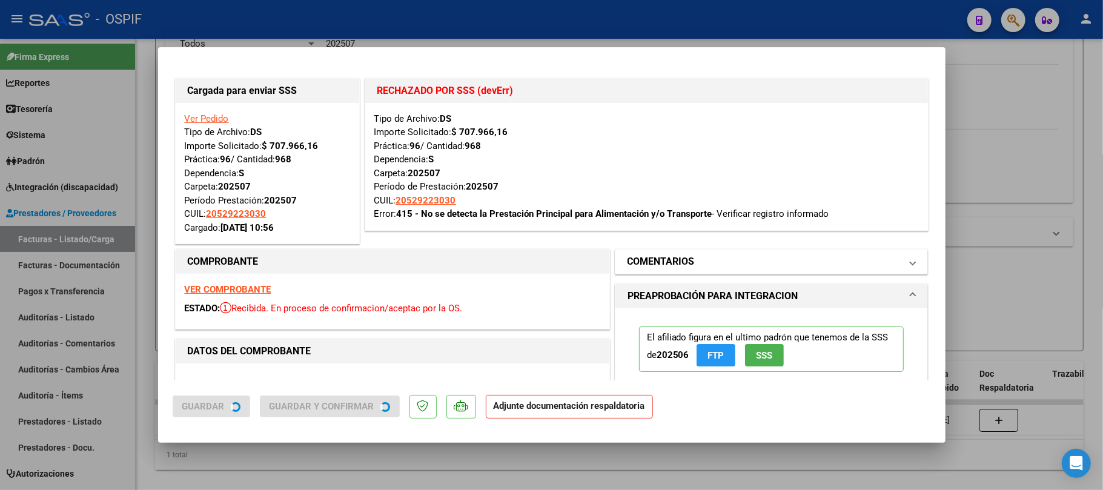
click at [741, 264] on mat-panel-title "COMENTARIOS" at bounding box center [765, 261] width 274 height 15
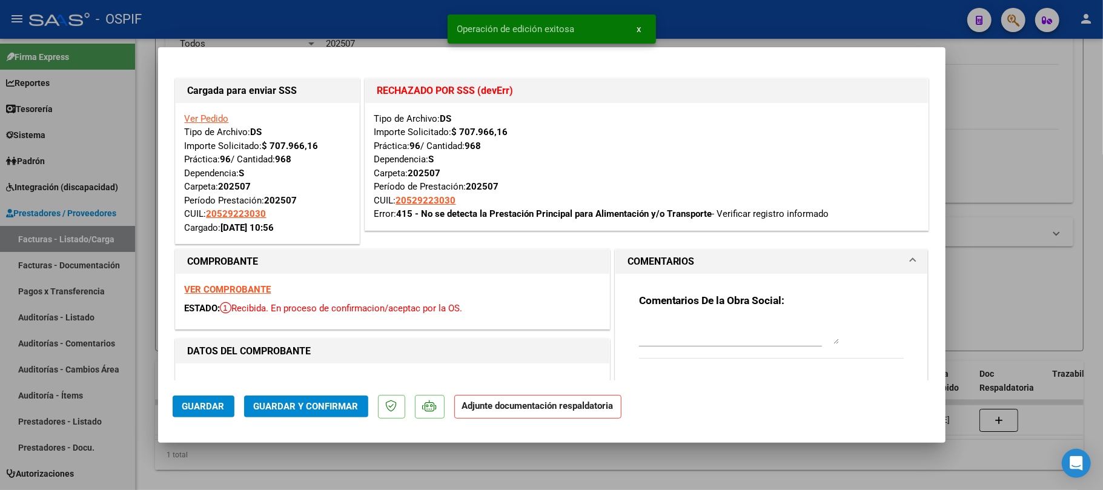
click at [699, 330] on textarea at bounding box center [739, 332] width 200 height 24
paste textarea "confeccionar nota de crédito, desde cet informan que no asistió a la prestación"
type textarea "confeccionar nota de crédito, desde cet informan que no asistió a la prestación"
click at [199, 403] on span "Guardar" at bounding box center [203, 406] width 42 height 11
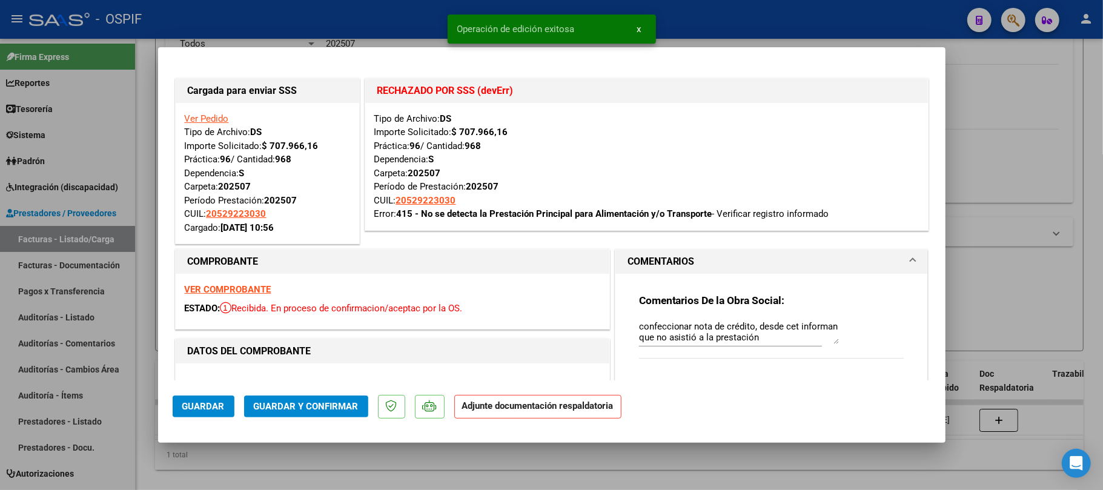
scroll to position [0, 0]
click at [218, 407] on span "Guardar" at bounding box center [203, 406] width 42 height 11
type input "$ 0,00"
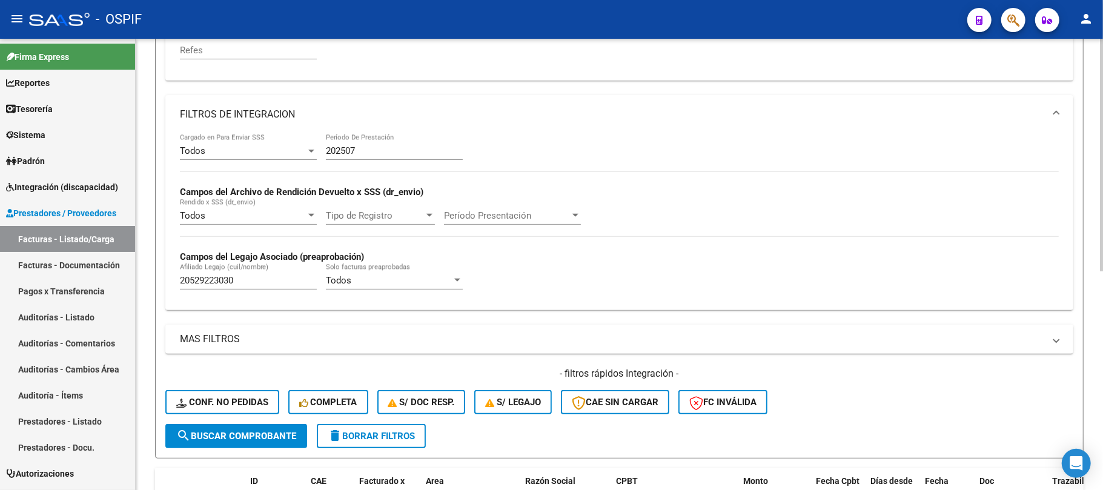
scroll to position [231, 0]
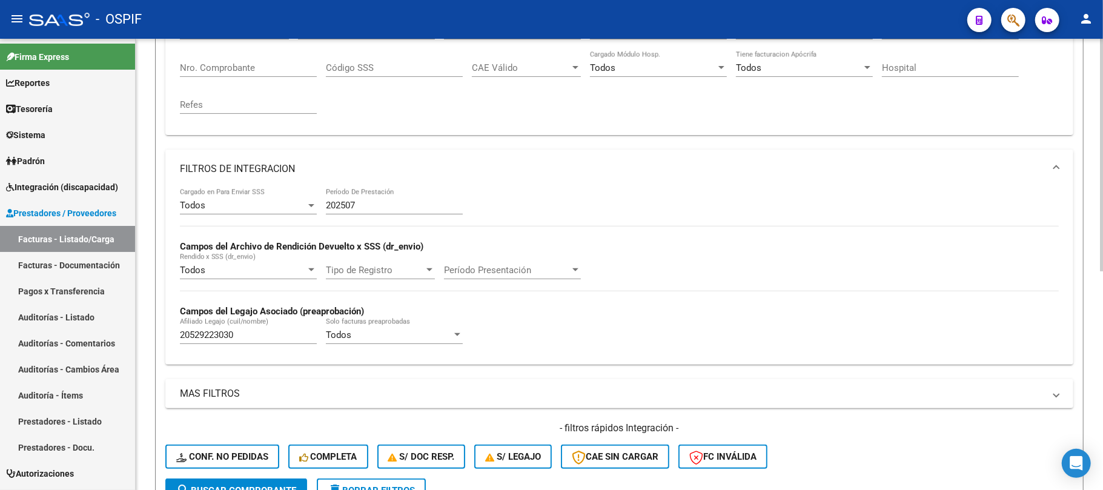
click at [290, 333] on input "20529223030" at bounding box center [248, 335] width 137 height 11
paste input "73407203"
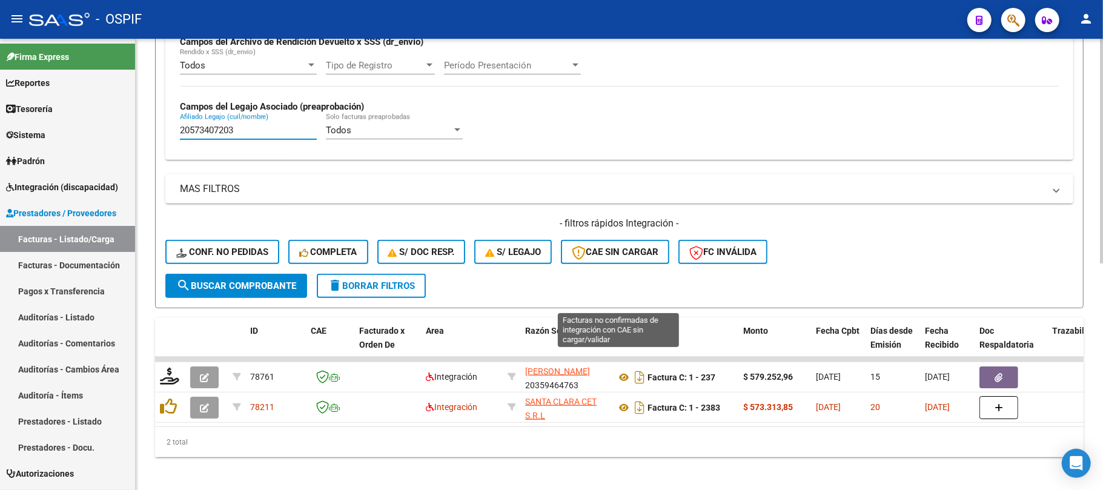
scroll to position [454, 0]
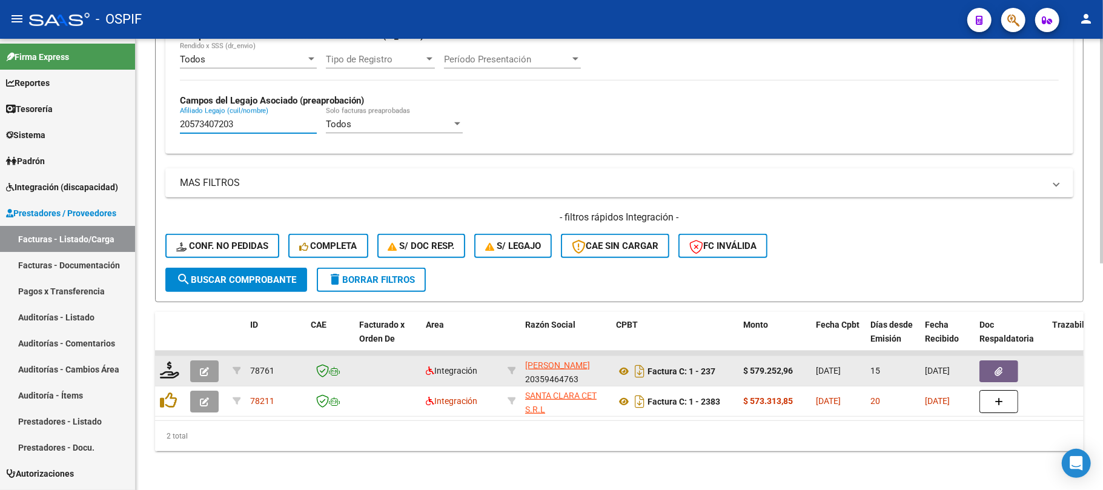
type input "20573407203"
click at [199, 360] on button "button" at bounding box center [204, 371] width 28 height 22
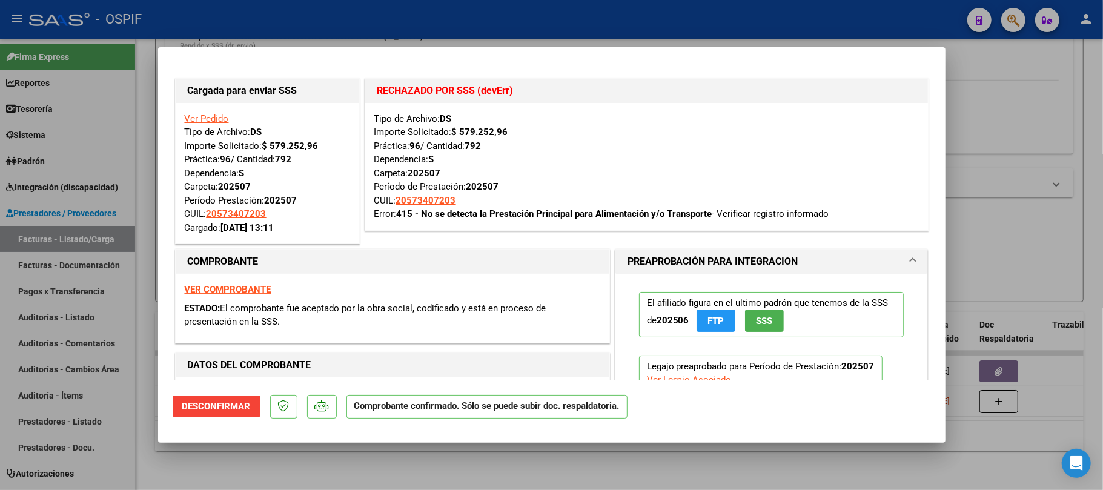
click at [465, 468] on div at bounding box center [551, 245] width 1103 height 490
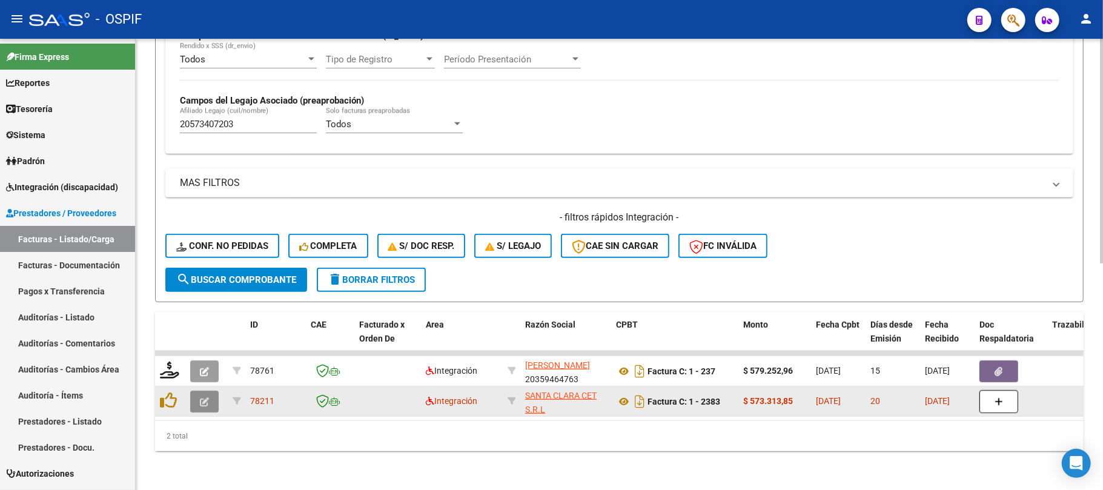
click at [209, 393] on button "button" at bounding box center [204, 402] width 28 height 22
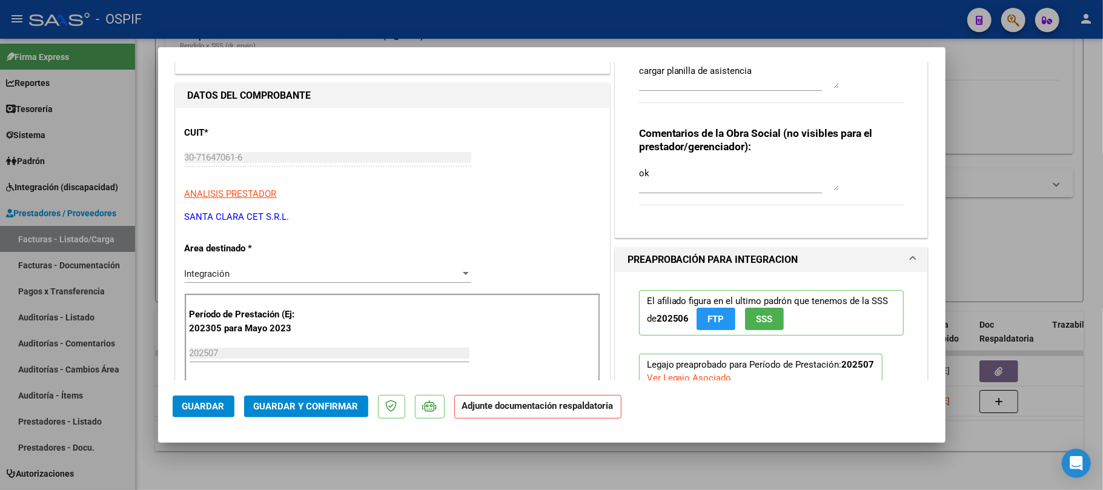
scroll to position [81, 0]
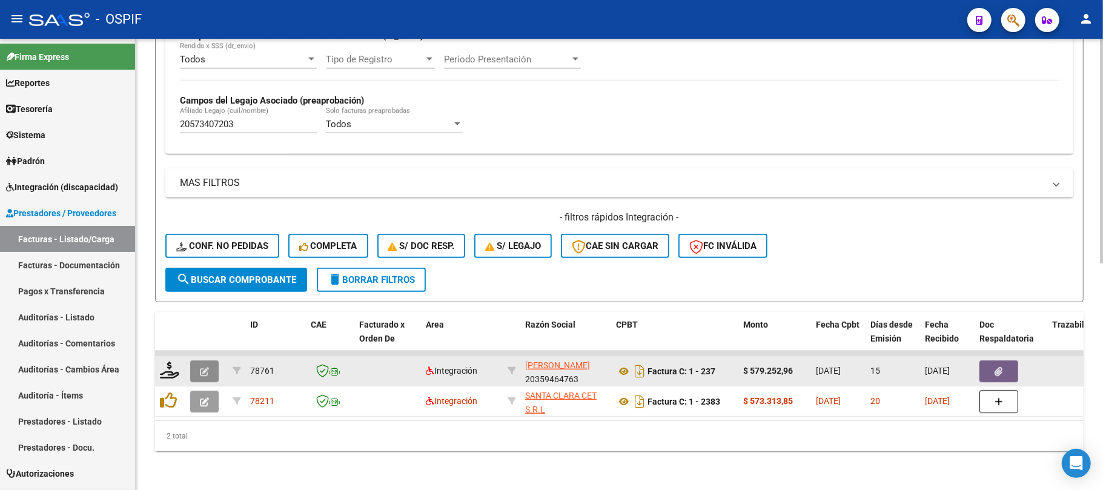
click at [210, 360] on button "button" at bounding box center [204, 371] width 28 height 22
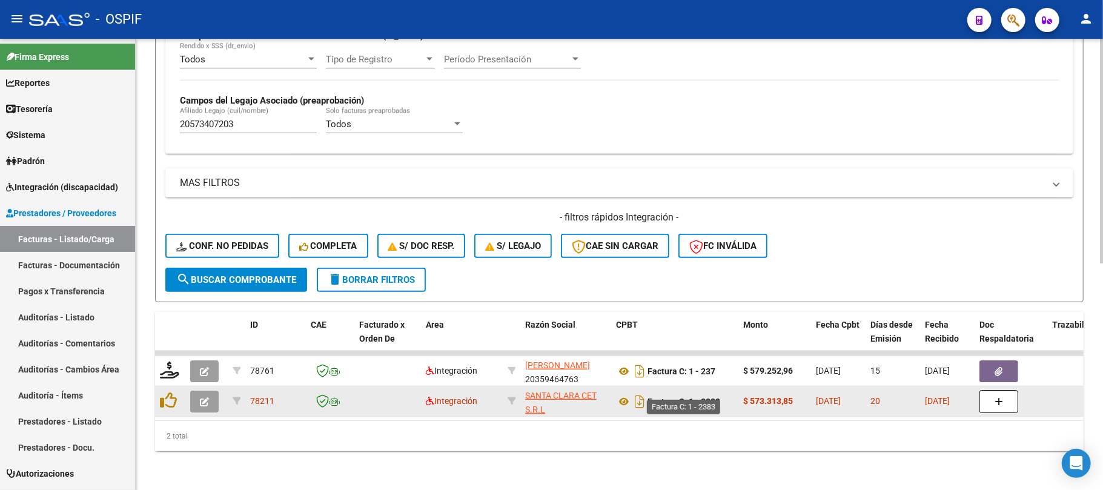
click at [711, 397] on strong "Factura C: 1 - 2383" at bounding box center [684, 402] width 73 height 10
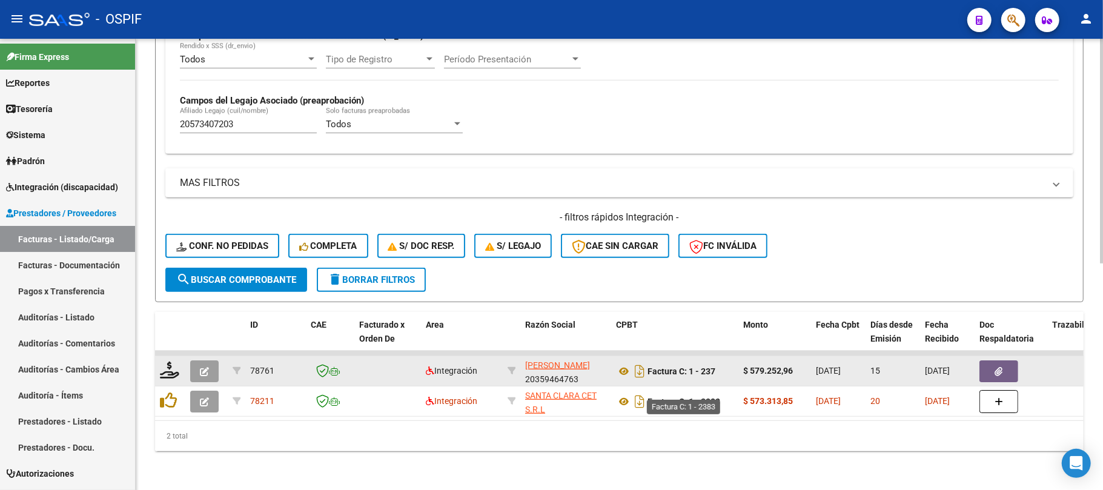
copy strong "2383"
click at [211, 360] on button "button" at bounding box center [204, 371] width 28 height 22
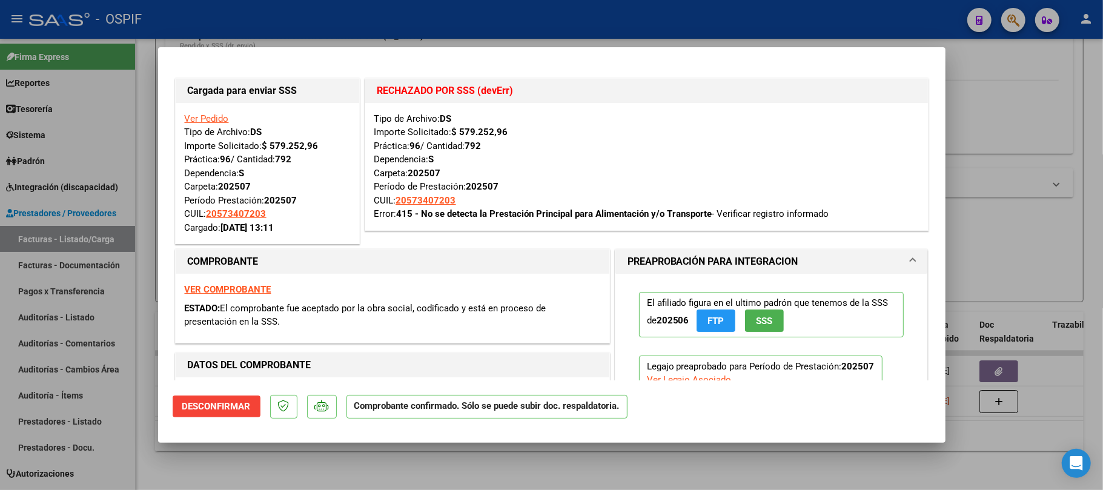
click at [224, 419] on mat-dialog-actions "Desconfirmar Comprobante confirmado. Sólo se puede subir doc. respaldatoria." at bounding box center [552, 404] width 758 height 48
click at [228, 413] on button "Desconfirmar" at bounding box center [217, 407] width 88 height 22
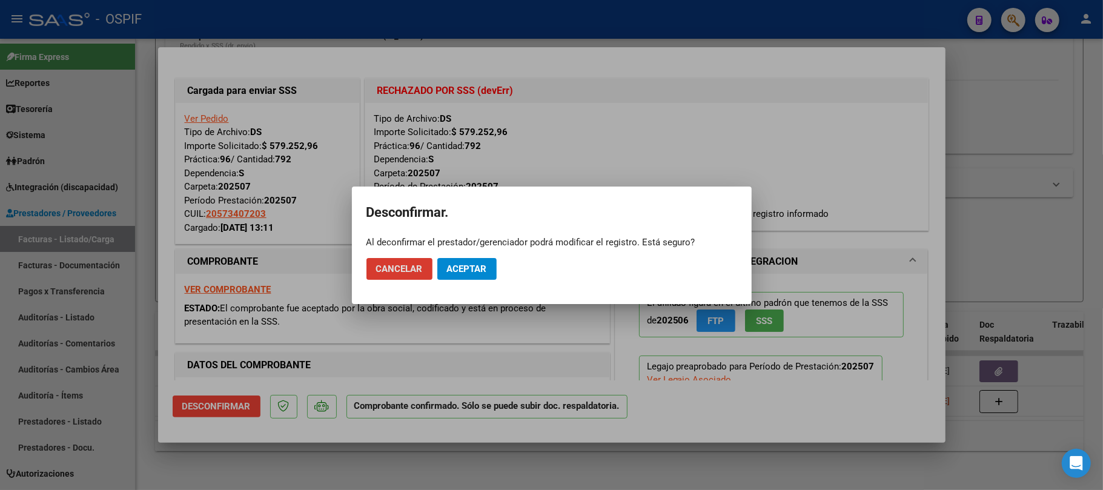
click at [497, 265] on mat-dialog-actions "Cancelar Aceptar" at bounding box center [551, 268] width 371 height 41
click at [489, 265] on button "Aceptar" at bounding box center [466, 269] width 59 height 22
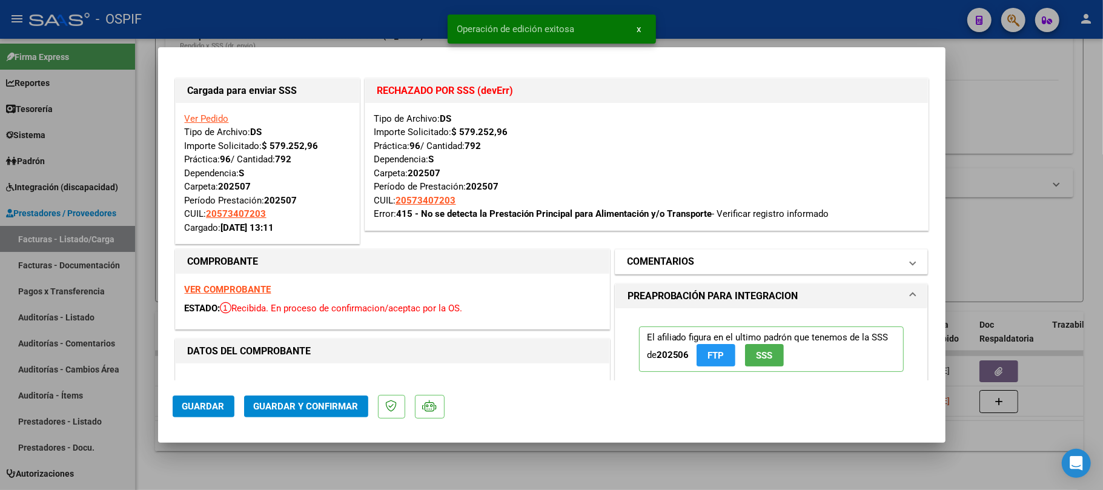
click at [737, 258] on mat-panel-title "COMENTARIOS" at bounding box center [765, 261] width 274 height 15
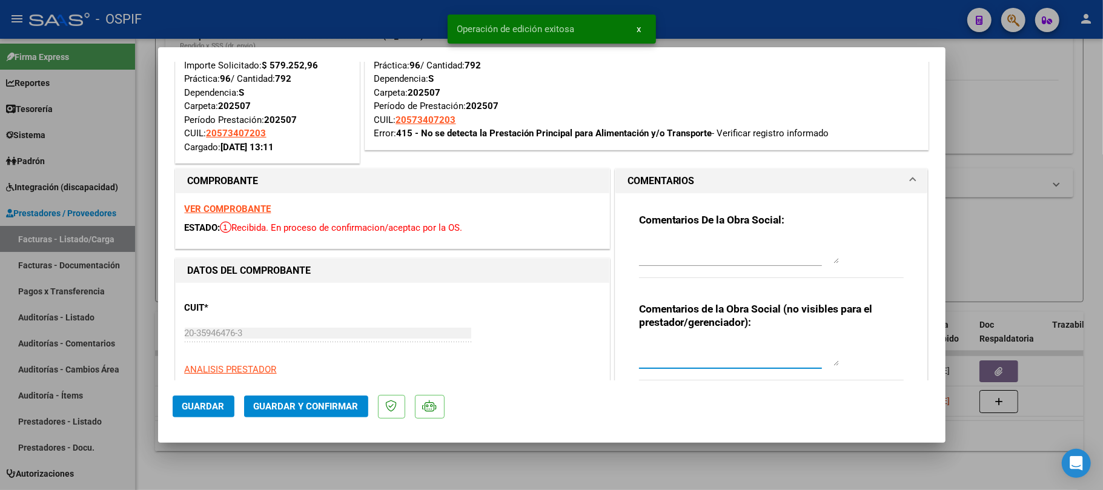
click at [714, 344] on textarea at bounding box center [739, 354] width 200 height 24
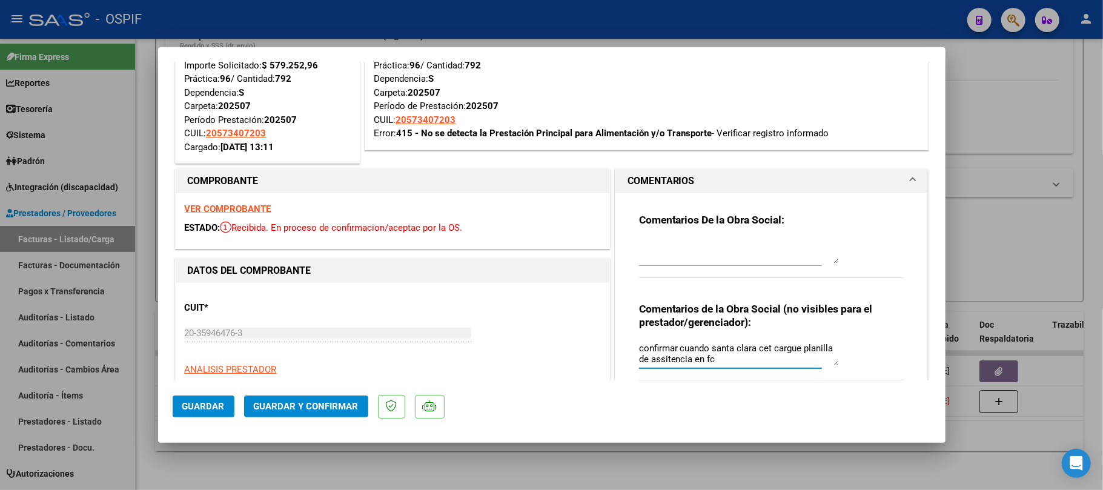
paste textarea "2383"
type textarea "confirmar cuando santa clara cet cargue planilla de assitencia en fc 2383"
click at [180, 415] on button "Guardar" at bounding box center [204, 407] width 62 height 22
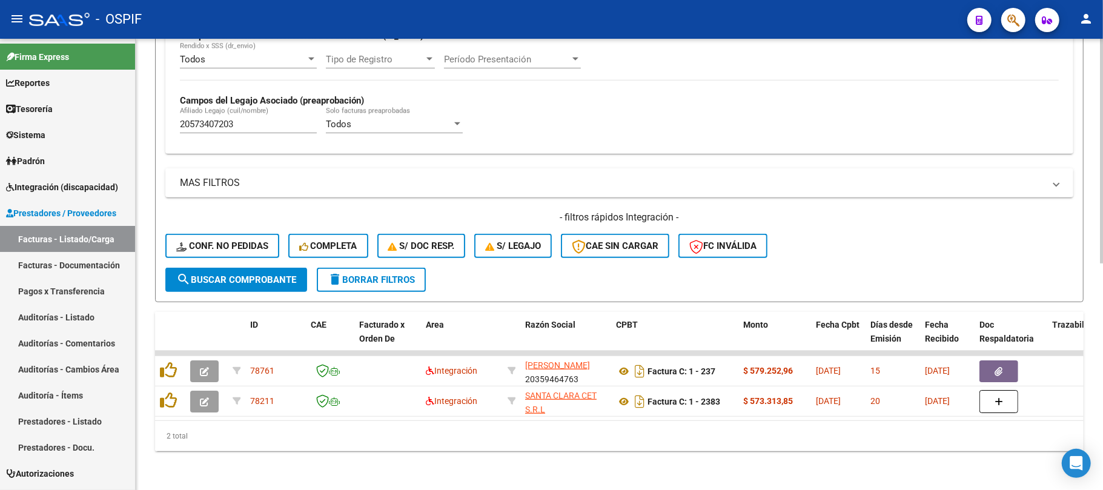
click at [134, 100] on mat-sidenav-container "Firma Express Reportes Egresos Devengados Comprobantes Recibidos Facturación Ap…" at bounding box center [551, 264] width 1103 height 451
paste input "7465021182"
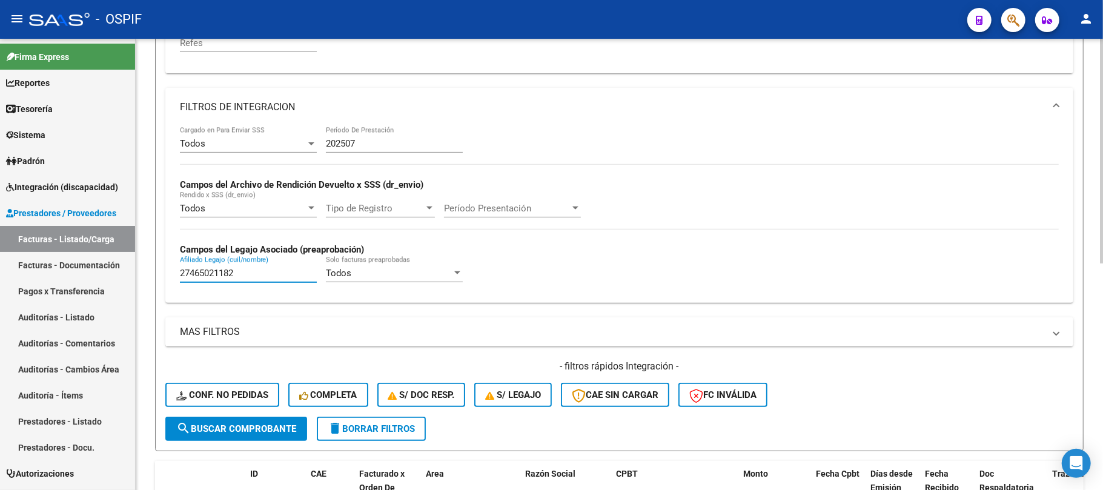
scroll to position [454, 0]
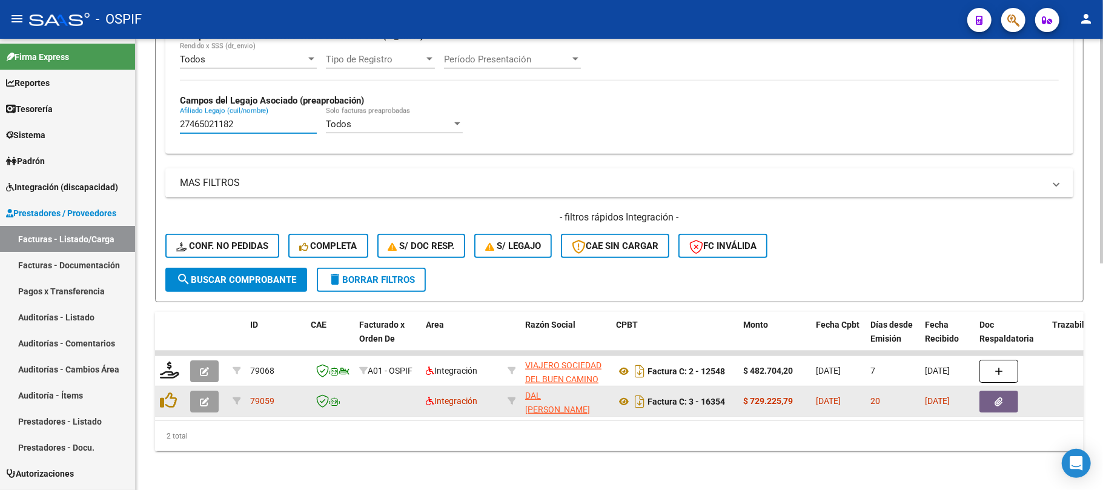
type input "27465021182"
click at [200, 397] on icon "button" at bounding box center [204, 401] width 9 height 9
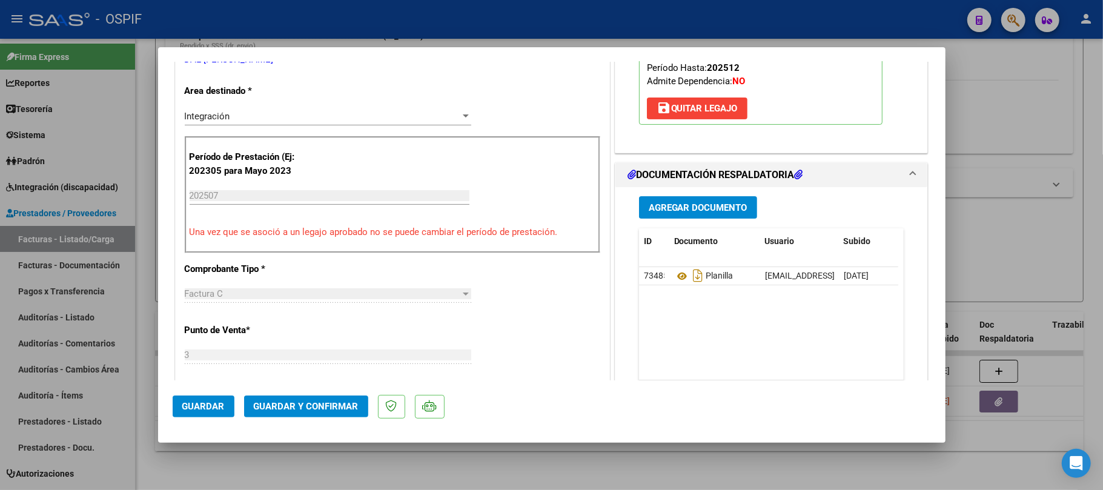
scroll to position [0, 0]
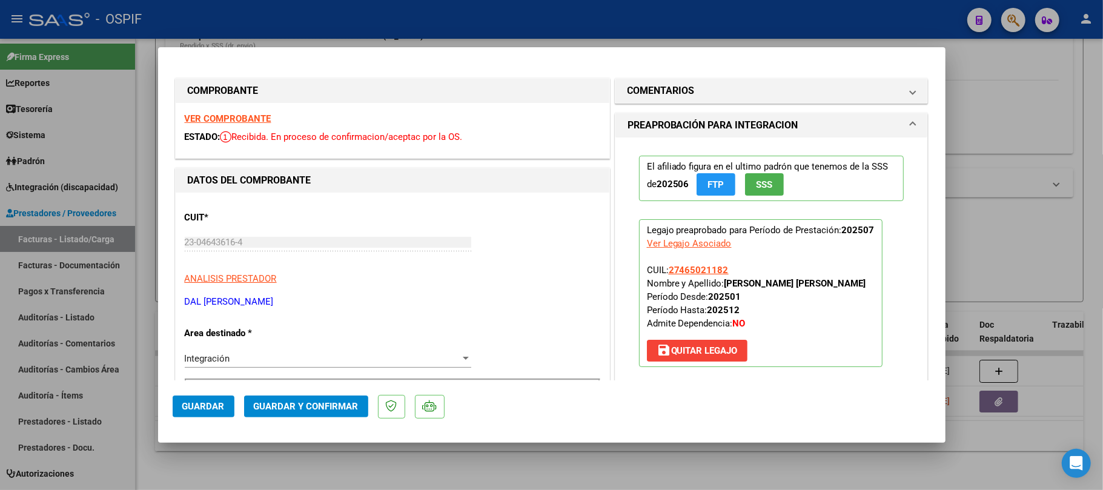
click at [355, 408] on span "Guardar y Confirmar" at bounding box center [306, 406] width 105 height 11
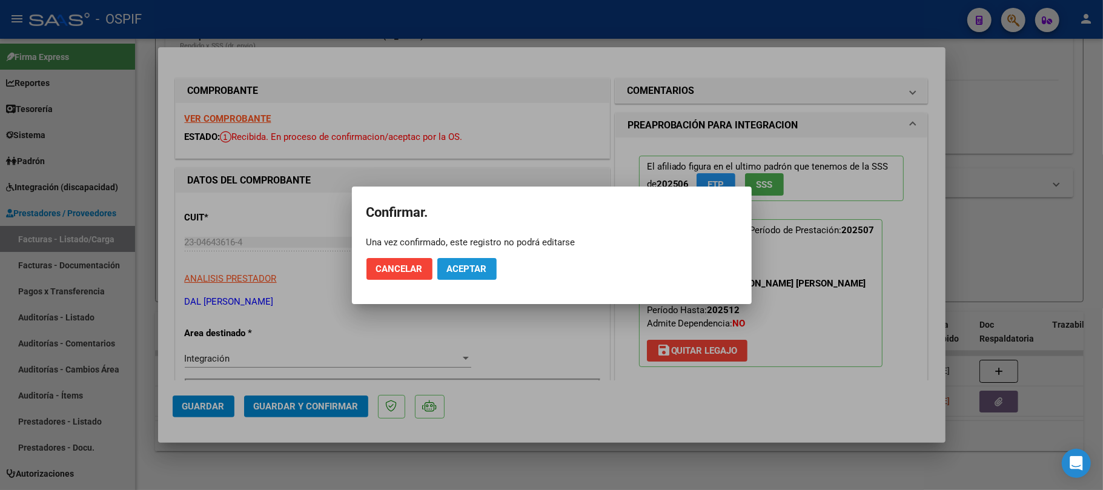
click at [486, 264] on span "Aceptar" at bounding box center [467, 269] width 40 height 11
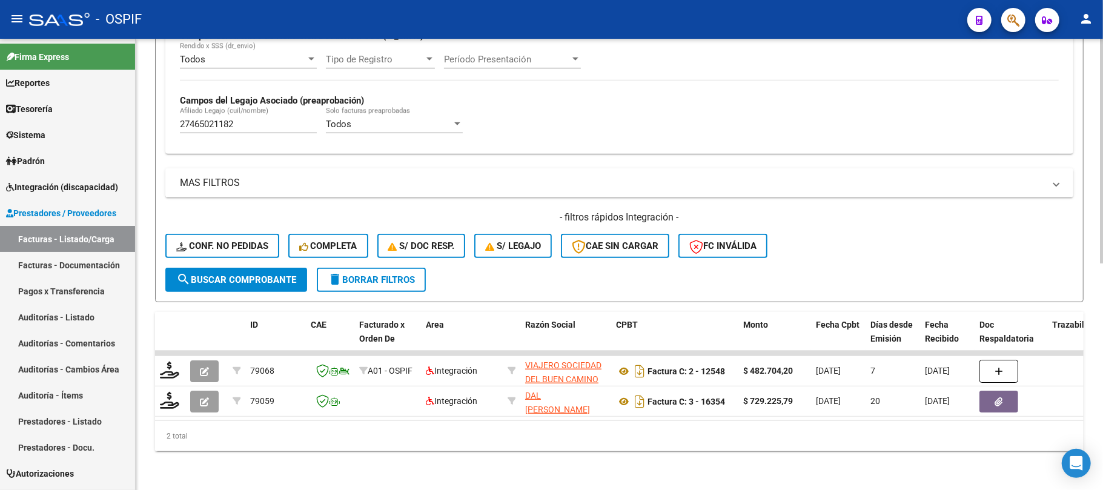
click at [383, 274] on span "delete Borrar Filtros" at bounding box center [371, 279] width 87 height 11
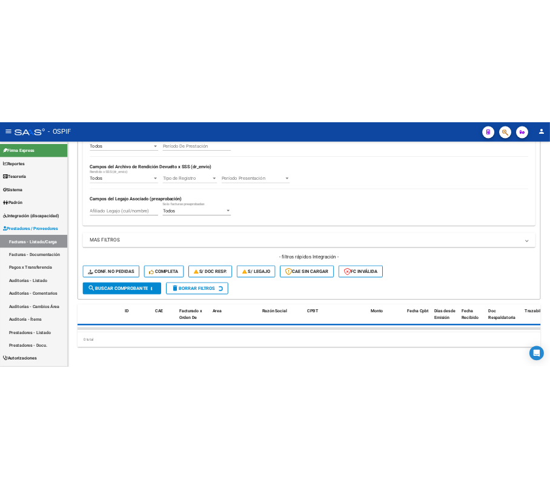
scroll to position [401, 0]
